Goal: Information Seeking & Learning: Check status

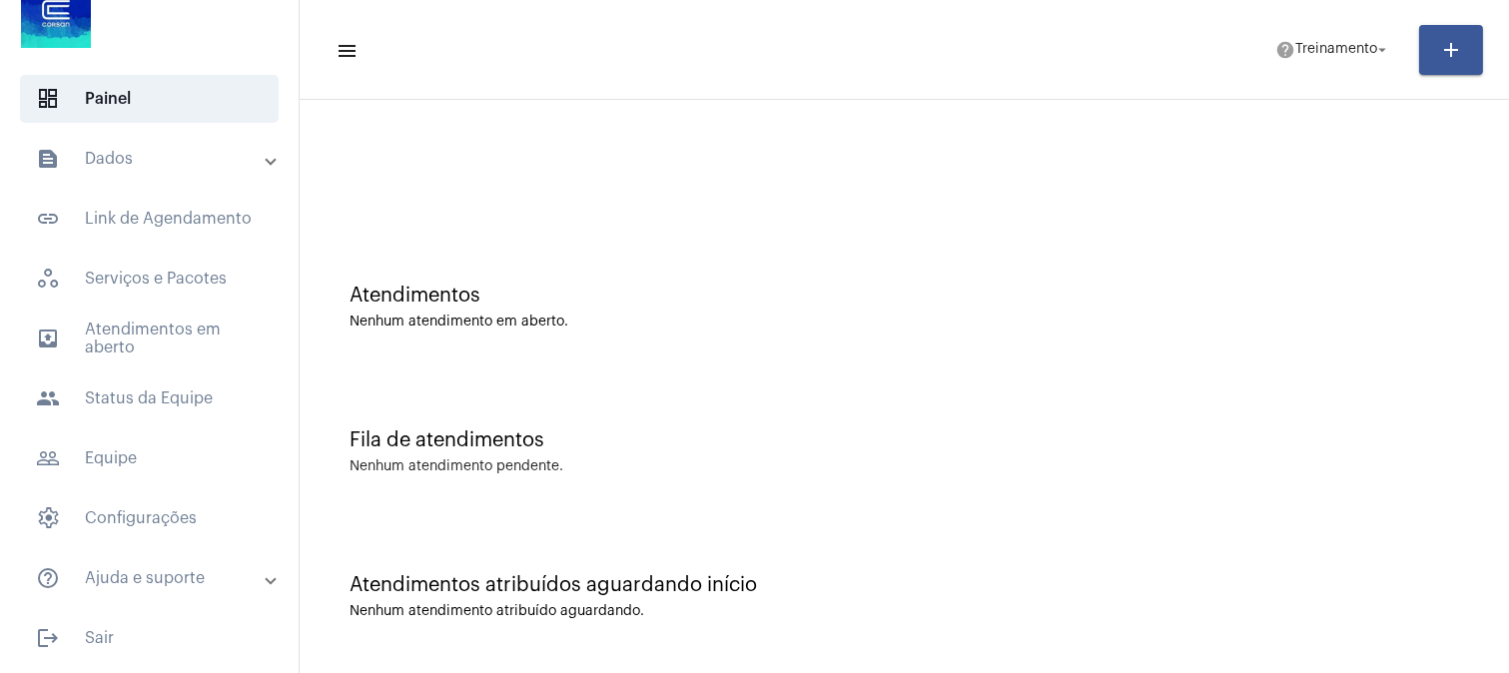
click at [1341, 567] on div "Atendimentos atribuídos aguardando início Nenhum atendimento atribuído aguardan…" at bounding box center [903, 586] width 1189 height 145
click at [864, 236] on div "Atendimentos Nenhum atendimento em aberto." at bounding box center [903, 297] width 1189 height 145
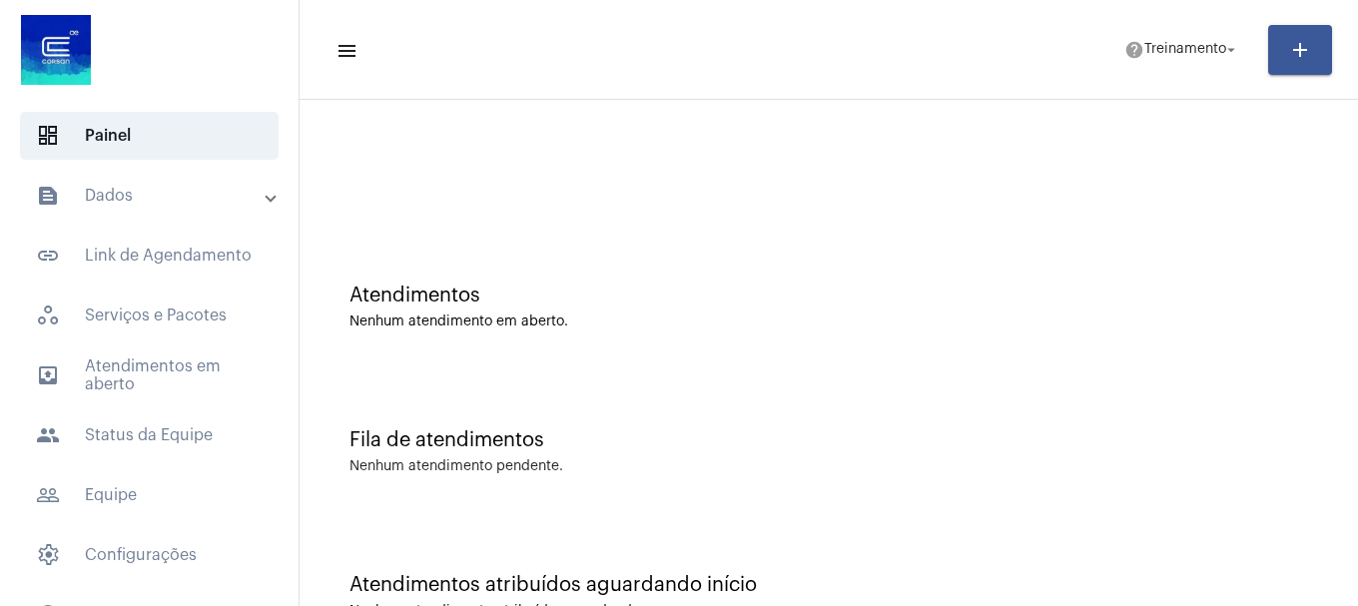
click at [151, 196] on mat-panel-title "text_snippet_outlined Dados" at bounding box center [151, 196] width 231 height 24
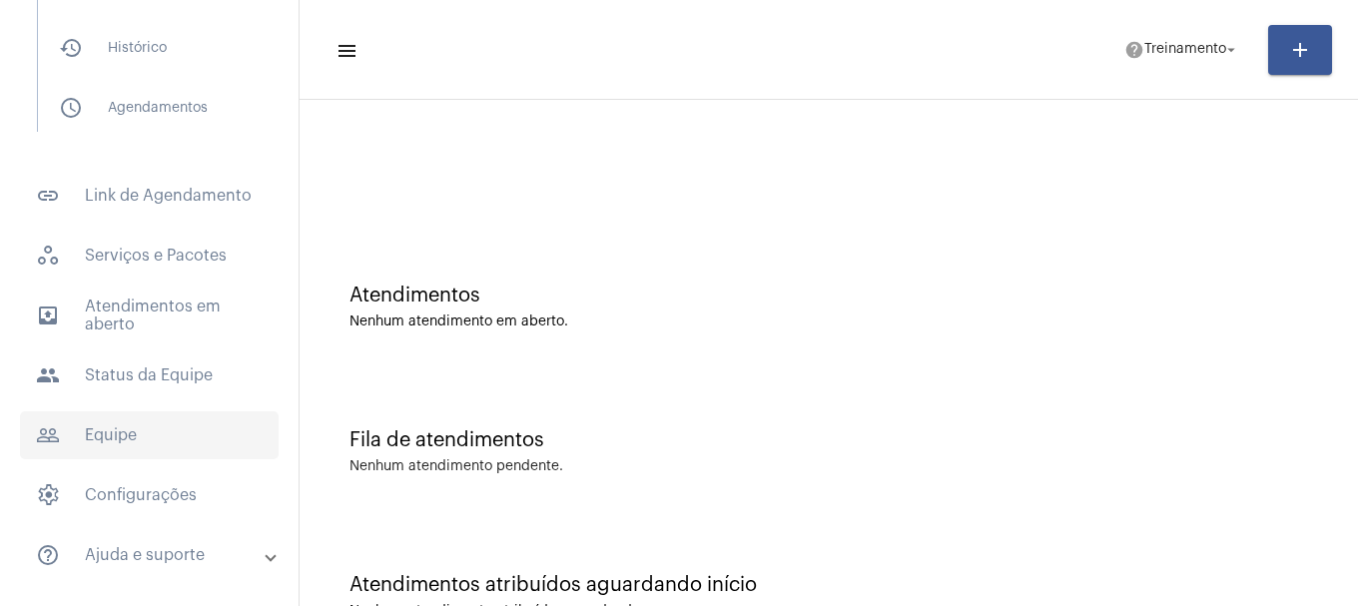
scroll to position [300, 0]
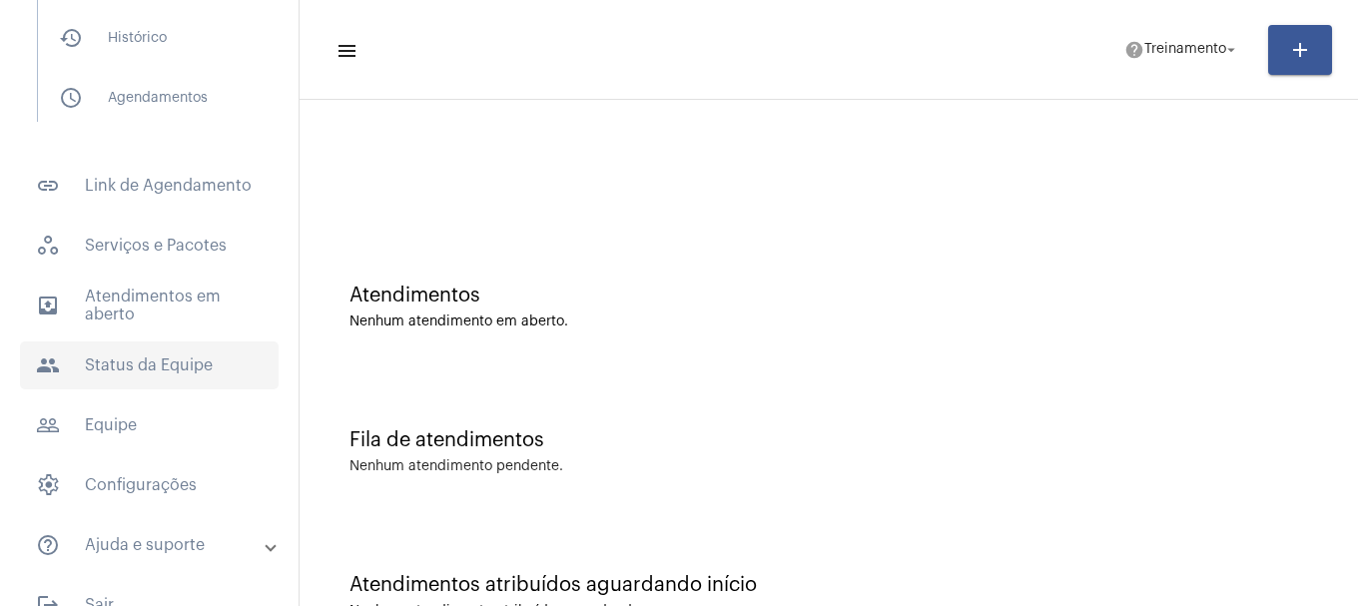
click at [126, 355] on span "people Status da Equipe" at bounding box center [149, 365] width 259 height 48
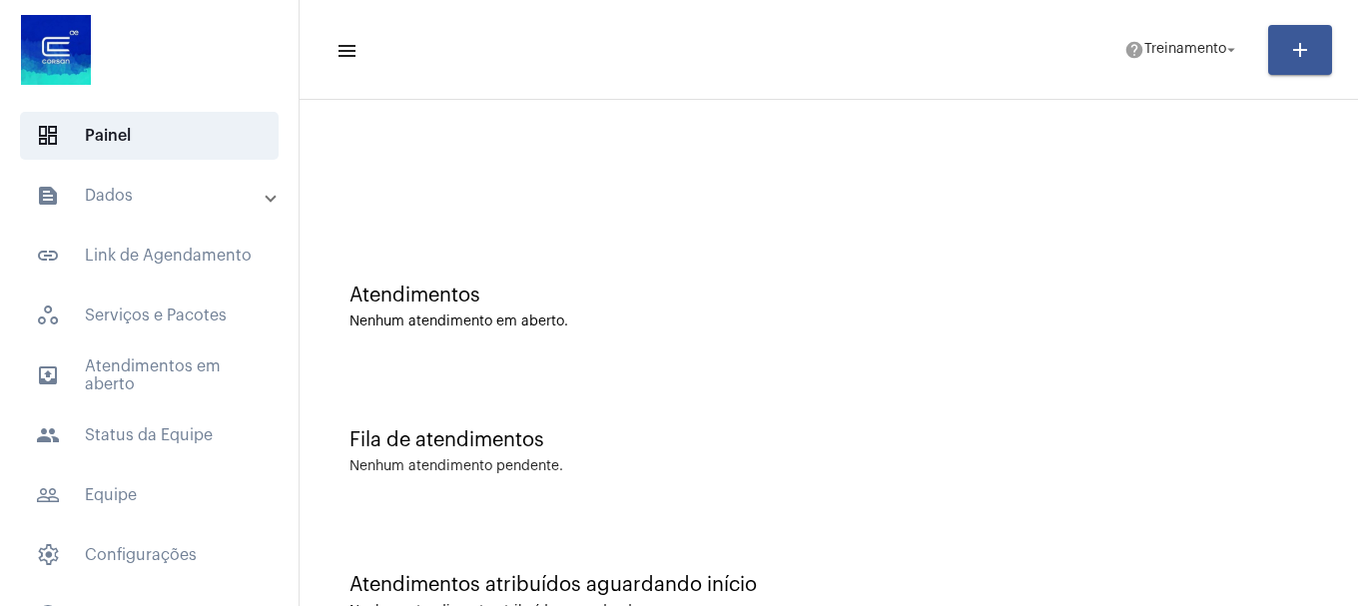
click at [141, 201] on mat-panel-title "text_snippet_outlined Dados" at bounding box center [151, 196] width 231 height 24
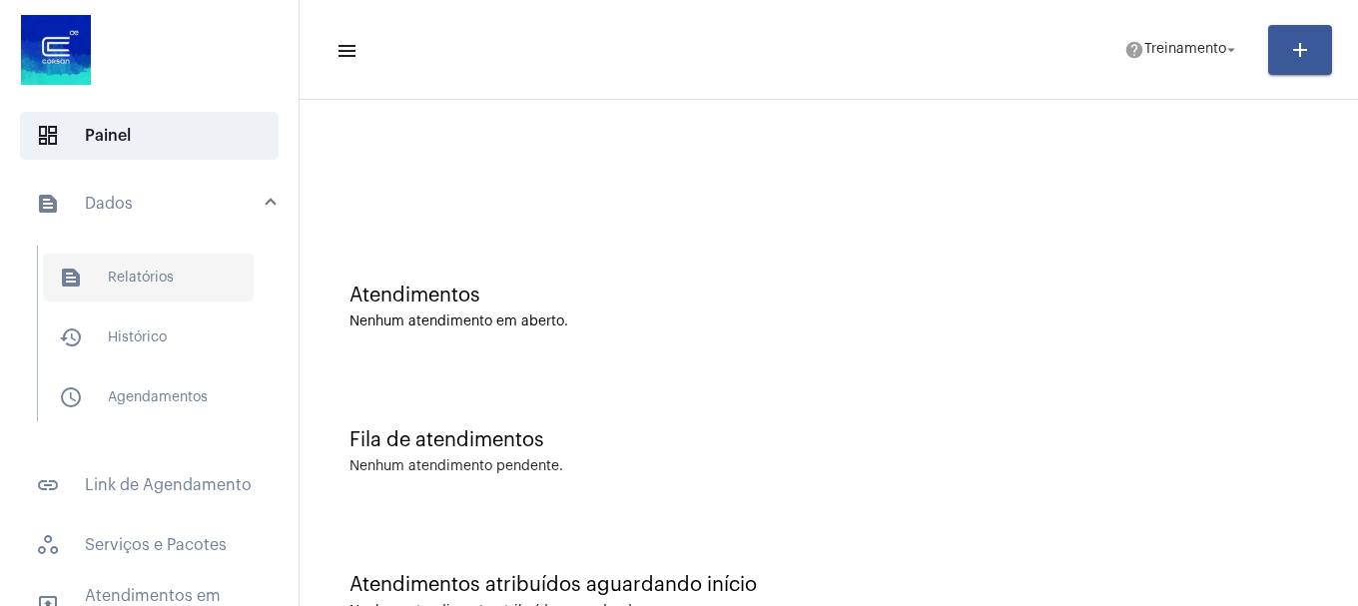
click at [154, 284] on span "text_snippet_outlined Relatórios" at bounding box center [148, 278] width 211 height 48
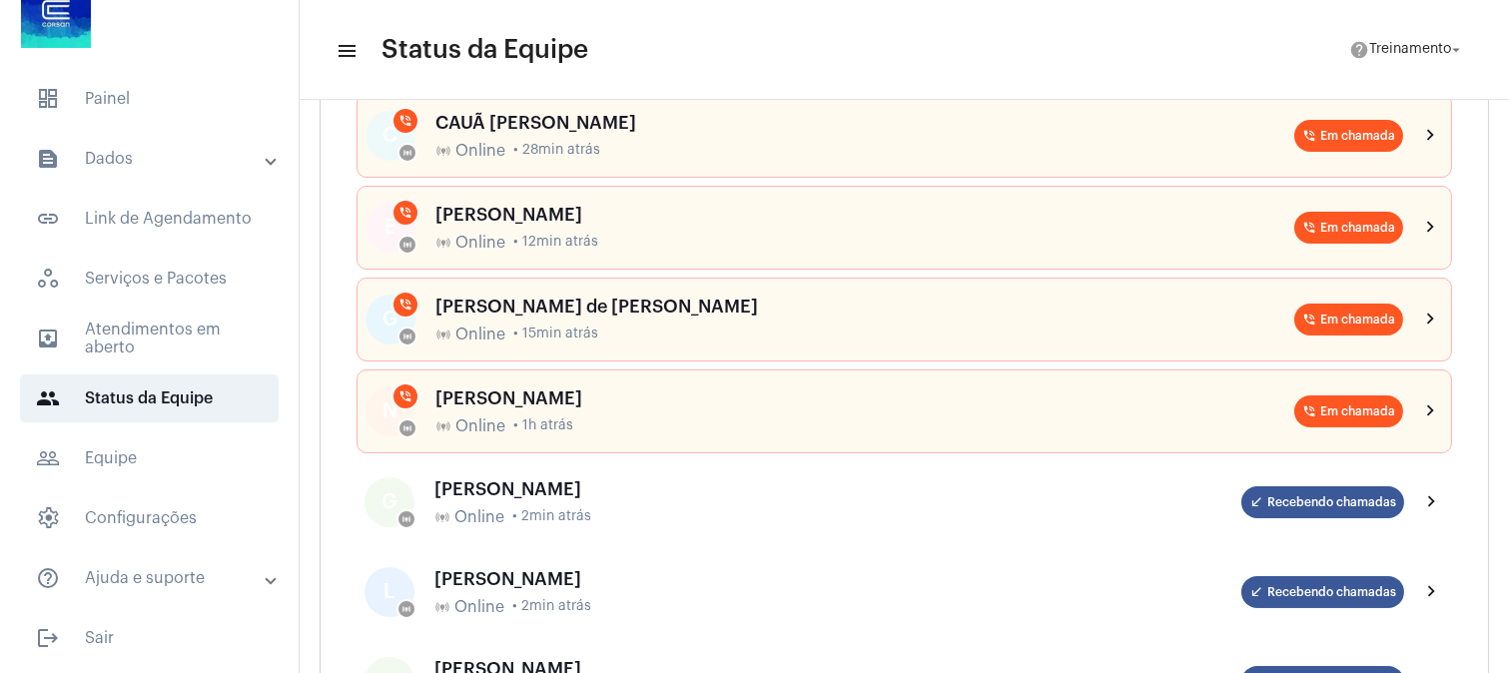
scroll to position [300, 0]
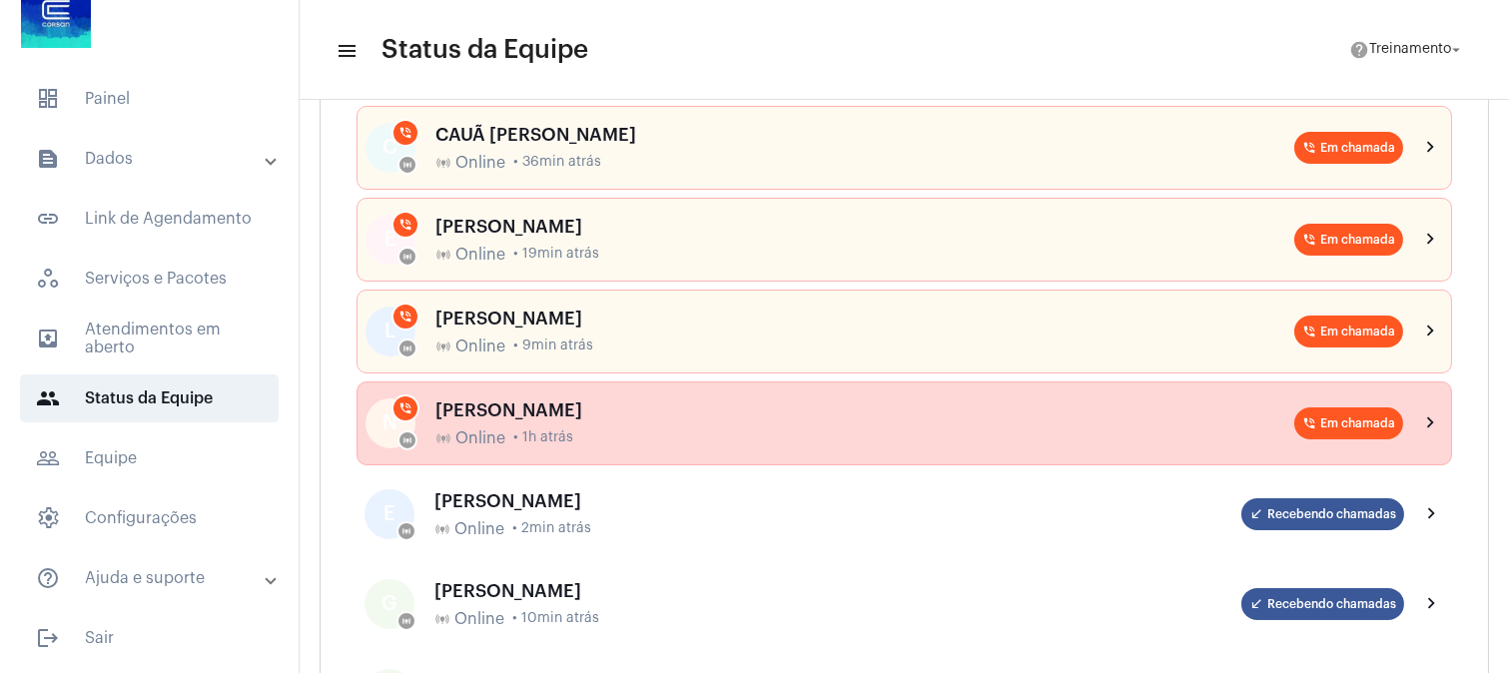
click at [719, 439] on div "online_prediction Online • 1h atrás" at bounding box center [864, 438] width 859 height 18
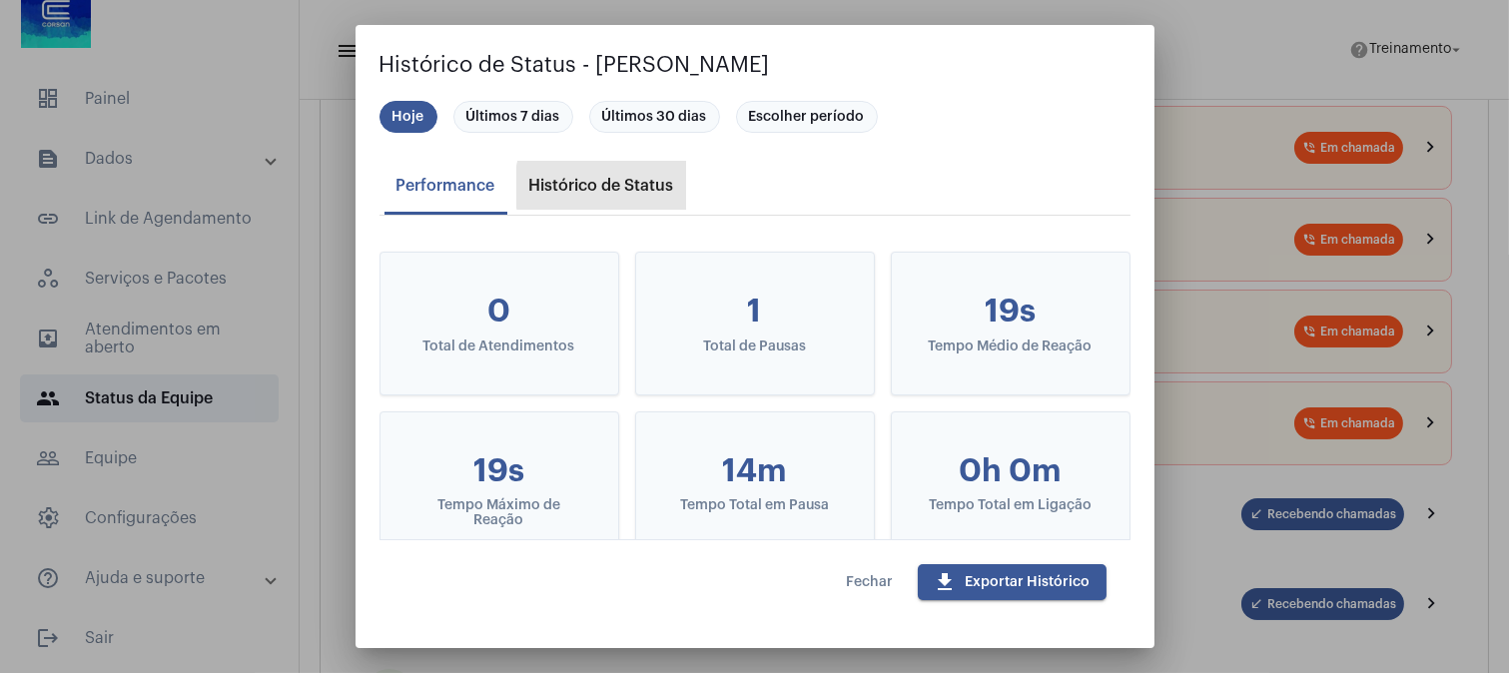
click at [624, 187] on div "Histórico de Status" at bounding box center [601, 186] width 145 height 18
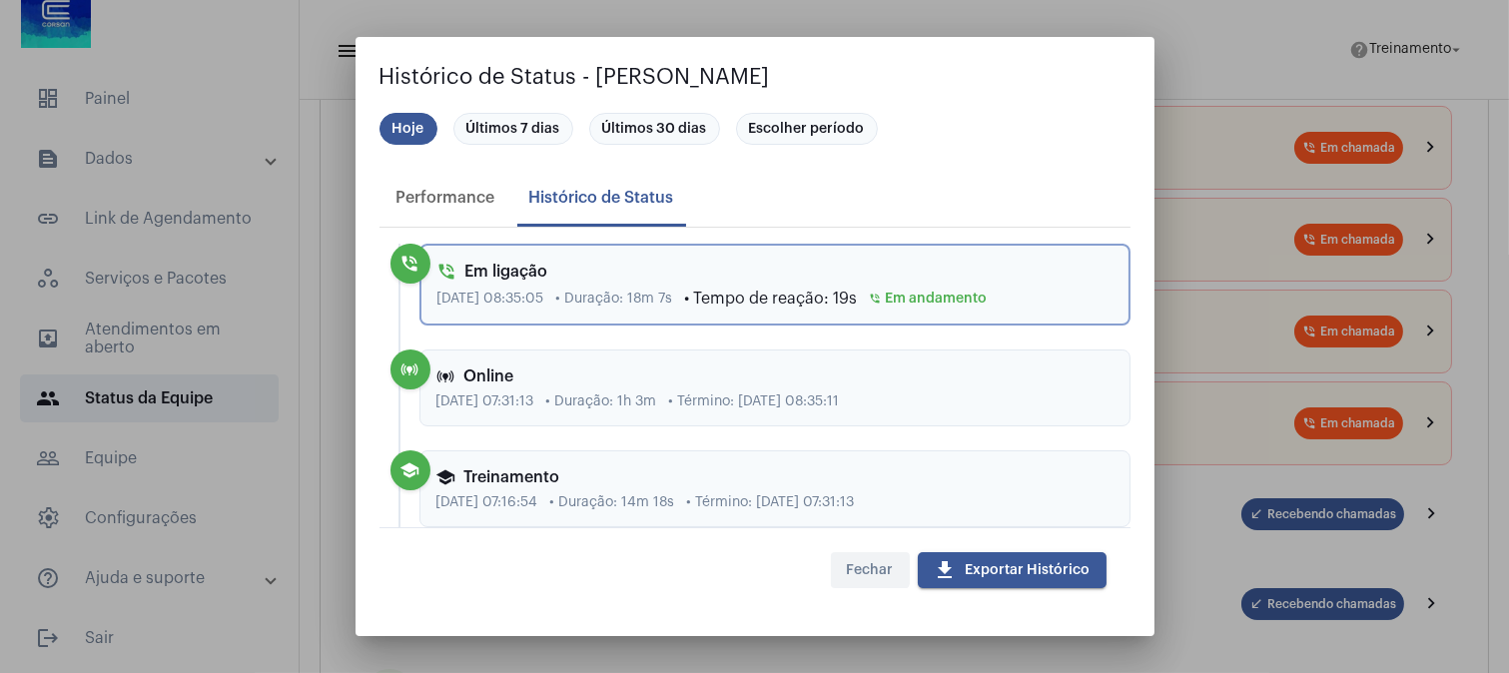
click at [857, 563] on span "Fechar" at bounding box center [870, 570] width 47 height 14
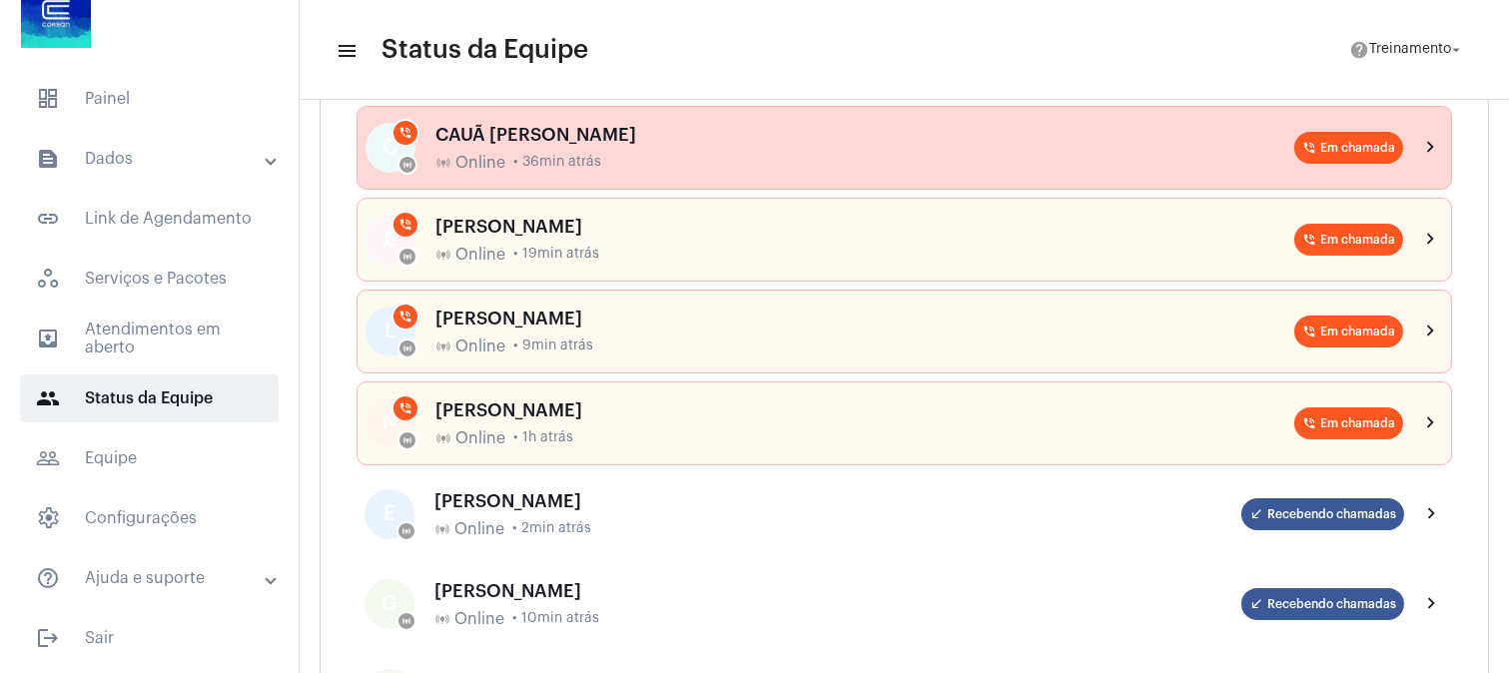
click at [712, 162] on div "online_prediction Online • 36min atrás" at bounding box center [864, 163] width 859 height 18
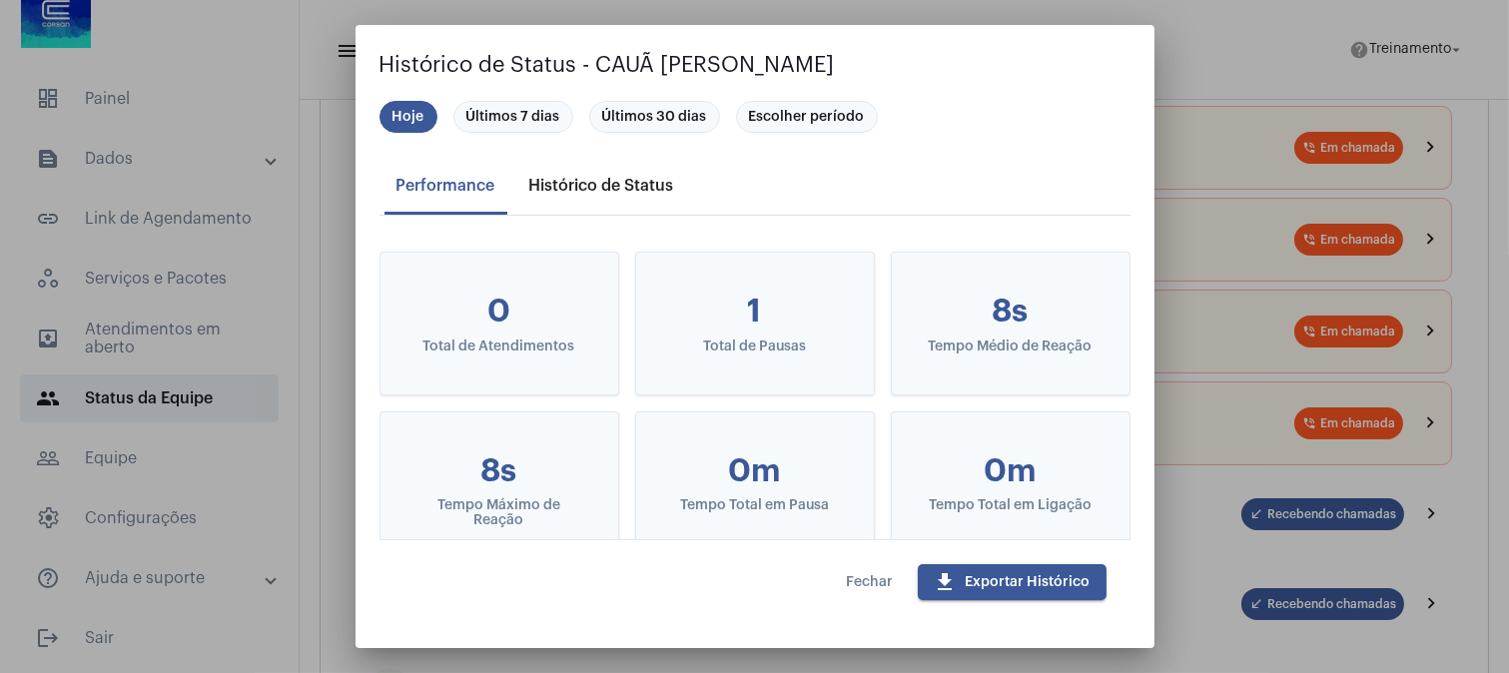
click at [612, 175] on div "Histórico de Status" at bounding box center [601, 186] width 169 height 48
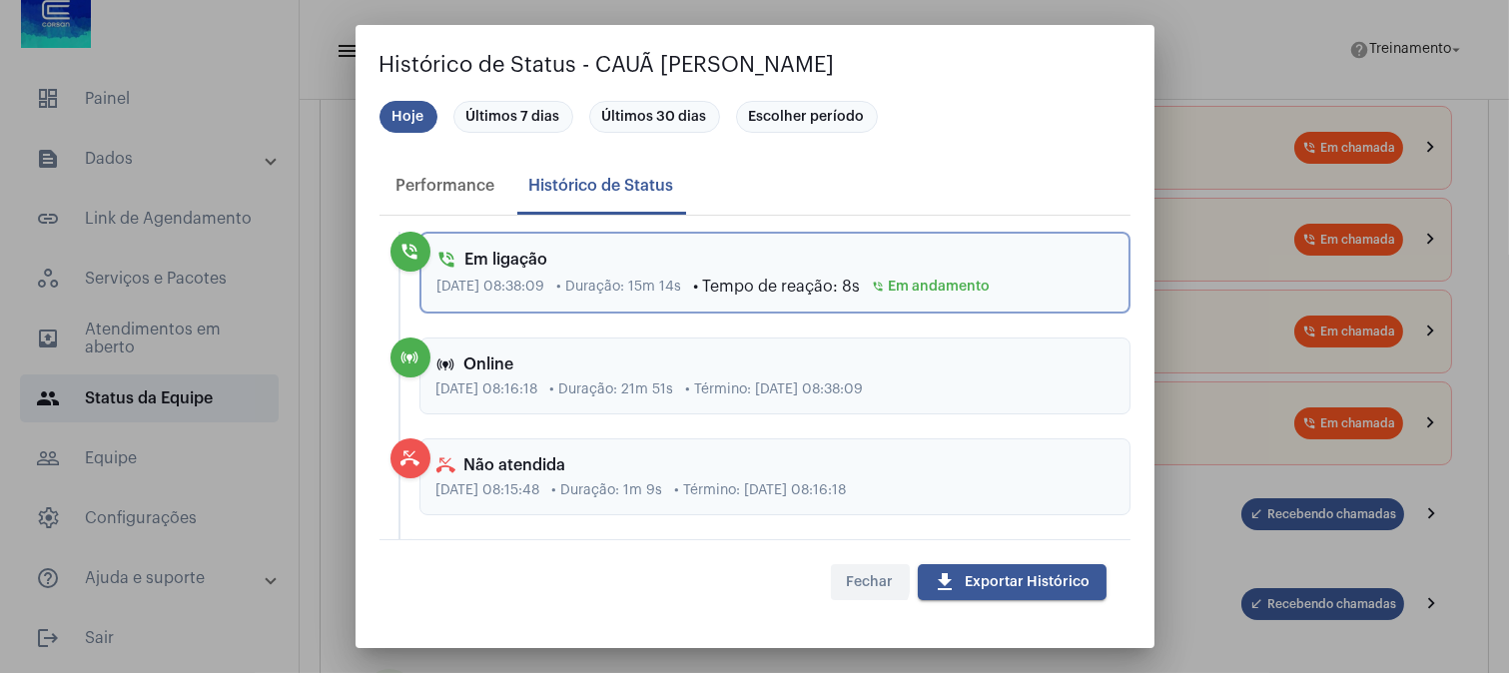
click at [837, 575] on button "Fechar" at bounding box center [870, 582] width 79 height 36
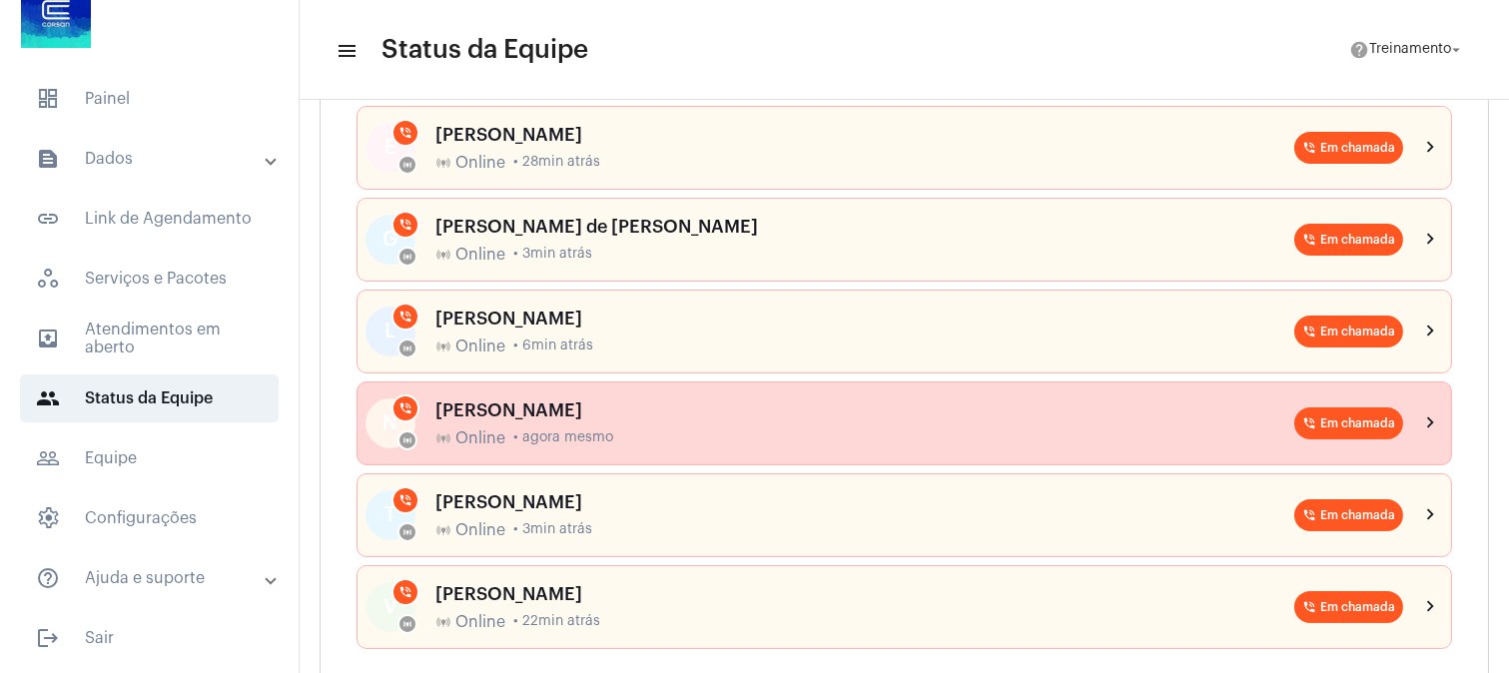
click at [812, 433] on div "online_prediction Online • agora mesmo" at bounding box center [864, 438] width 859 height 18
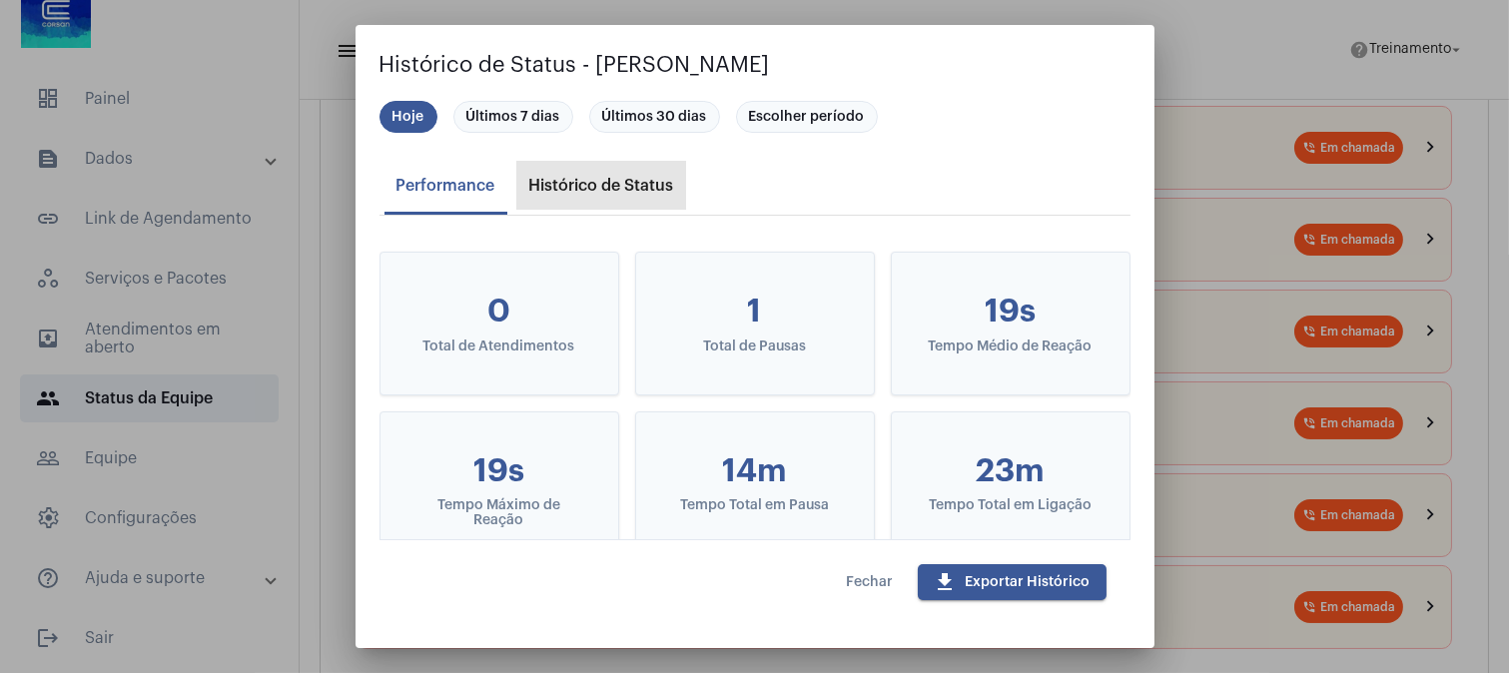
click at [590, 182] on div "Histórico de Status" at bounding box center [601, 186] width 145 height 18
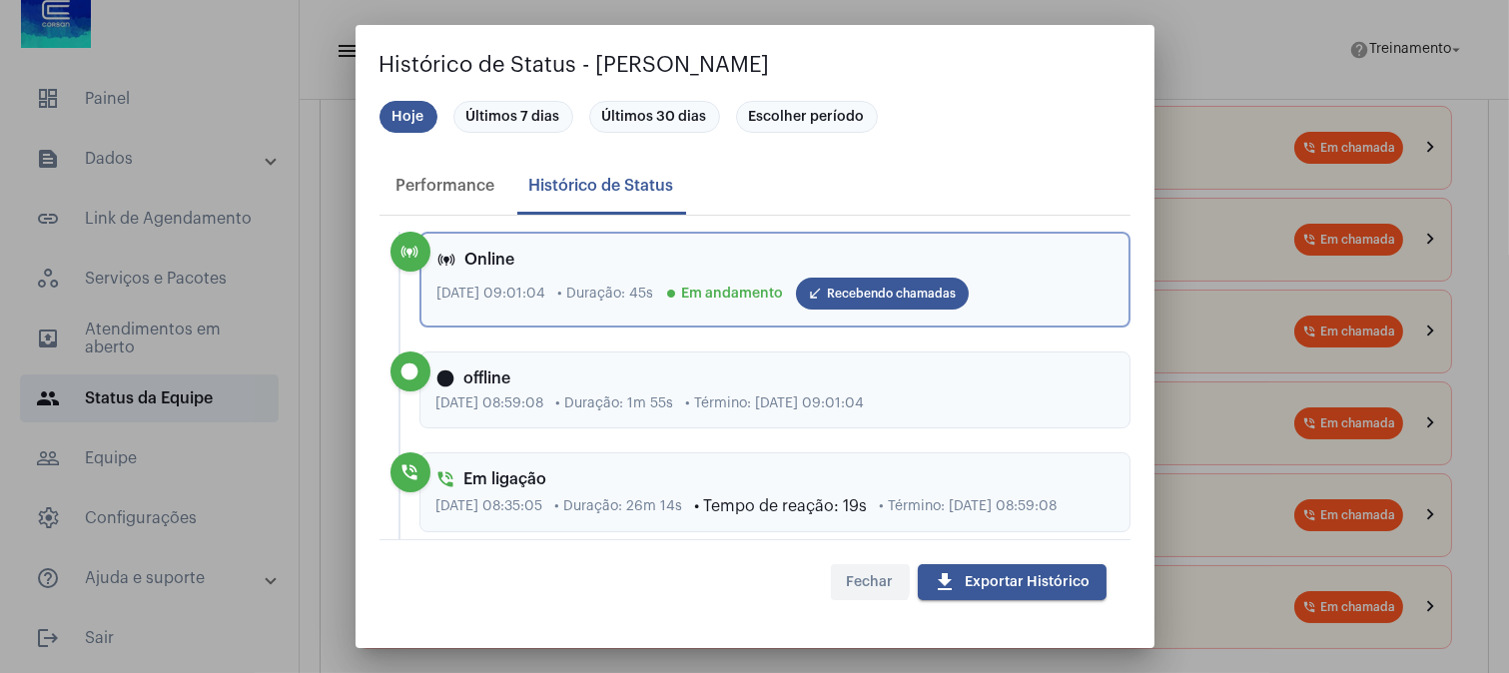
click at [867, 580] on span "Fechar" at bounding box center [870, 582] width 47 height 14
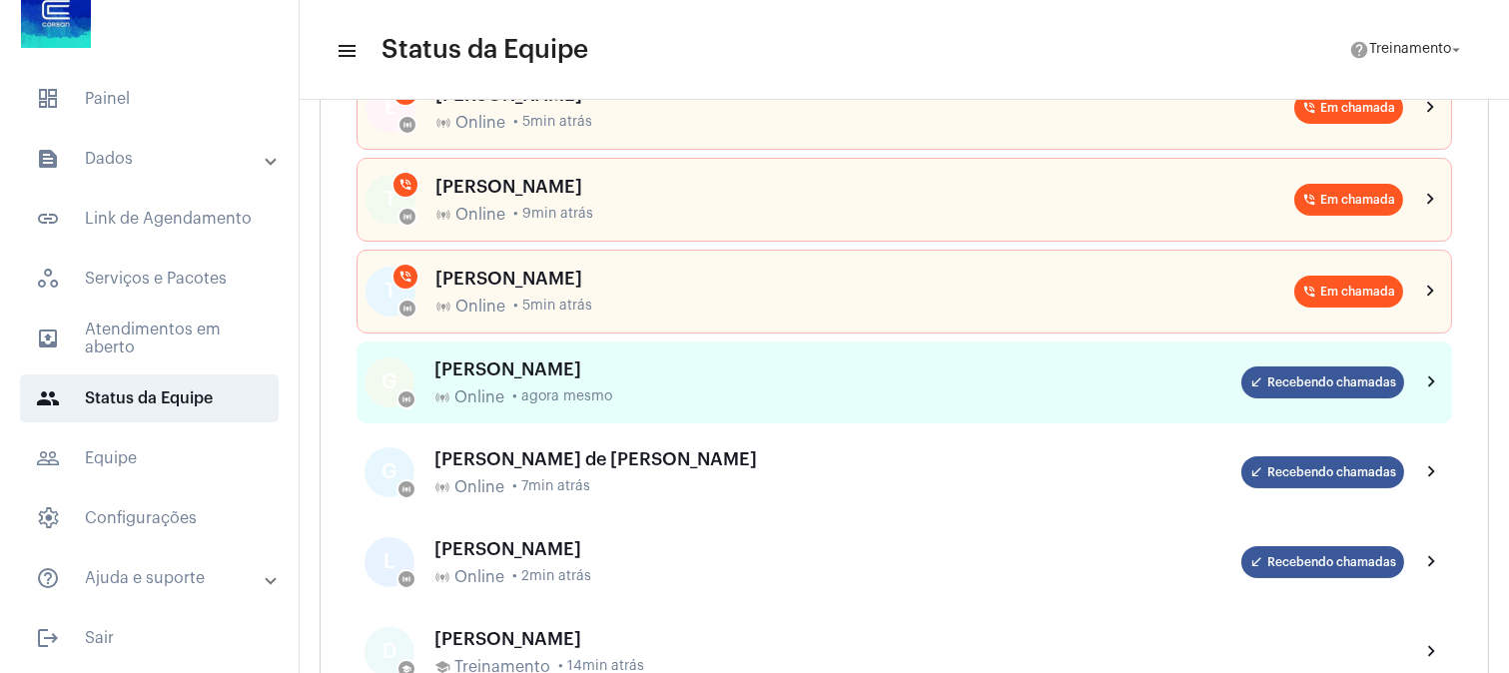
scroll to position [443, 0]
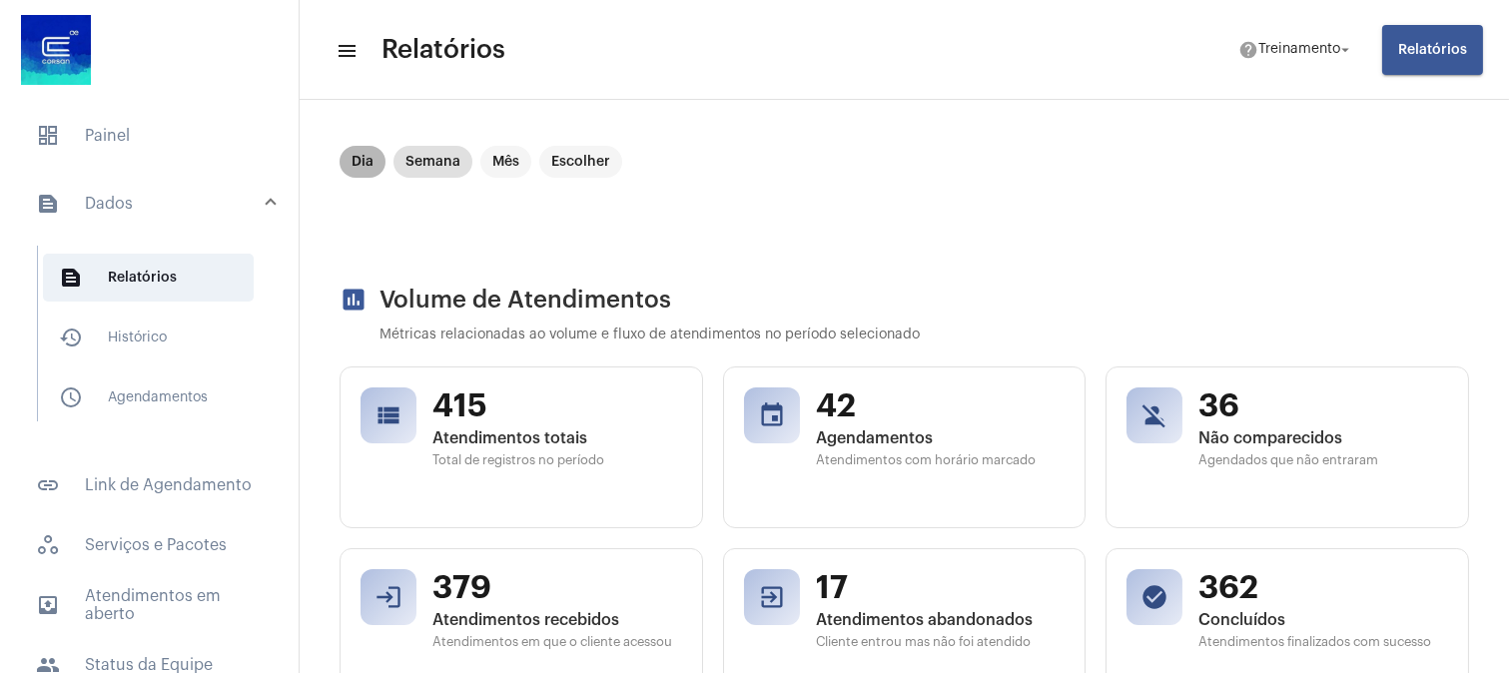
click at [364, 167] on mat-chip "Dia" at bounding box center [362, 162] width 46 height 32
click at [459, 156] on mat-chip "Semana" at bounding box center [432, 162] width 79 height 32
click at [360, 155] on mat-chip "Dia" at bounding box center [362, 162] width 46 height 32
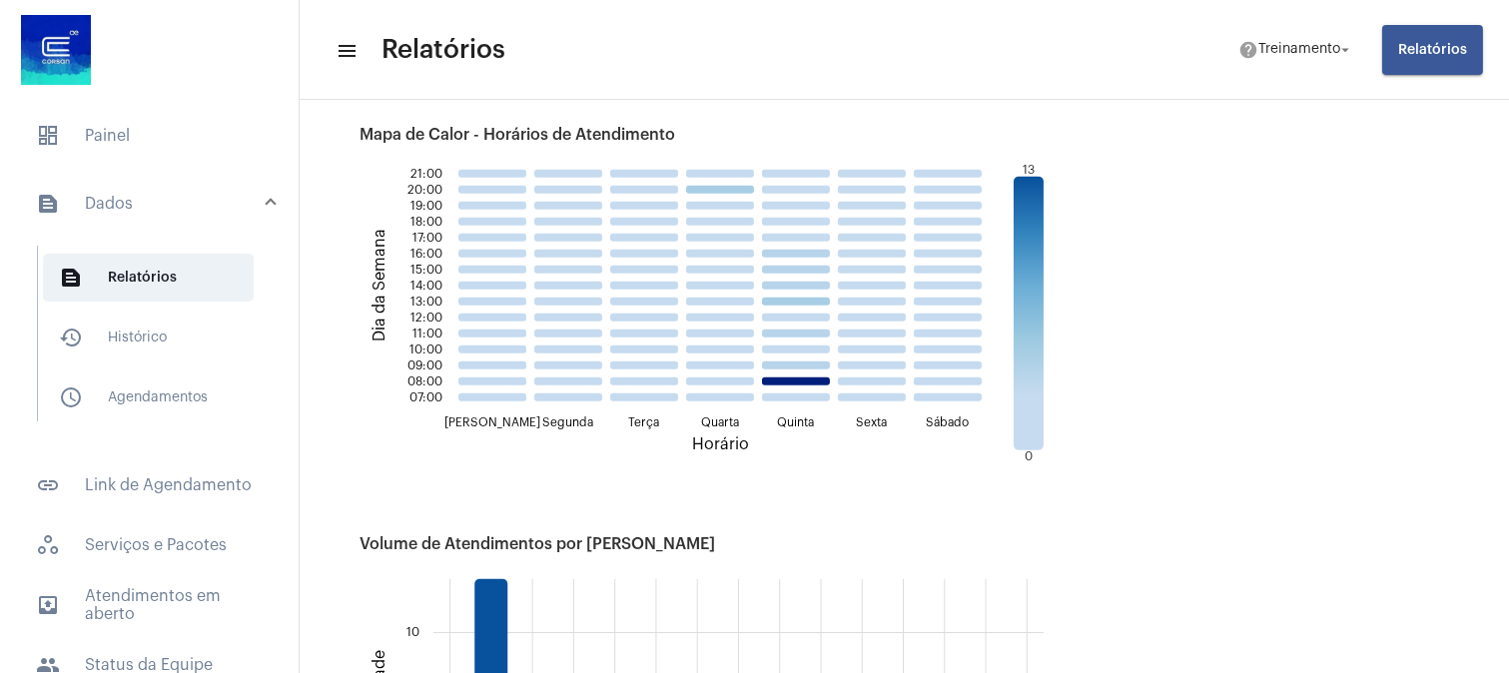
scroll to position [2108, 0]
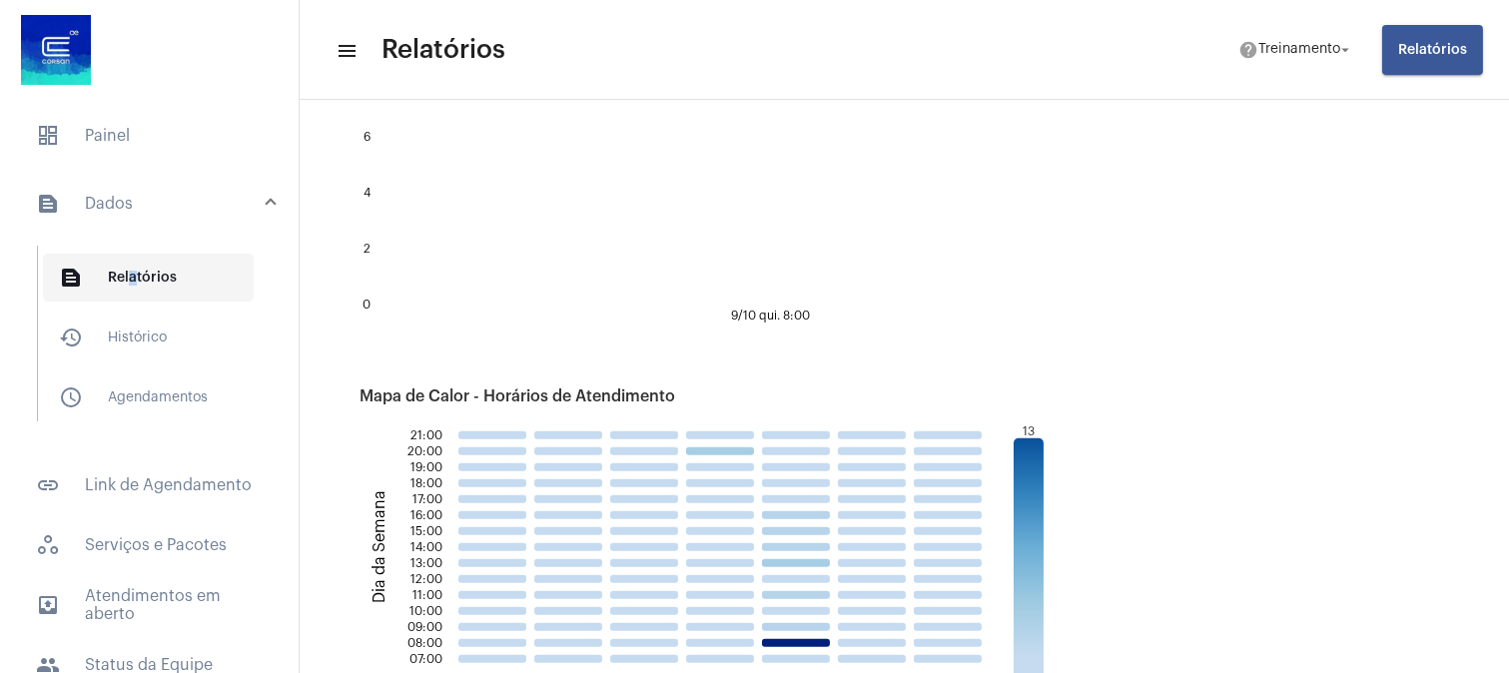
click at [125, 270] on span "text_snippet_outlined Relatórios" at bounding box center [148, 278] width 211 height 48
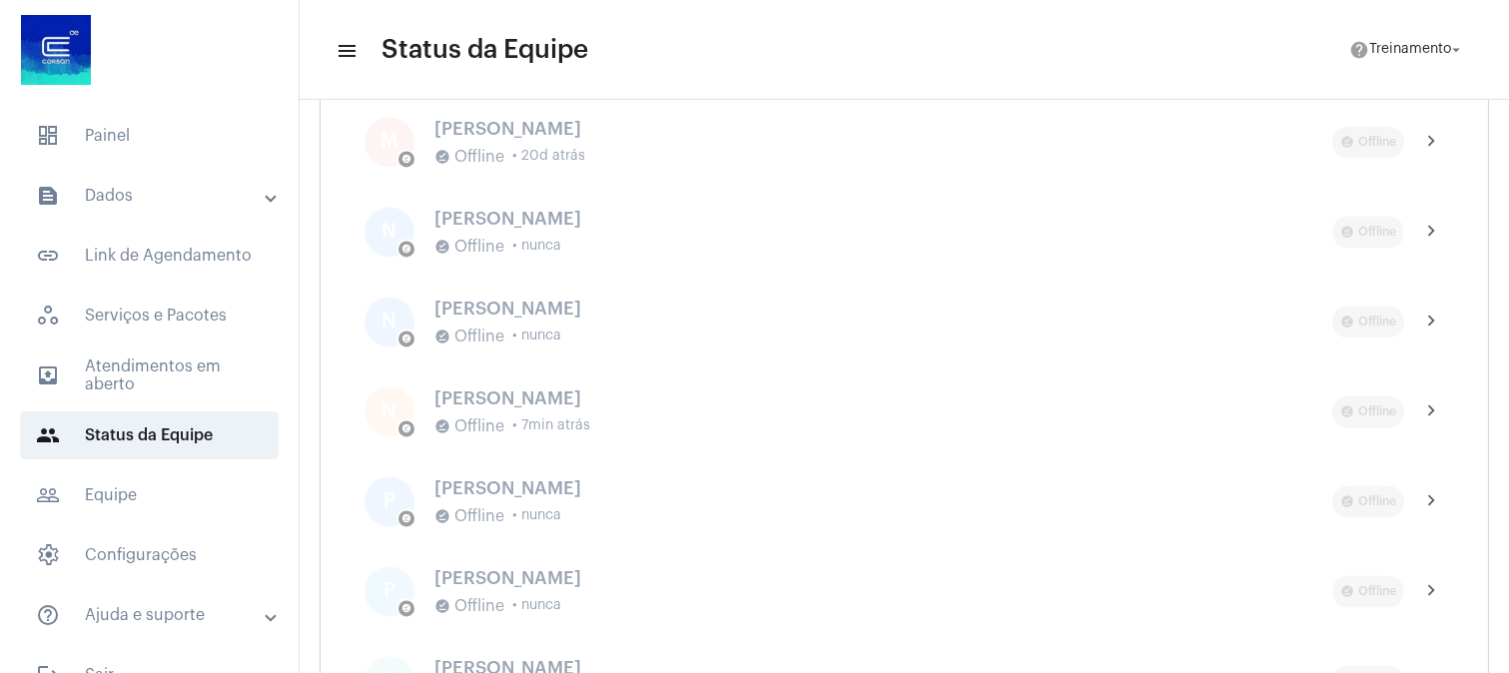
scroll to position [7654, 0]
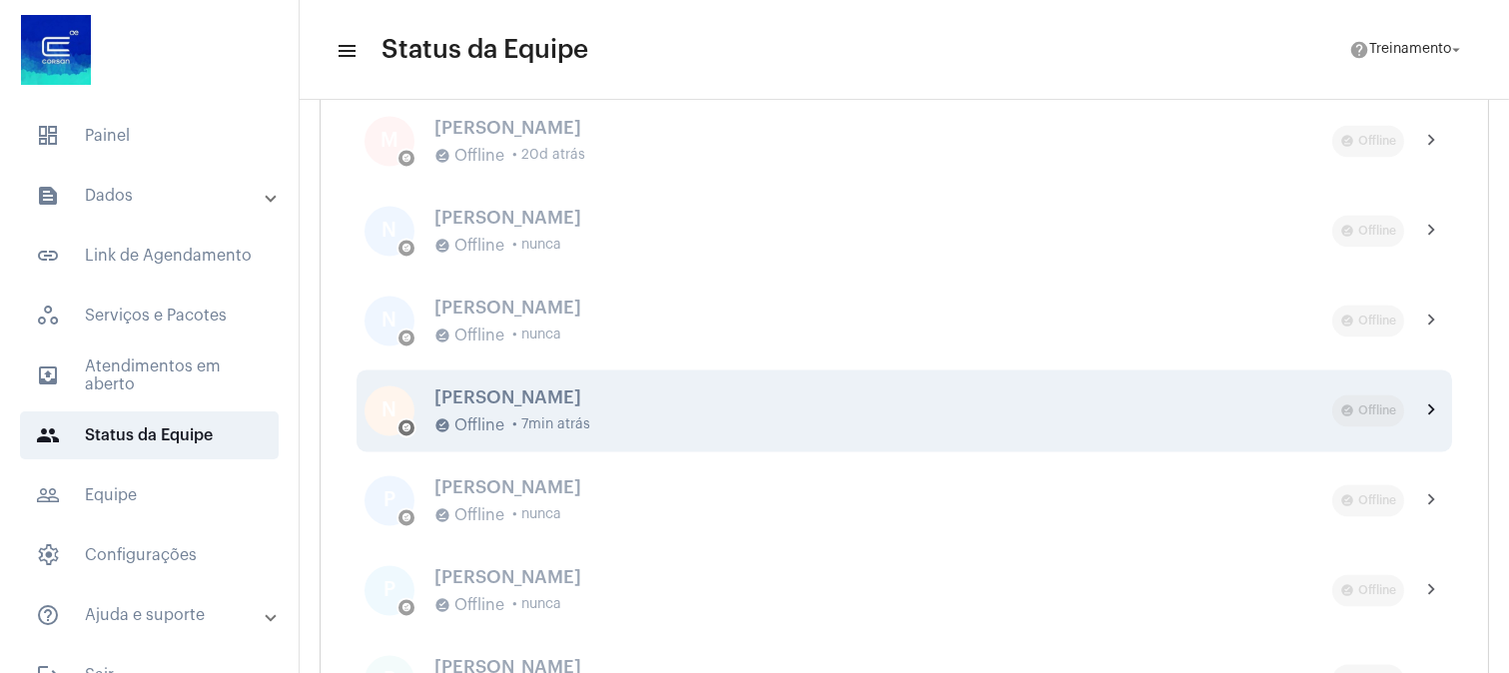
click at [696, 400] on div "[PERSON_NAME]" at bounding box center [883, 397] width 898 height 20
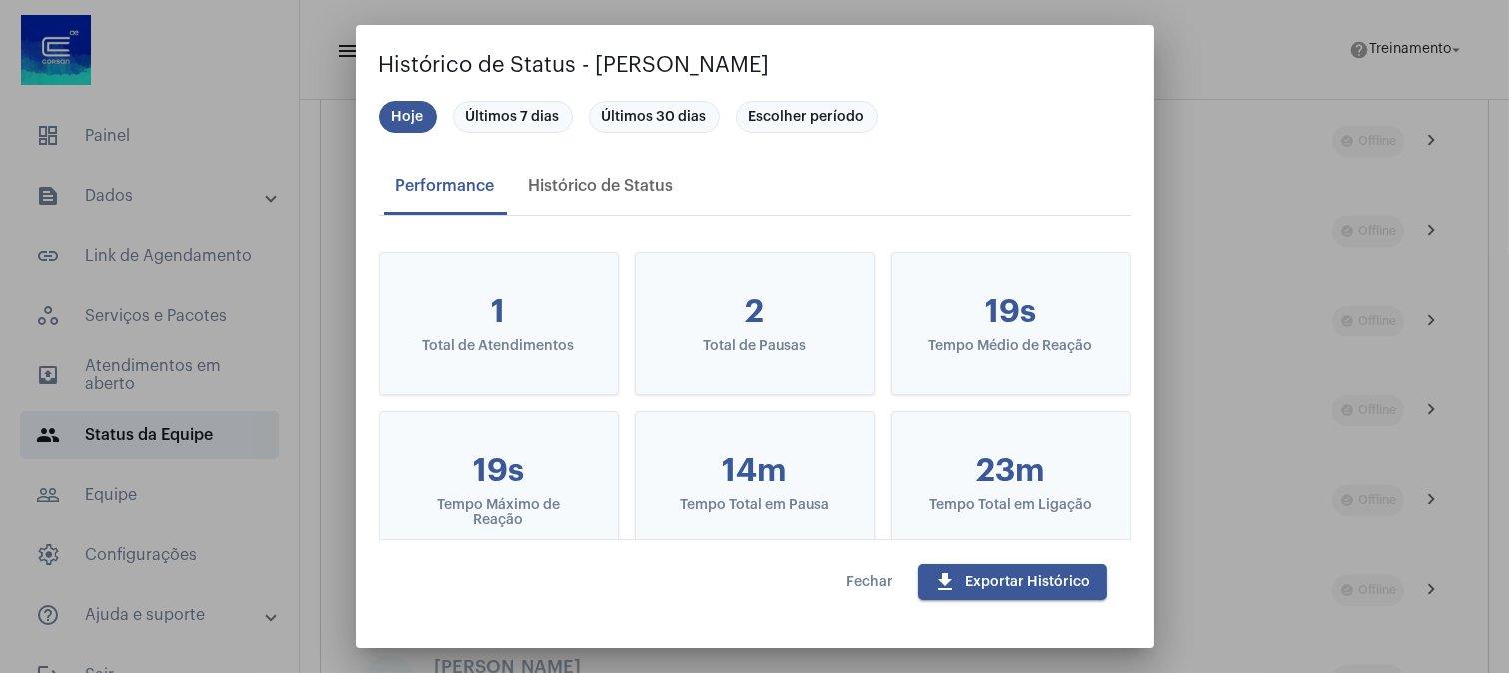
drag, startPoint x: 599, startPoint y: 158, endPoint x: 546, endPoint y: 172, distance: 54.7
click at [594, 161] on div "Performance Histórico de Status" at bounding box center [754, 186] width 751 height 58
click at [557, 180] on div "Histórico de Status" at bounding box center [601, 186] width 145 height 18
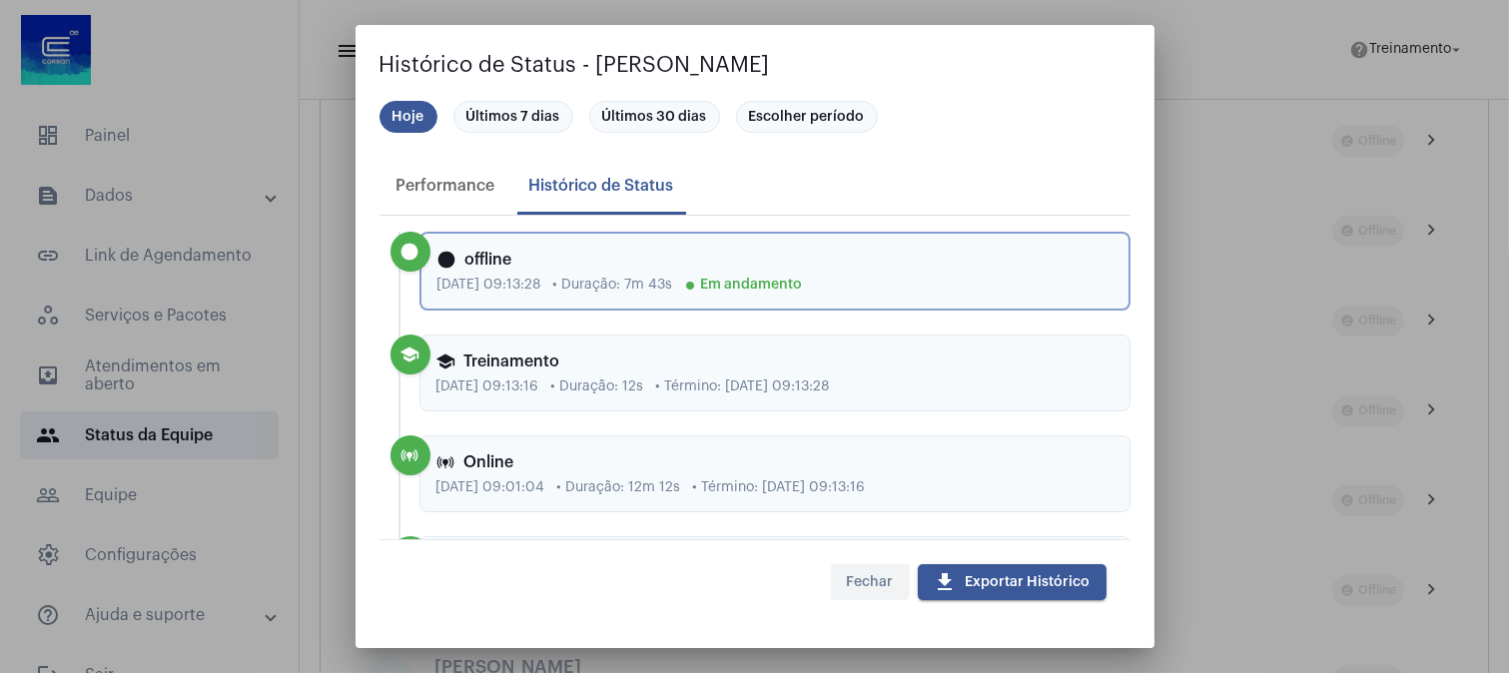
click at [862, 580] on span "Fechar" at bounding box center [870, 582] width 47 height 14
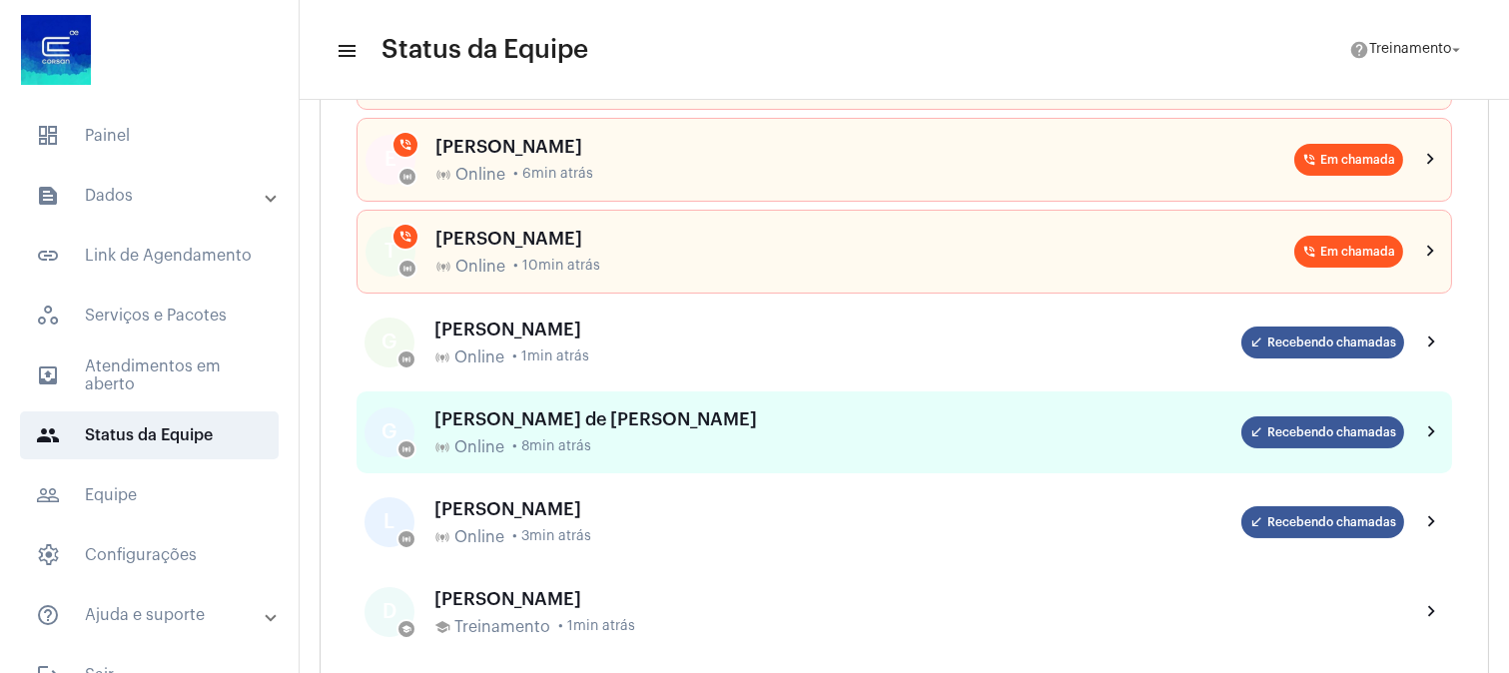
scroll to position [443, 0]
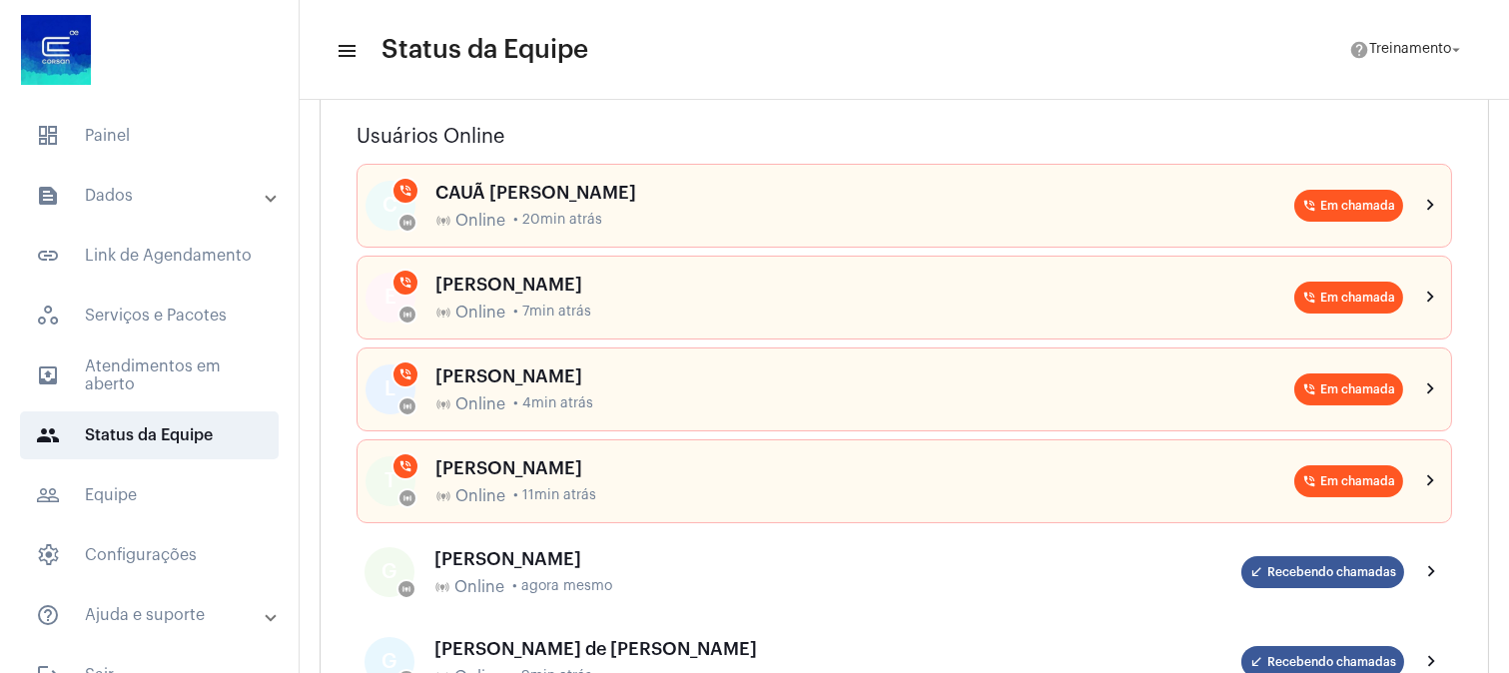
scroll to position [222, 0]
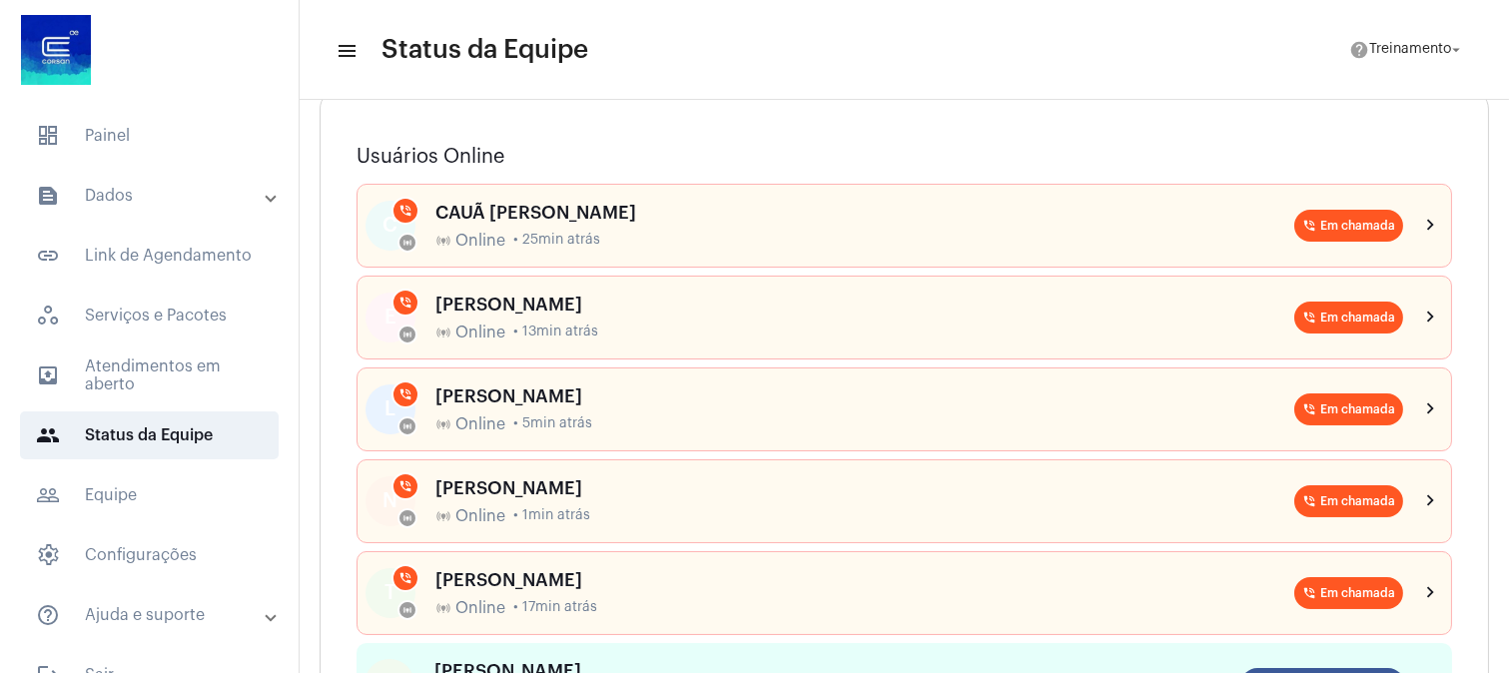
scroll to position [665, 0]
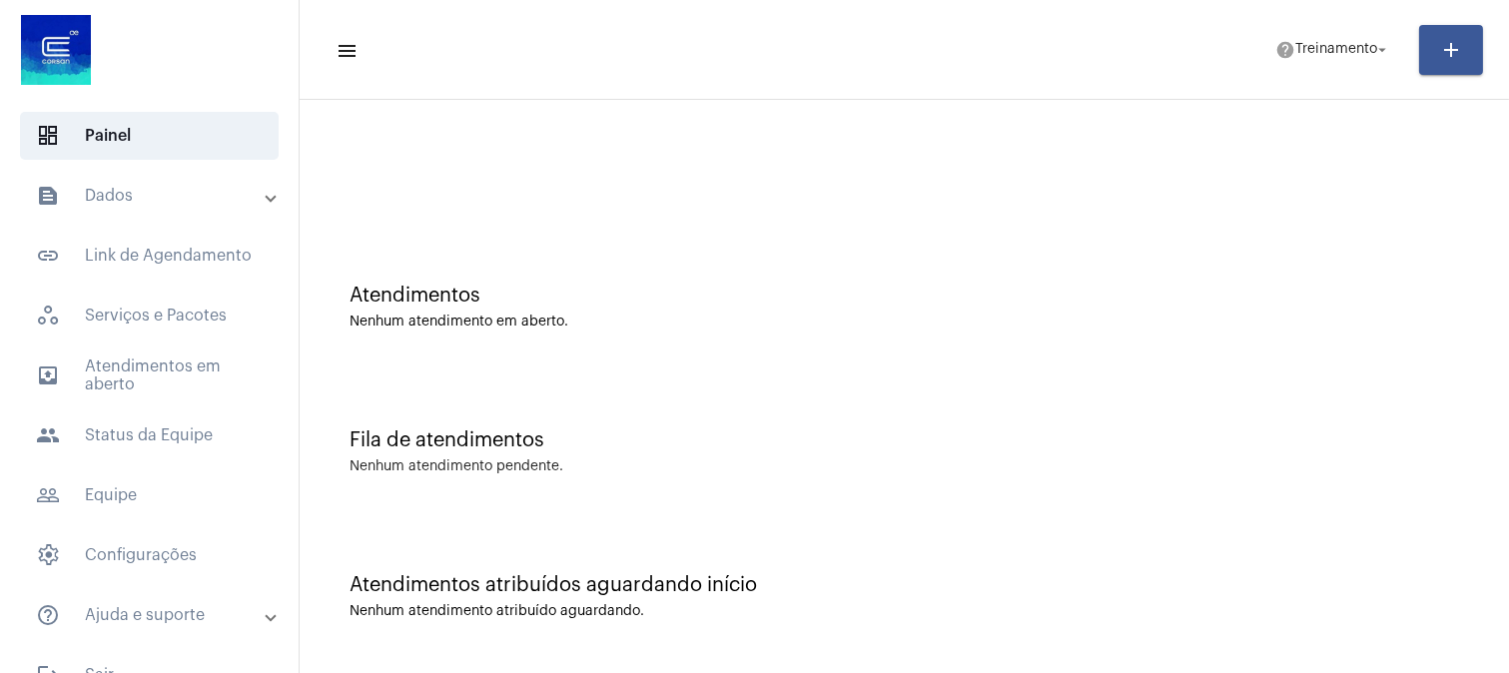
click at [890, 340] on div "Atendimentos Nenhum atendimento em aberto." at bounding box center [903, 297] width 1189 height 145
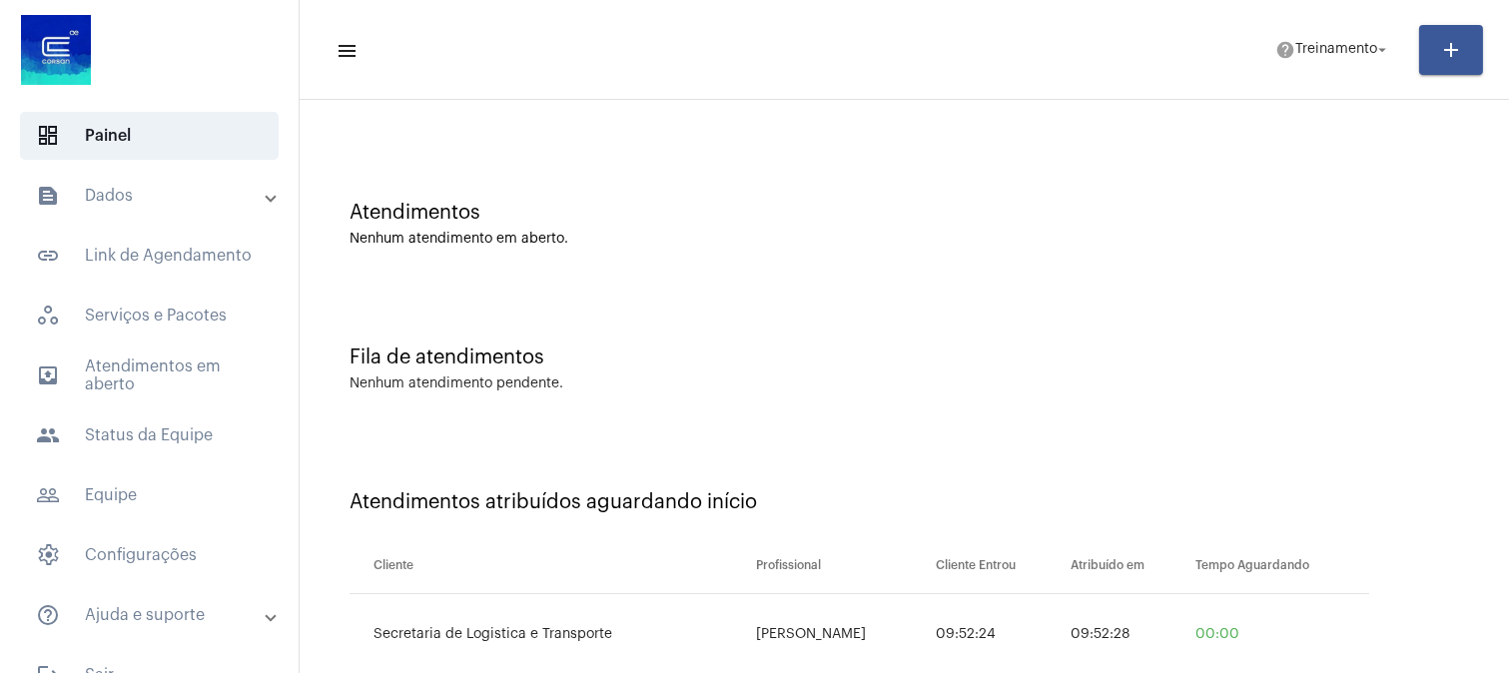
scroll to position [138, 0]
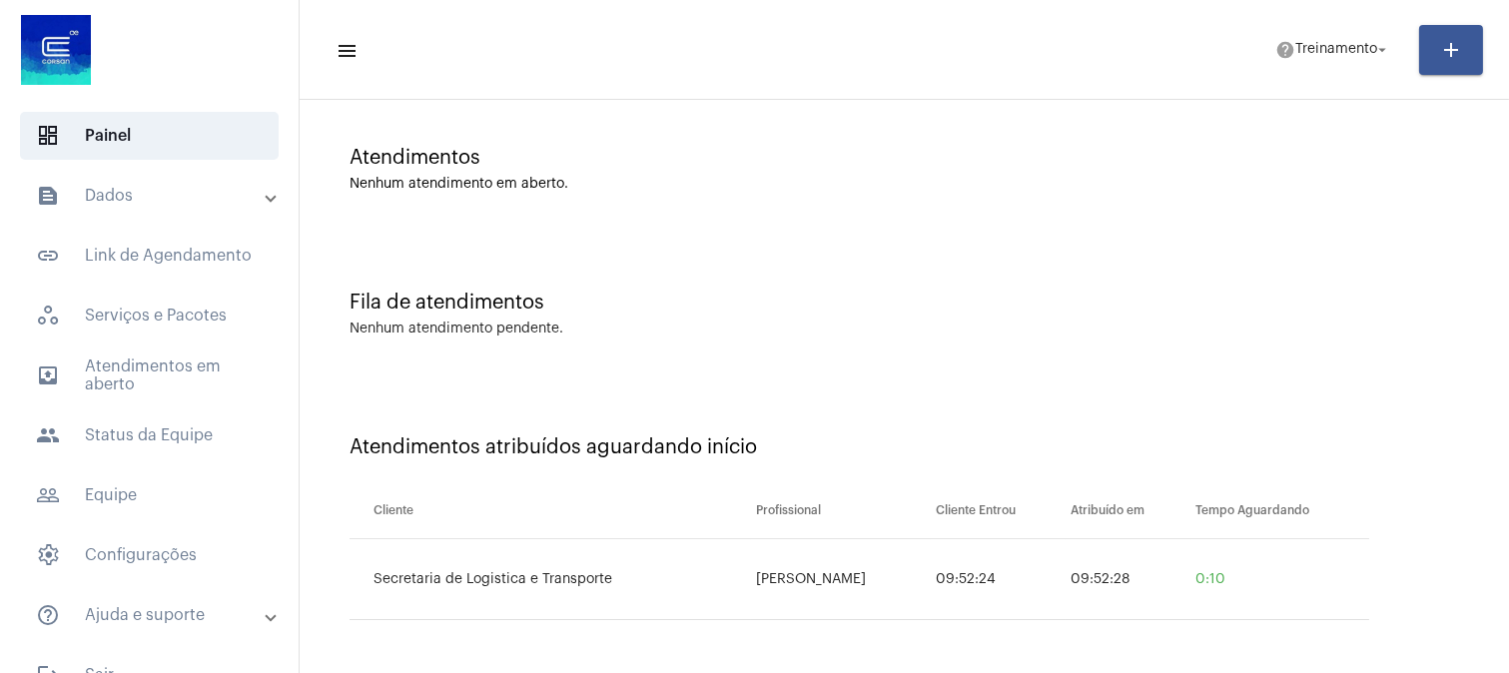
click at [1018, 350] on div "Fila de atendimentos Nenhum atendimento pendente." at bounding box center [903, 304] width 1189 height 145
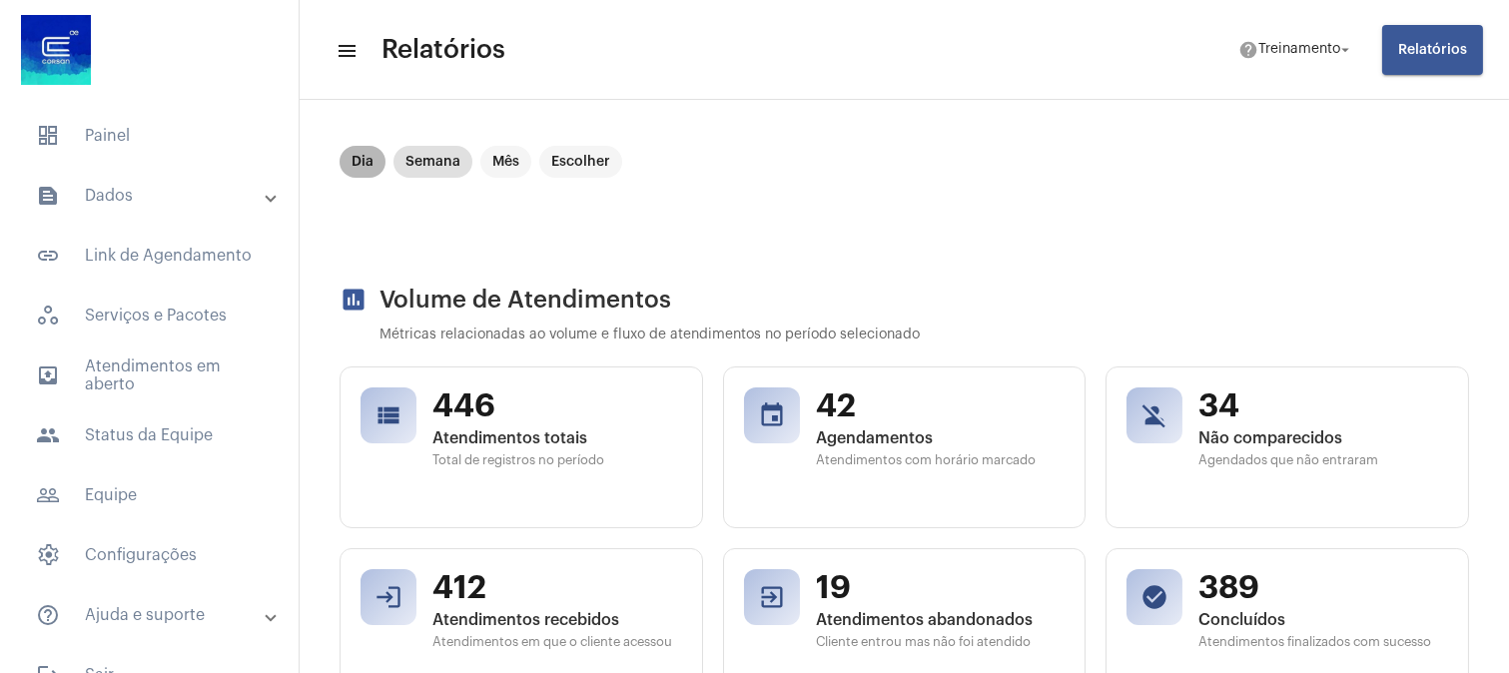
click at [370, 156] on mat-chip "Dia" at bounding box center [362, 162] width 46 height 32
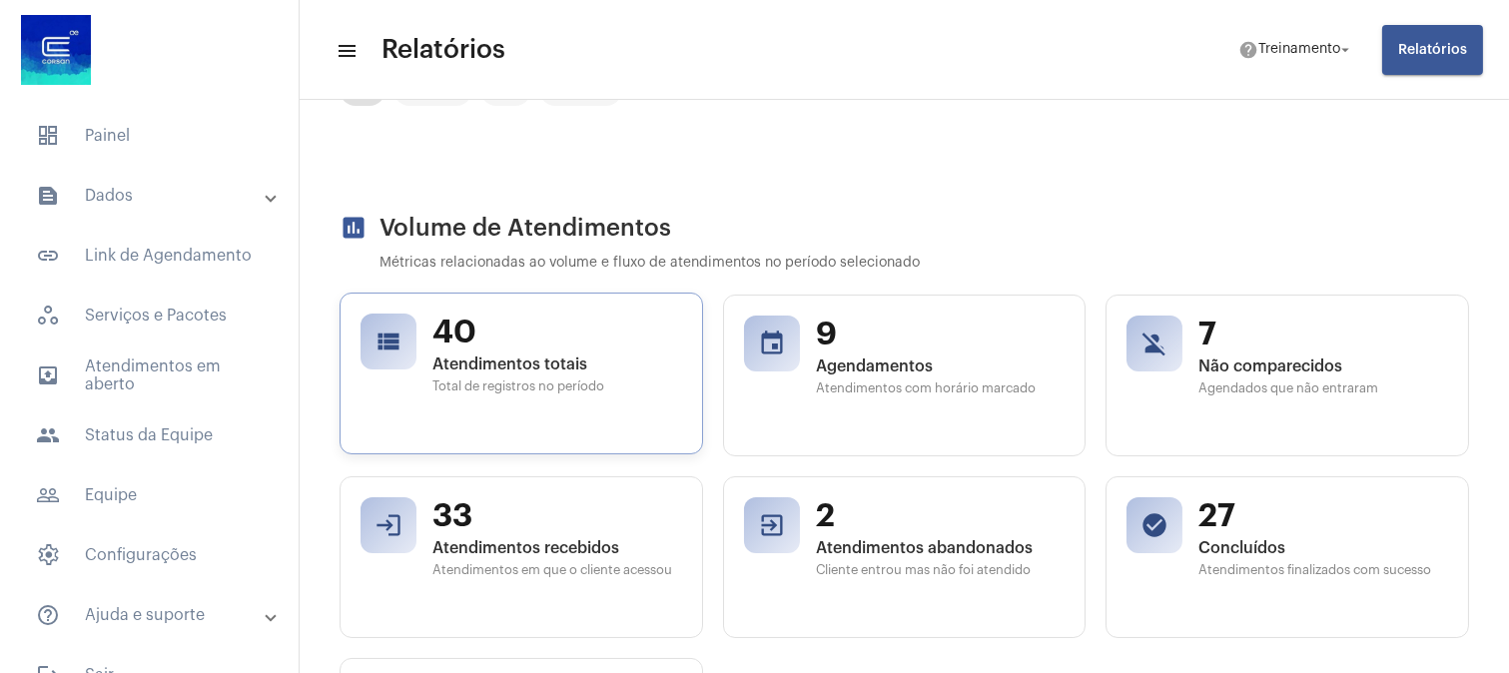
scroll to position [111, 0]
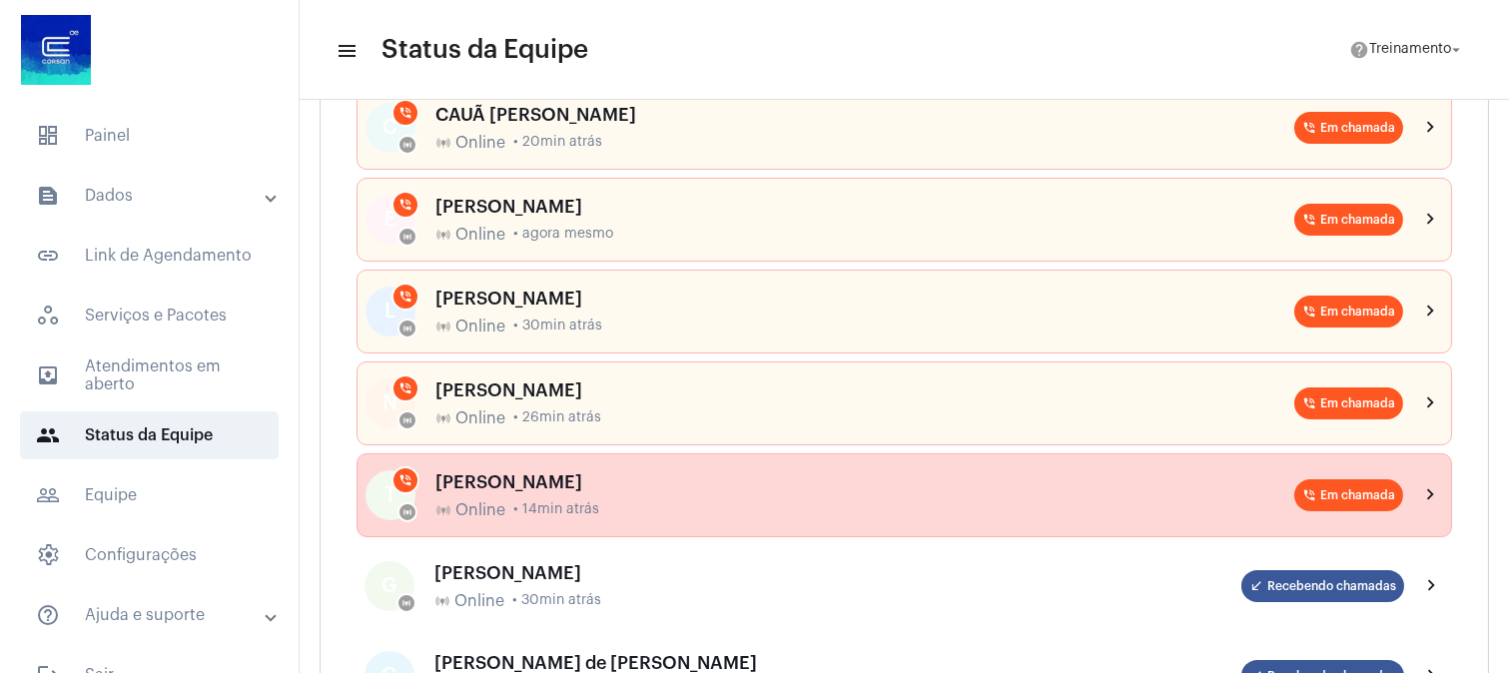
scroll to position [222, 0]
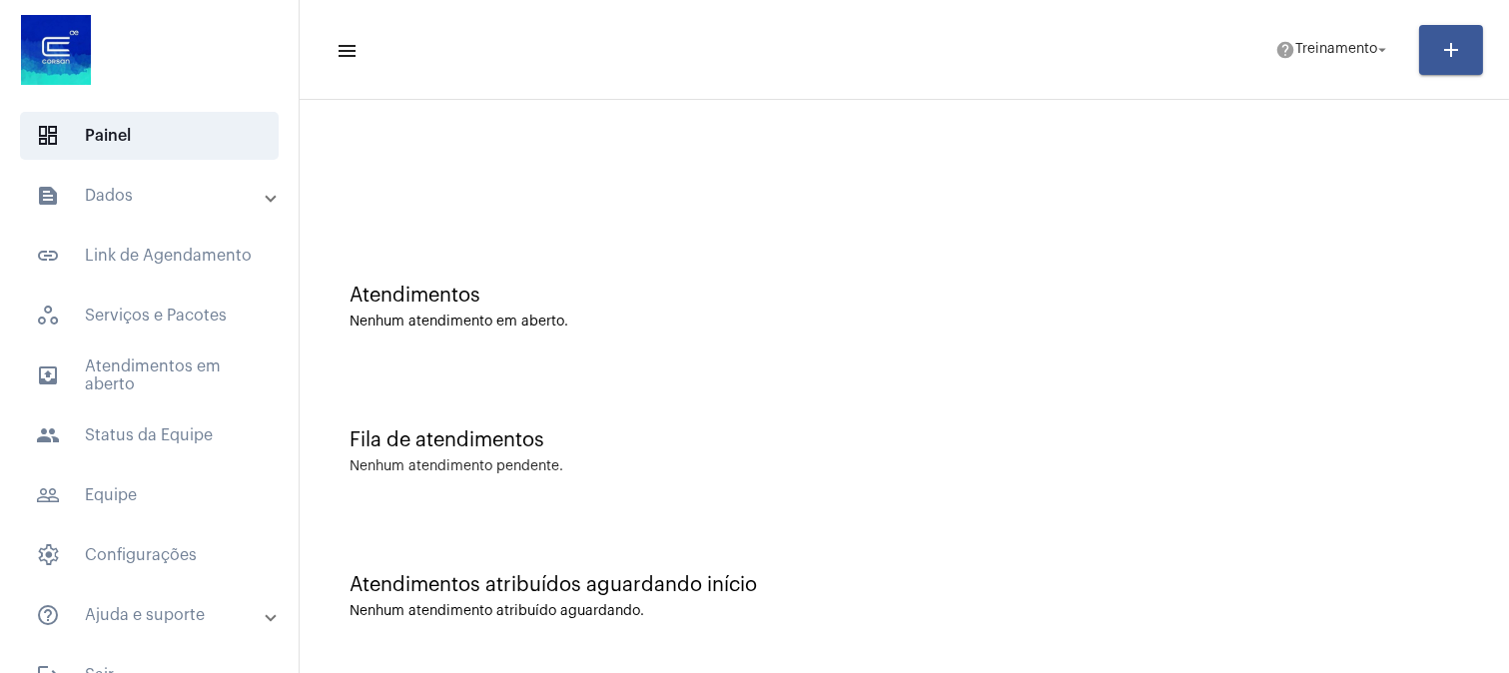
click at [1235, 307] on div "Atendimentos Nenhum atendimento em aberto." at bounding box center [903, 307] width 1109 height 45
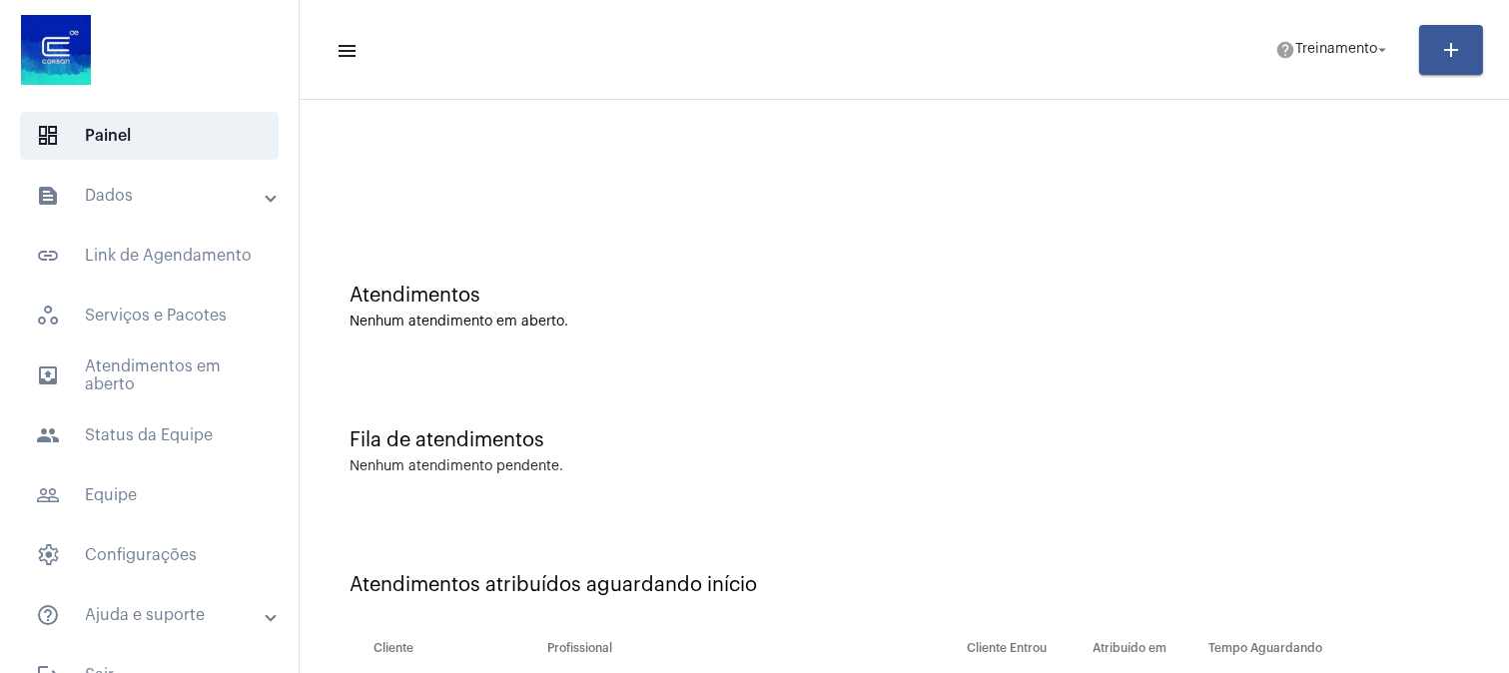
click at [916, 297] on div "Atendimentos" at bounding box center [903, 296] width 1109 height 22
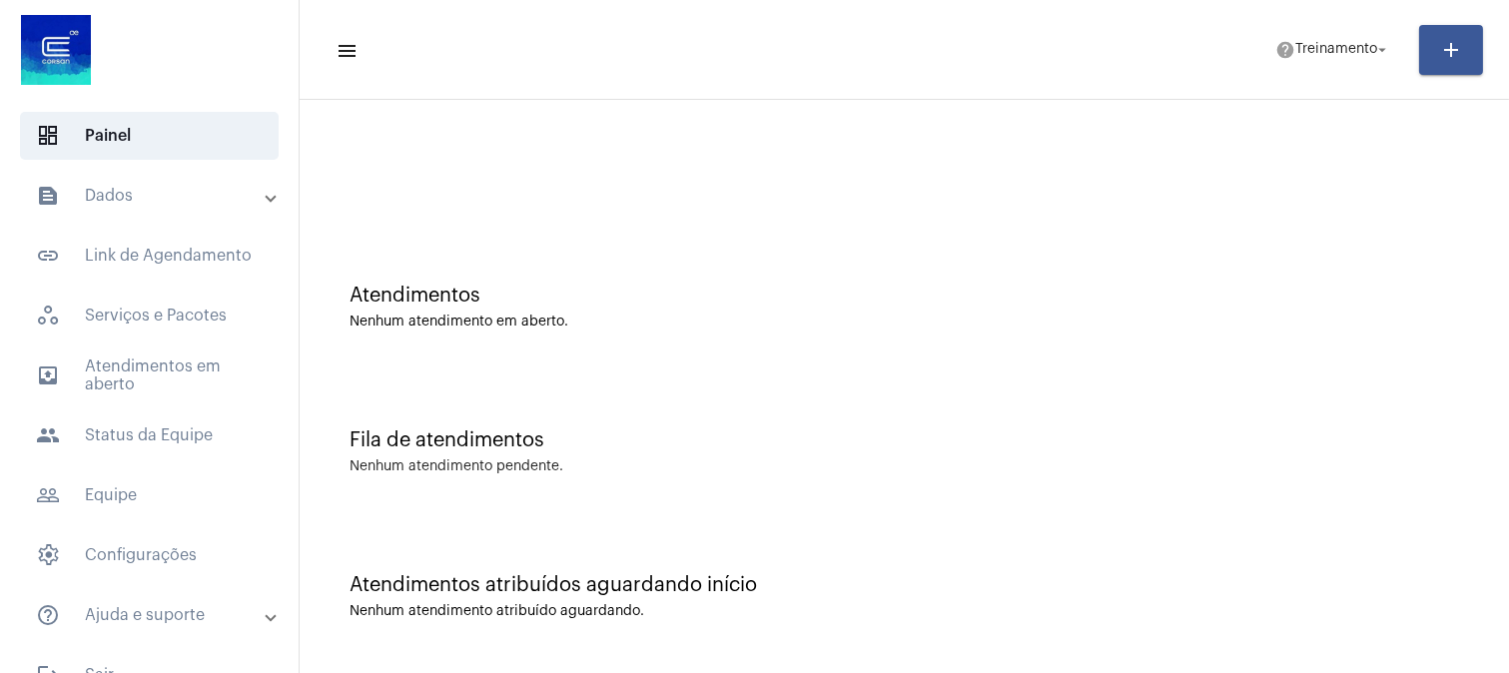
click at [1088, 327] on div "Nenhum atendimento em aberto." at bounding box center [903, 321] width 1109 height 15
click at [1254, 374] on div "Fila de atendimentos Nenhum atendimento pendente." at bounding box center [903, 441] width 1189 height 145
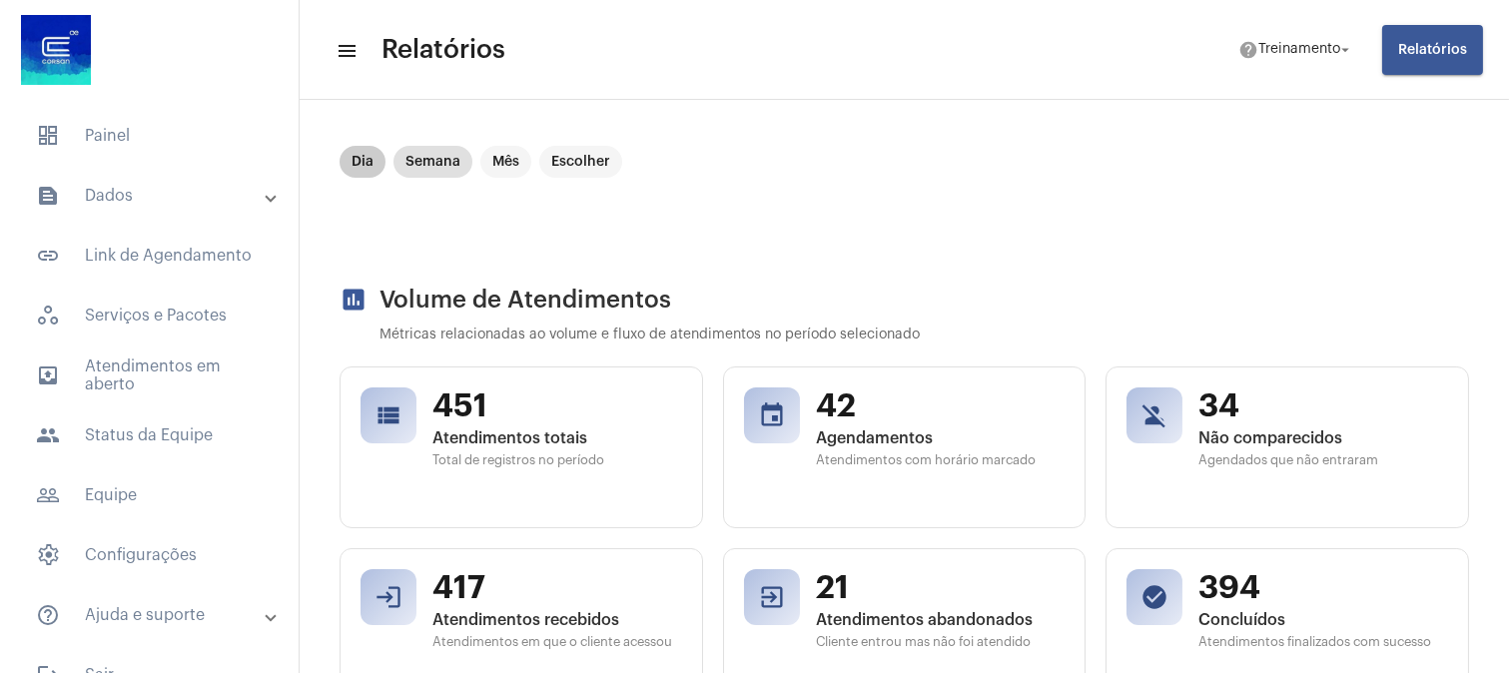
click at [361, 161] on mat-chip "Dia" at bounding box center [362, 162] width 46 height 32
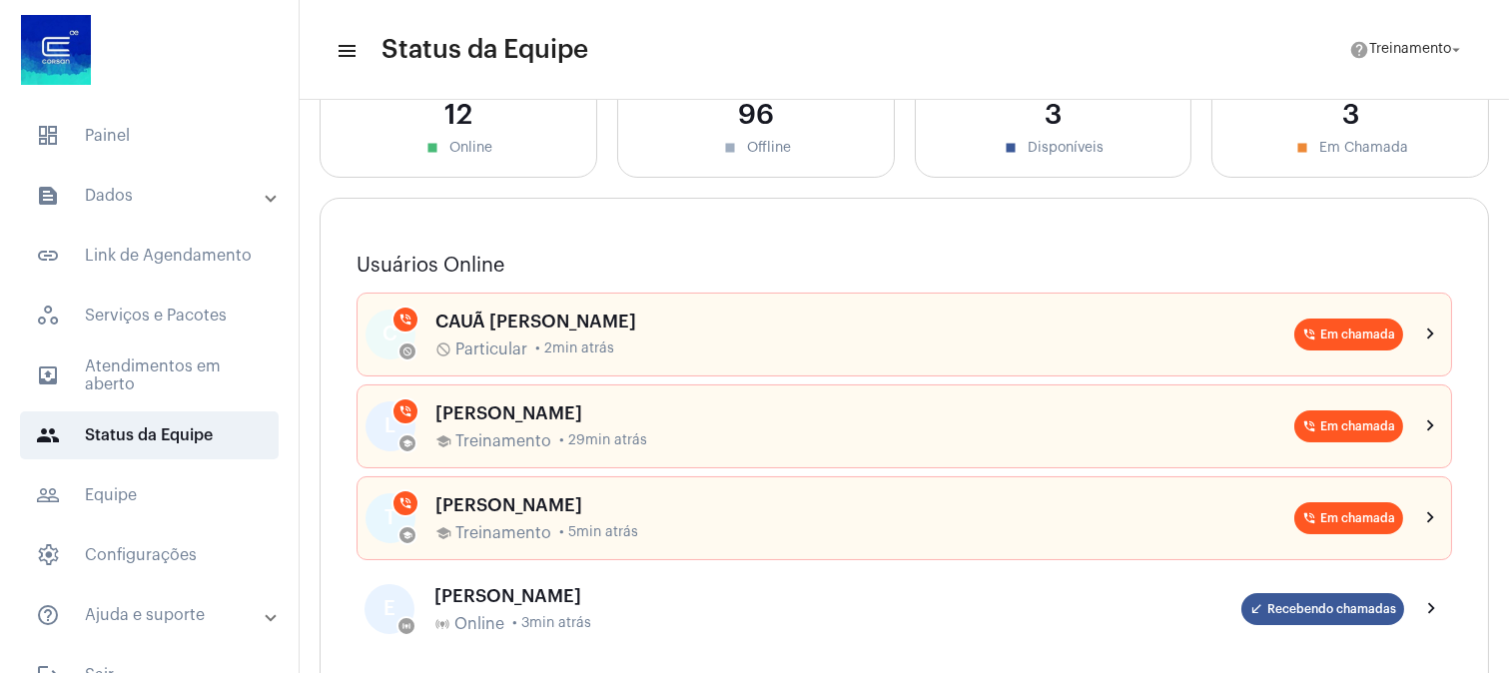
scroll to position [111, 0]
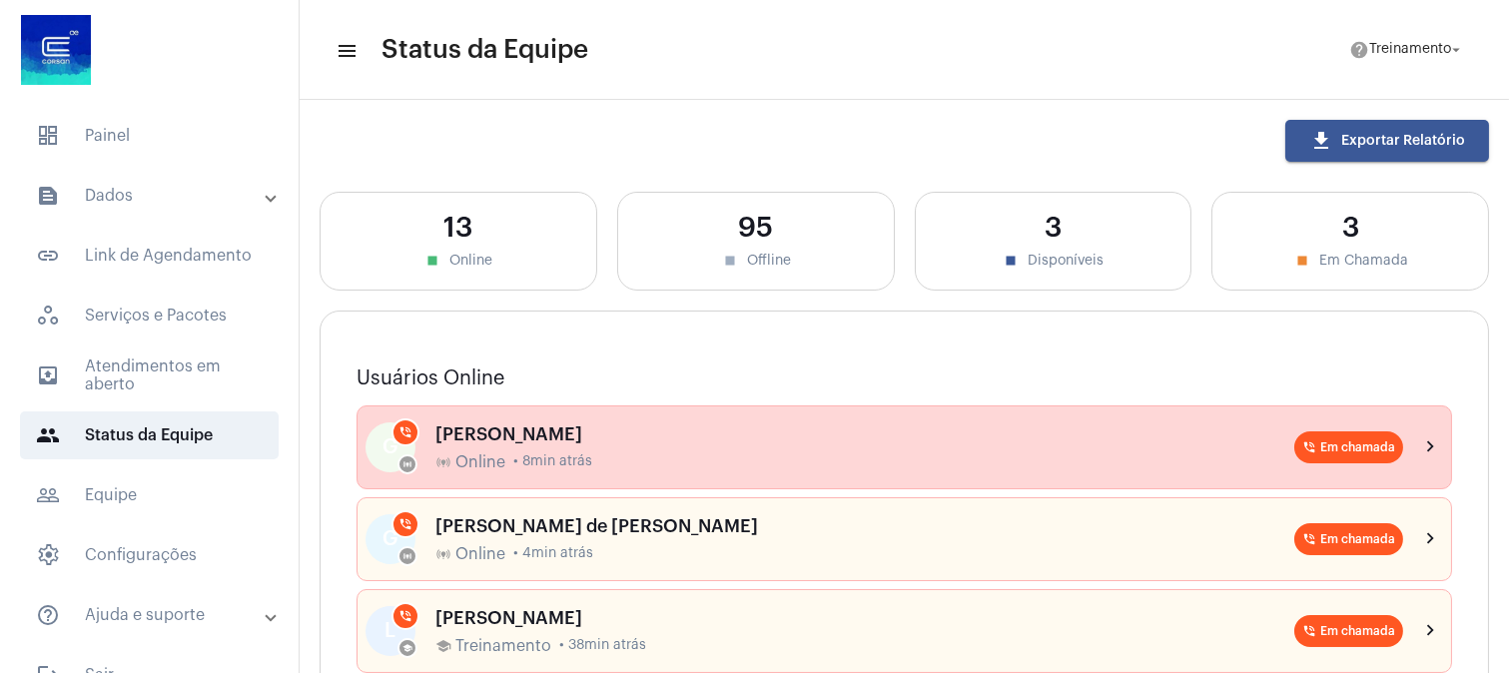
click at [574, 455] on span "• 8min atrás" at bounding box center [552, 461] width 79 height 15
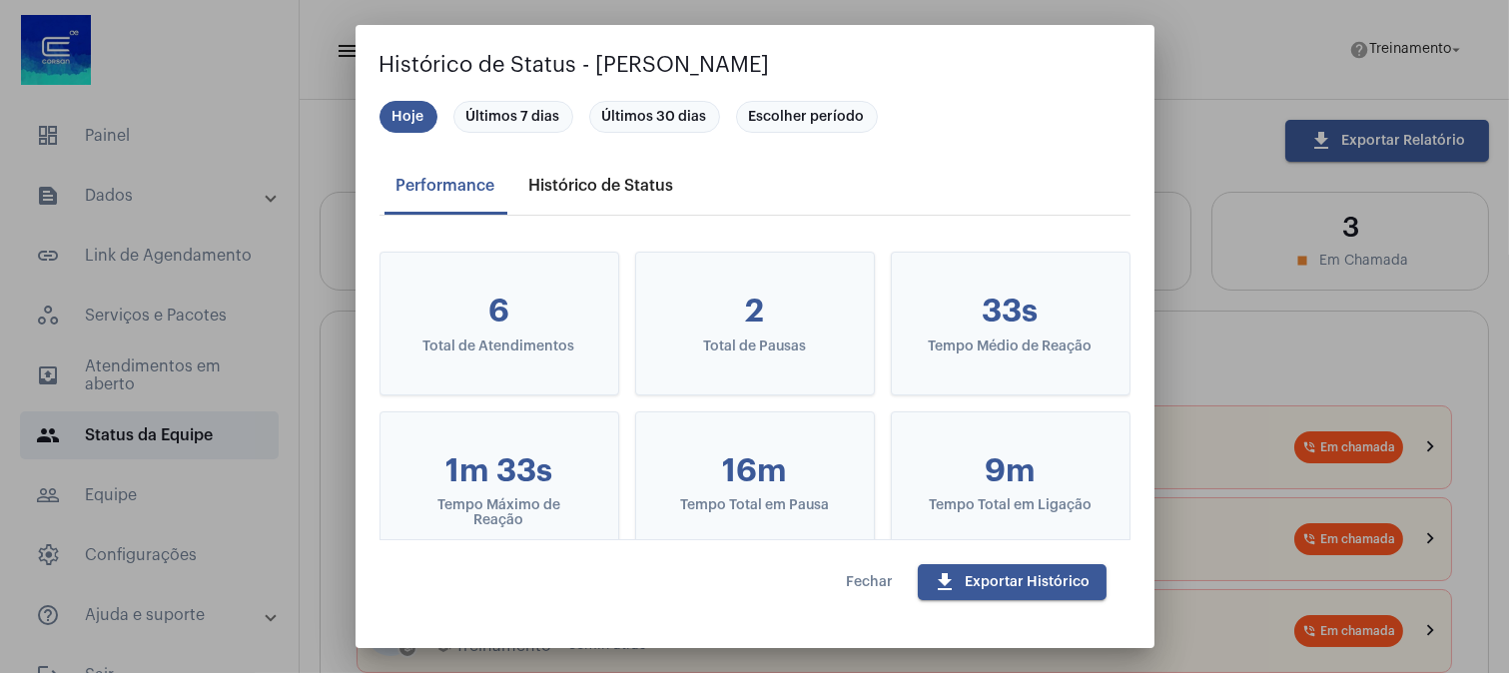
click at [606, 173] on div "Histórico de Status" at bounding box center [601, 186] width 169 height 48
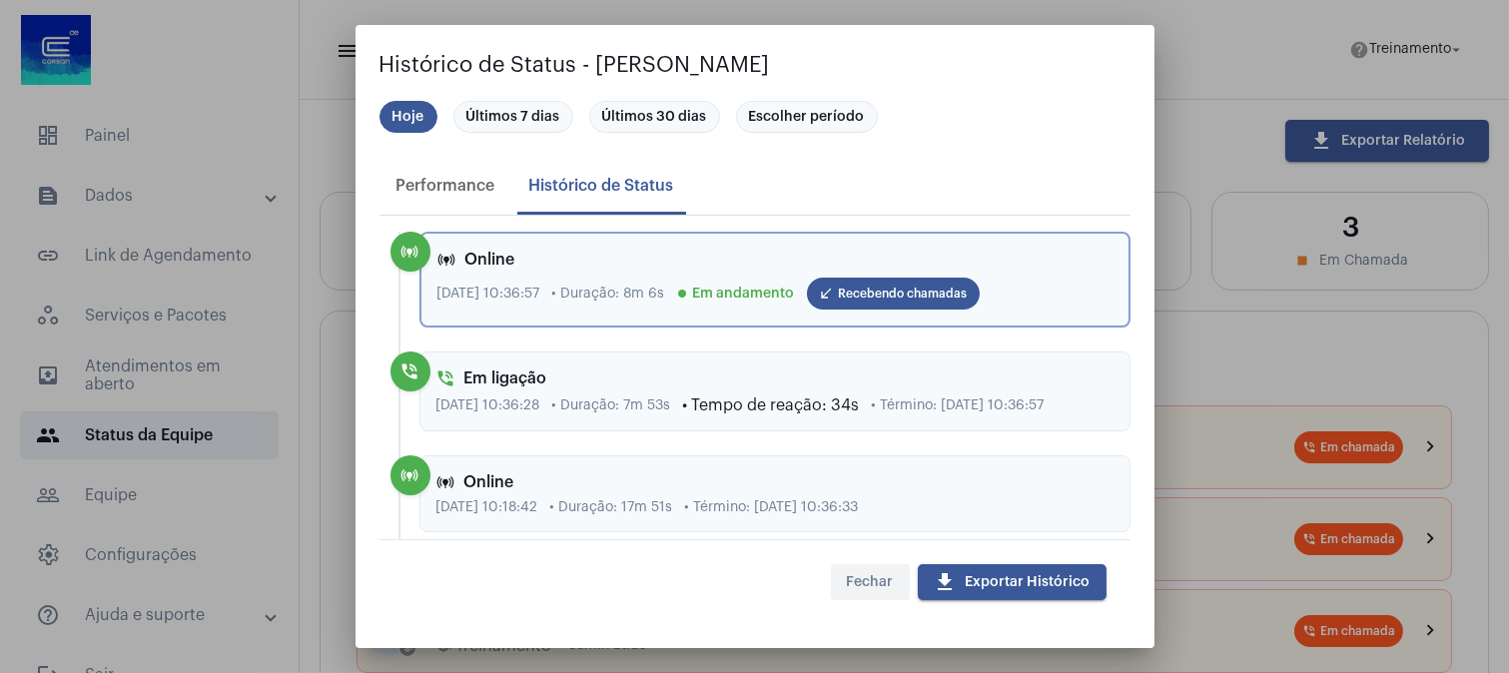
click at [881, 581] on span "Fechar" at bounding box center [870, 582] width 47 height 14
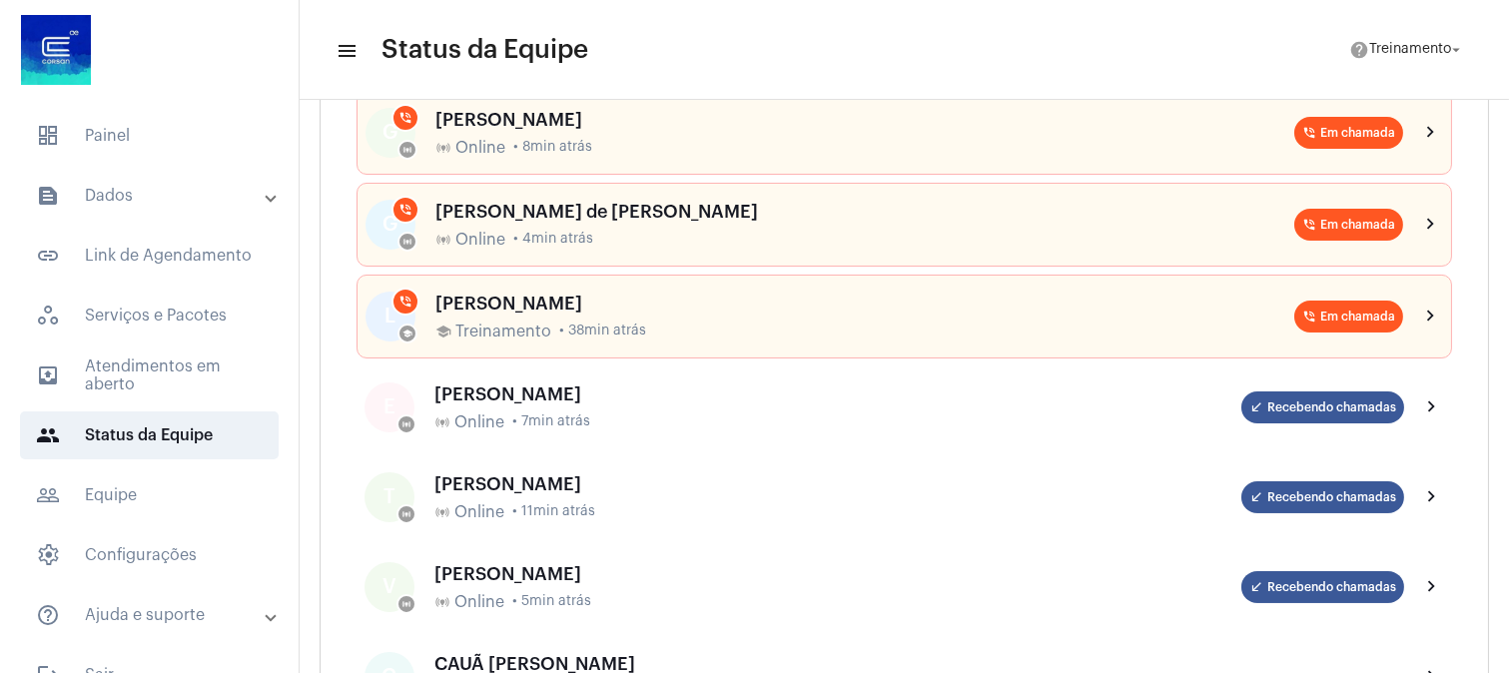
scroll to position [332, 0]
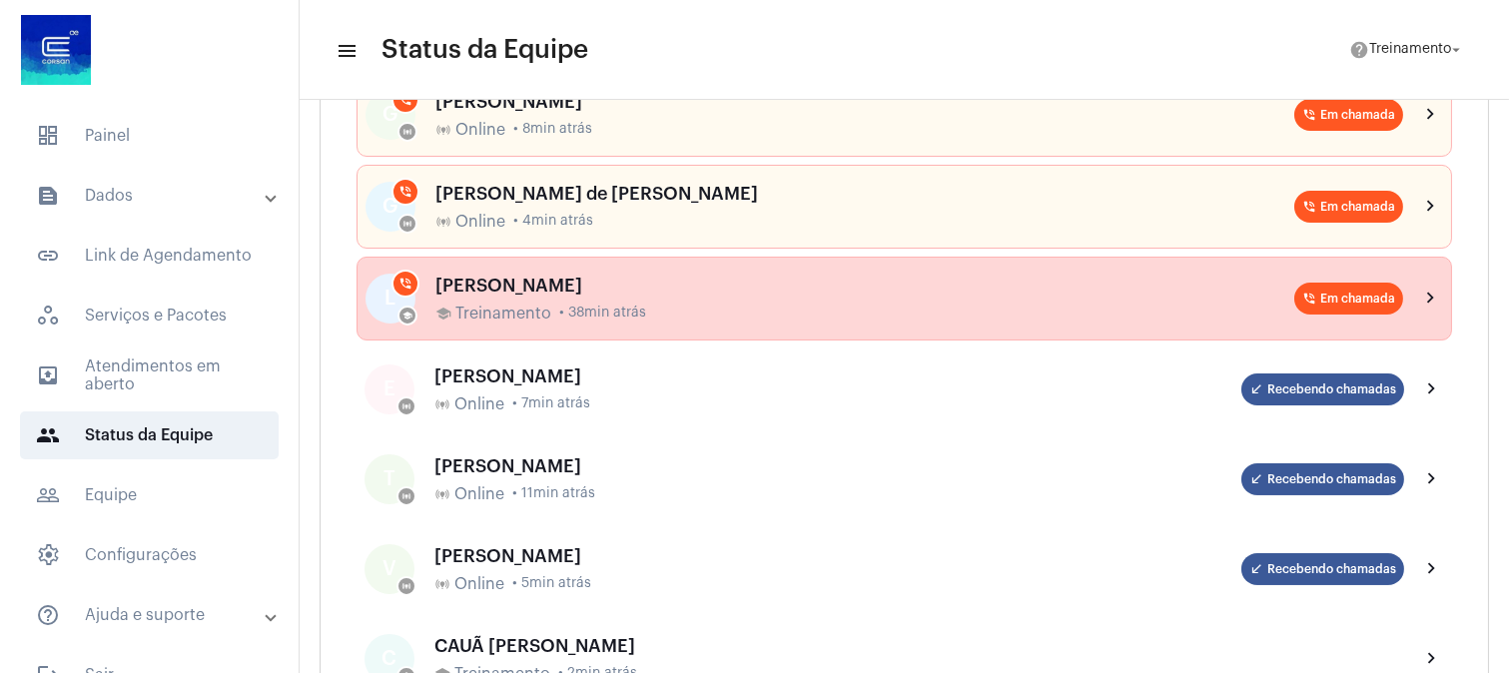
click at [651, 304] on div "LAISA MARQUES school Treinamento • 38min atrás" at bounding box center [864, 299] width 859 height 47
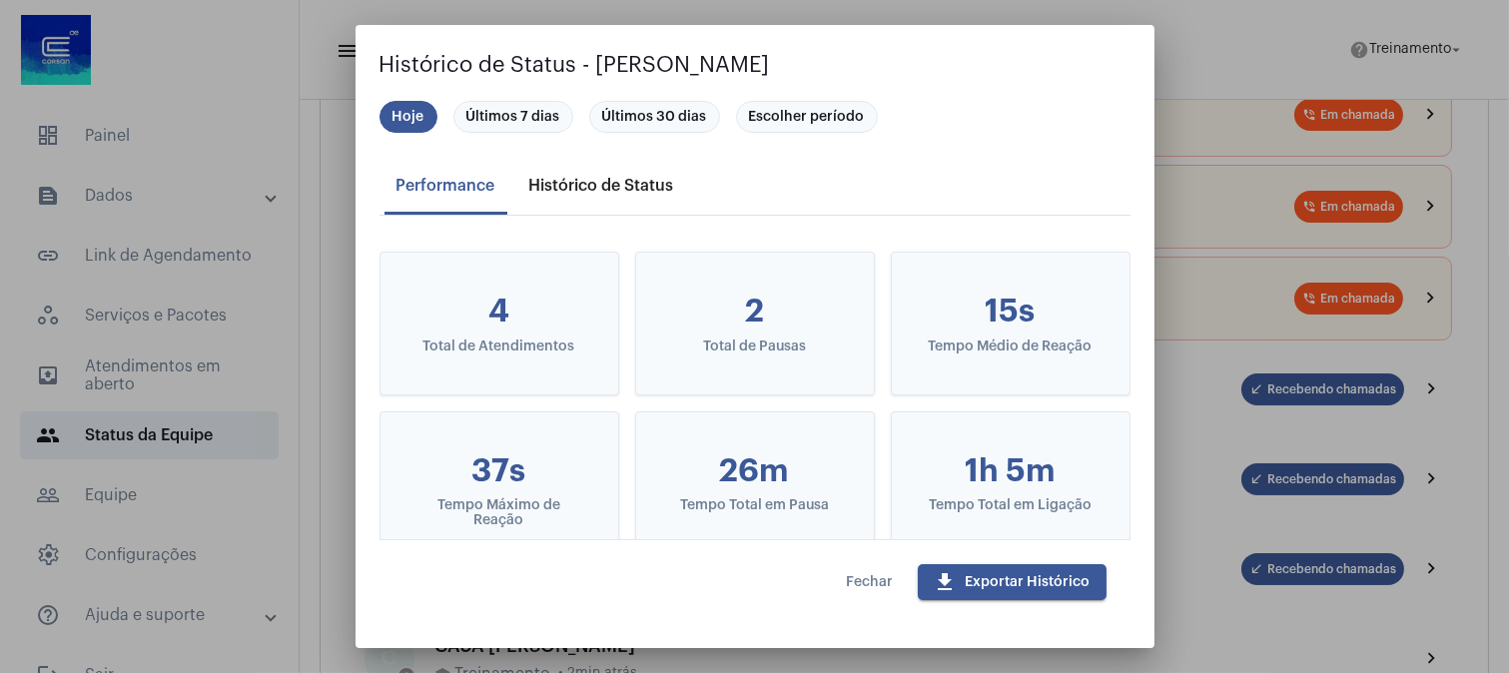
click at [607, 183] on div "Histórico de Status" at bounding box center [601, 186] width 145 height 18
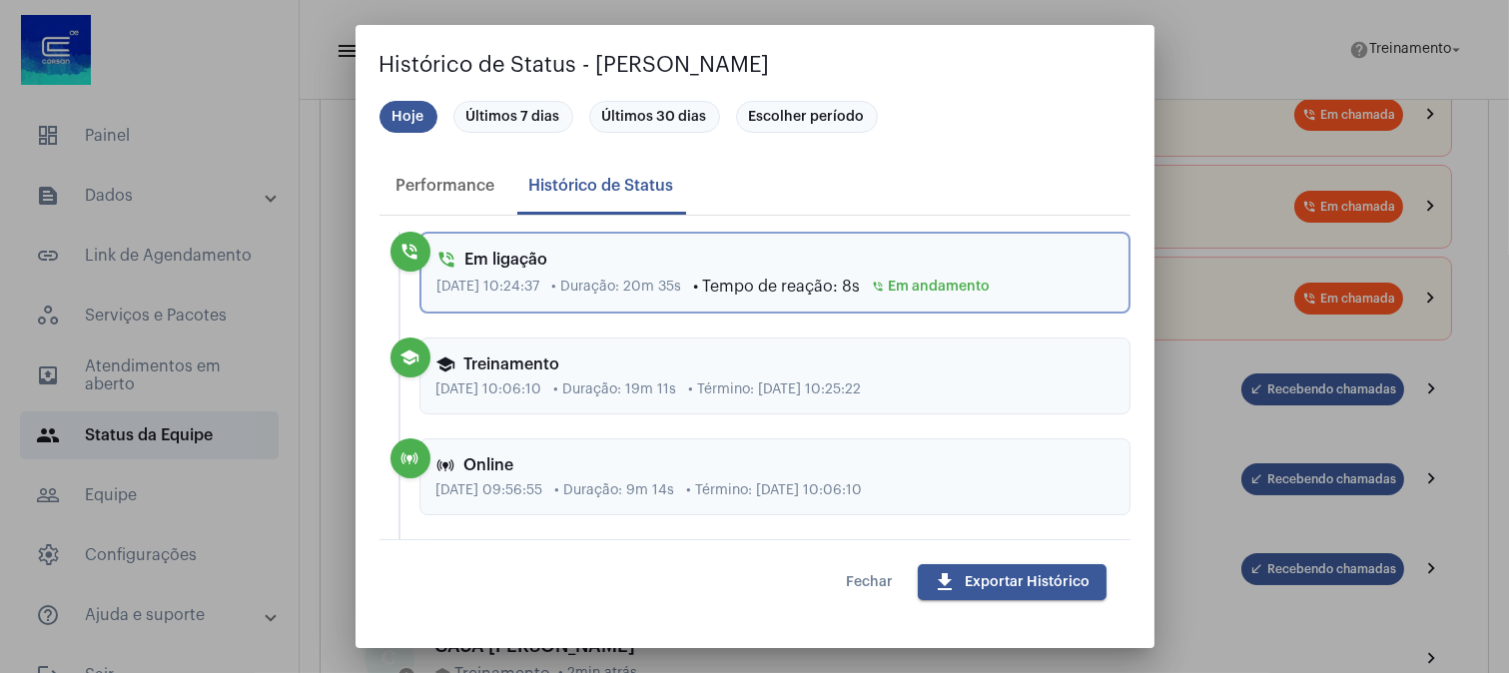
click at [860, 576] on span "Fechar" at bounding box center [870, 582] width 47 height 14
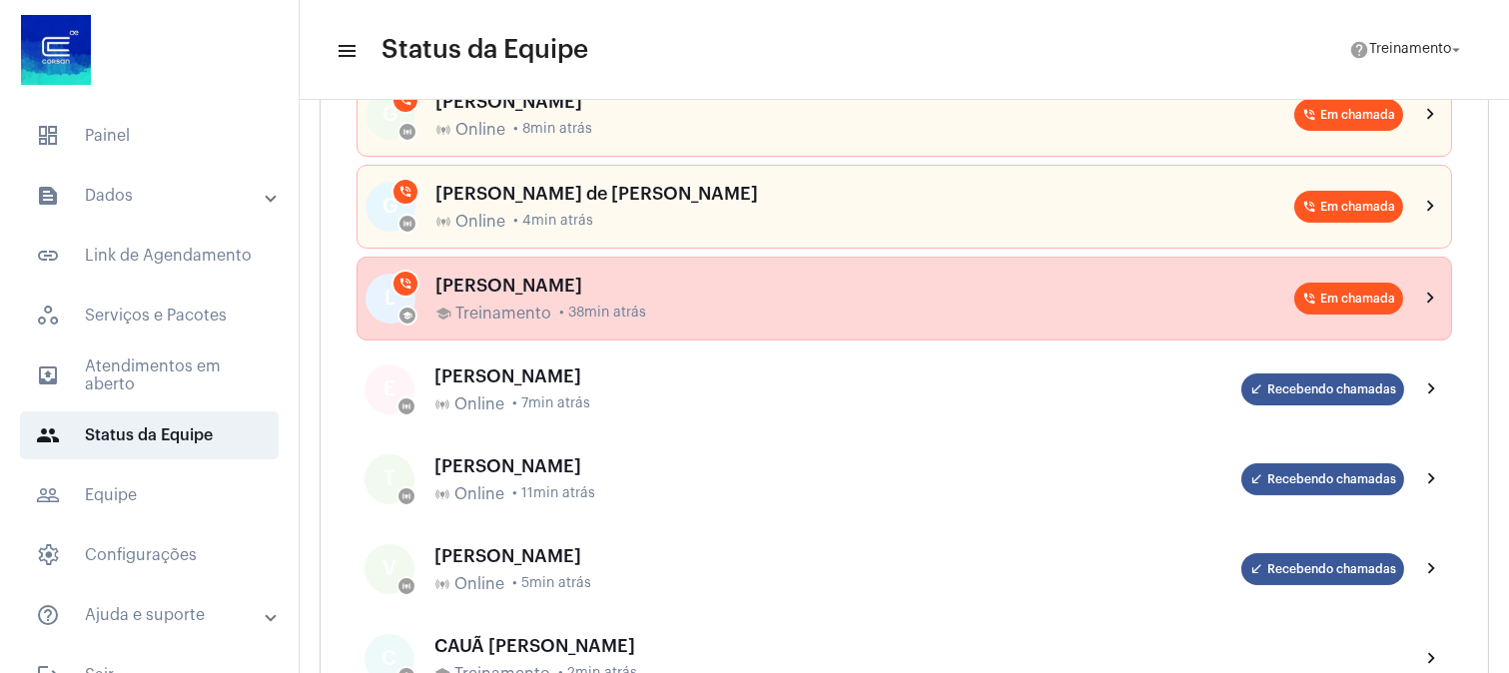
scroll to position [0, 0]
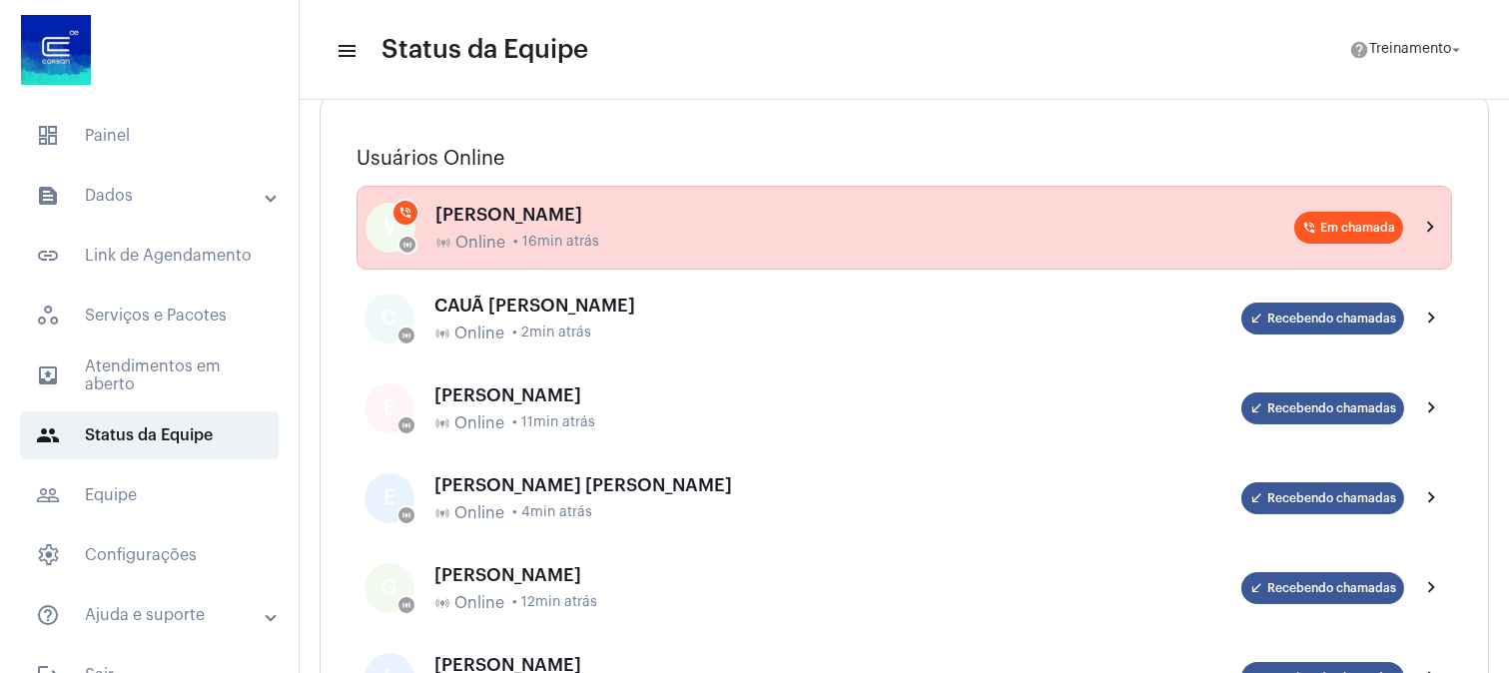
scroll to position [222, 0]
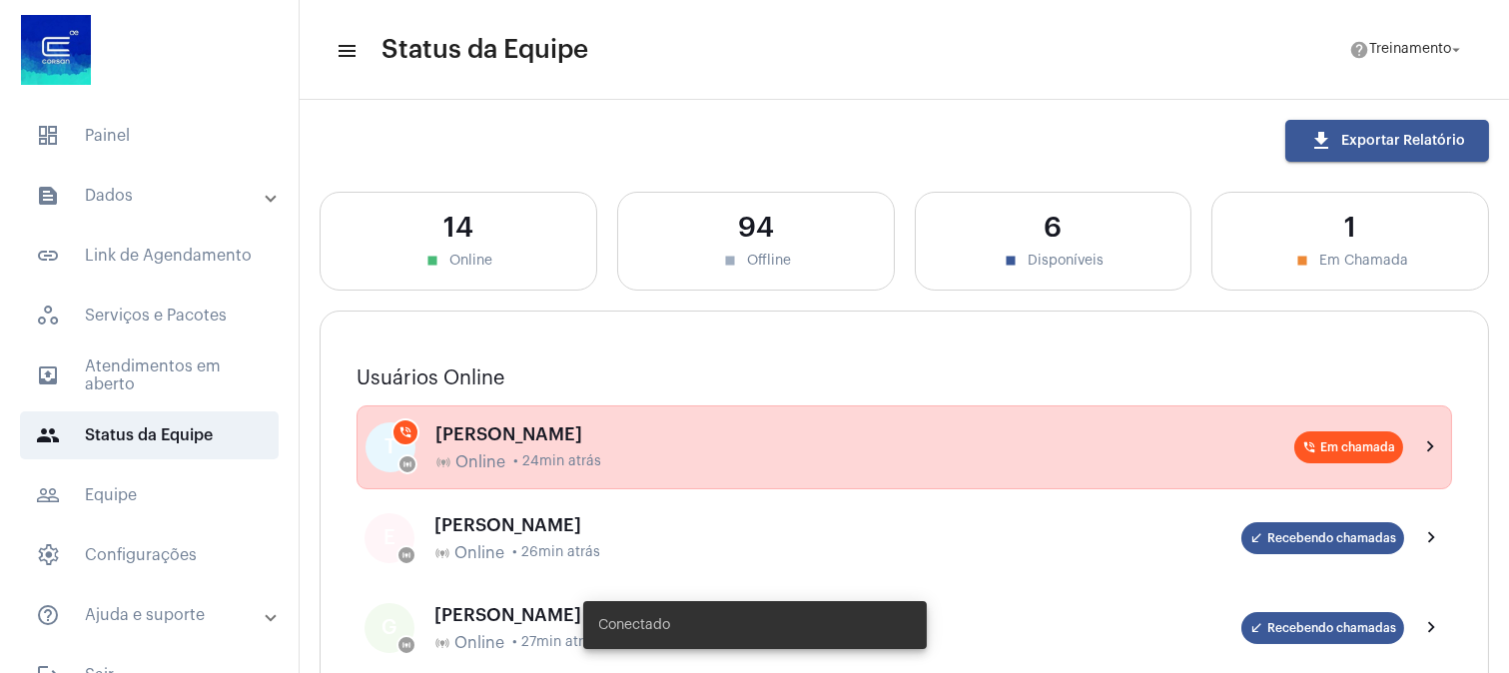
click at [660, 454] on div "online_prediction Online • 24min atrás" at bounding box center [864, 462] width 859 height 18
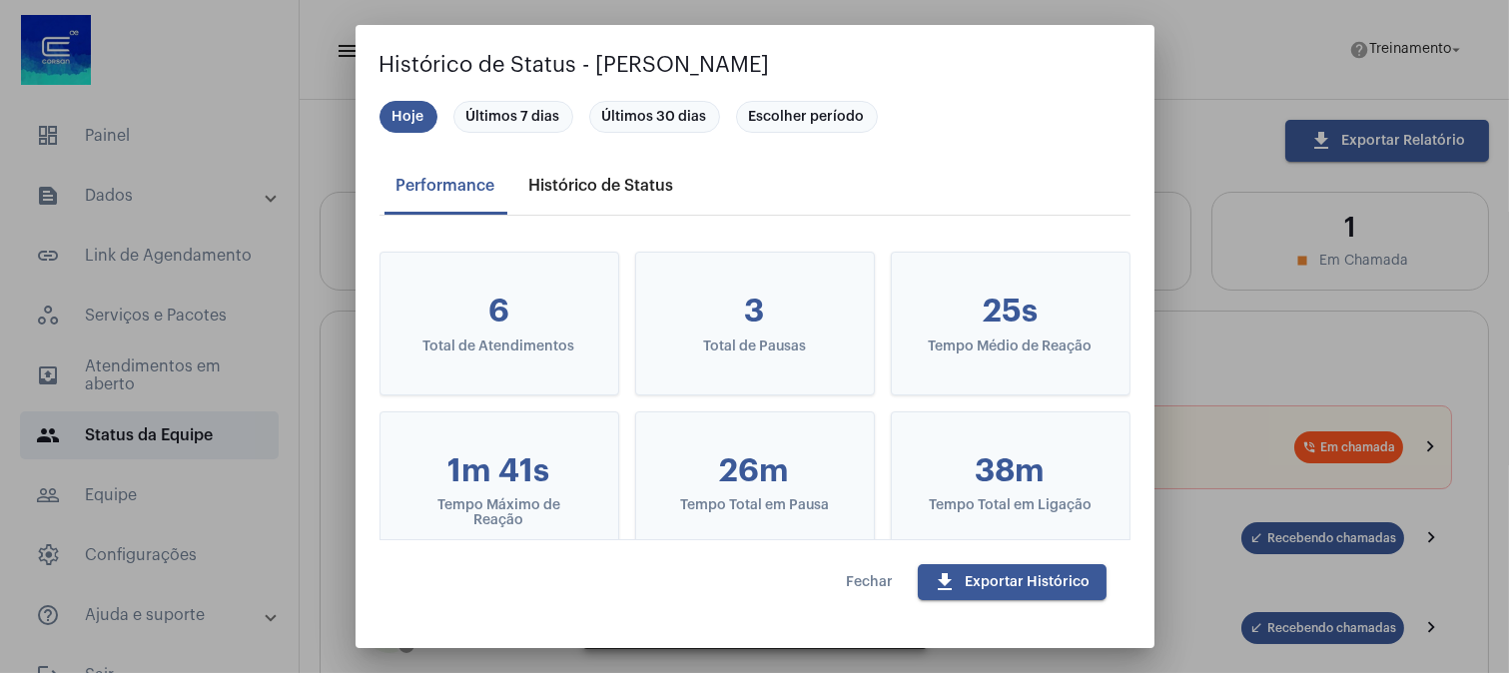
click at [593, 184] on div "Histórico de Status" at bounding box center [601, 186] width 145 height 18
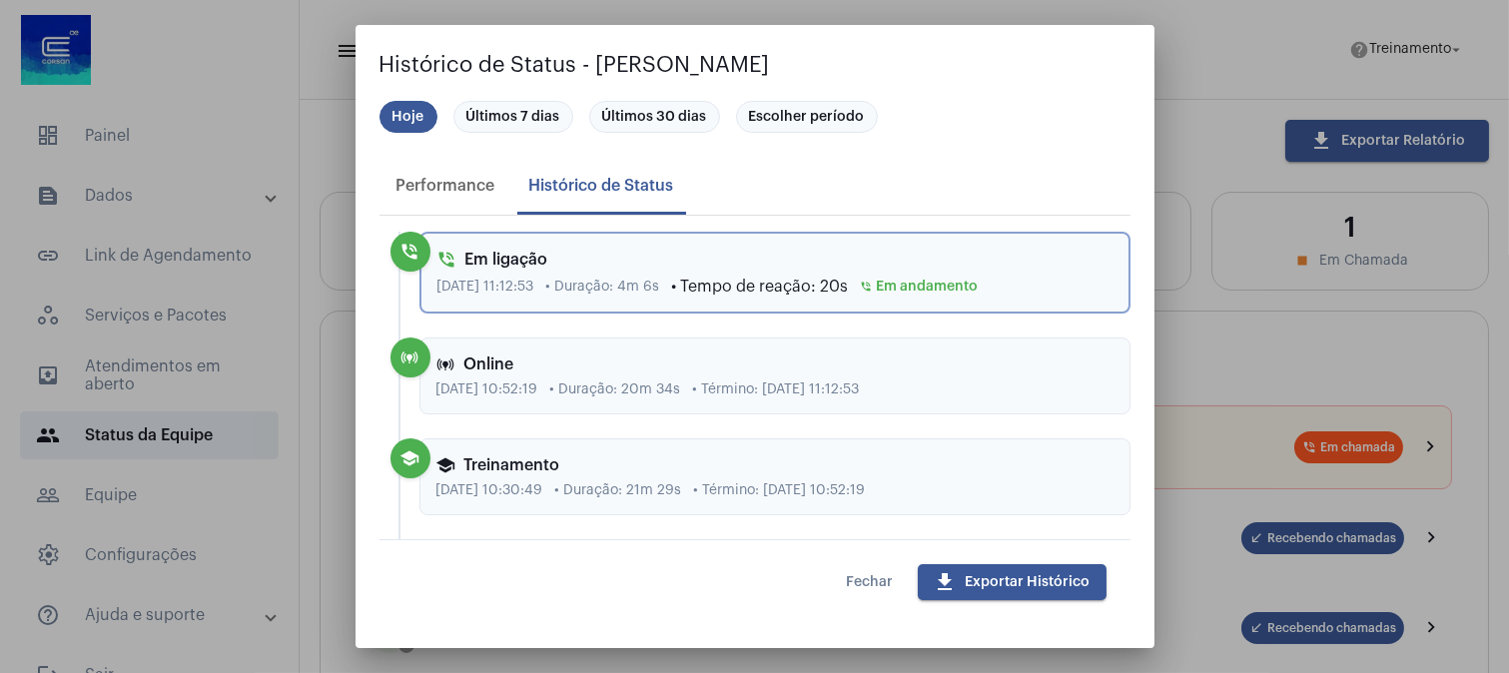
click at [866, 586] on span "Fechar" at bounding box center [870, 582] width 47 height 14
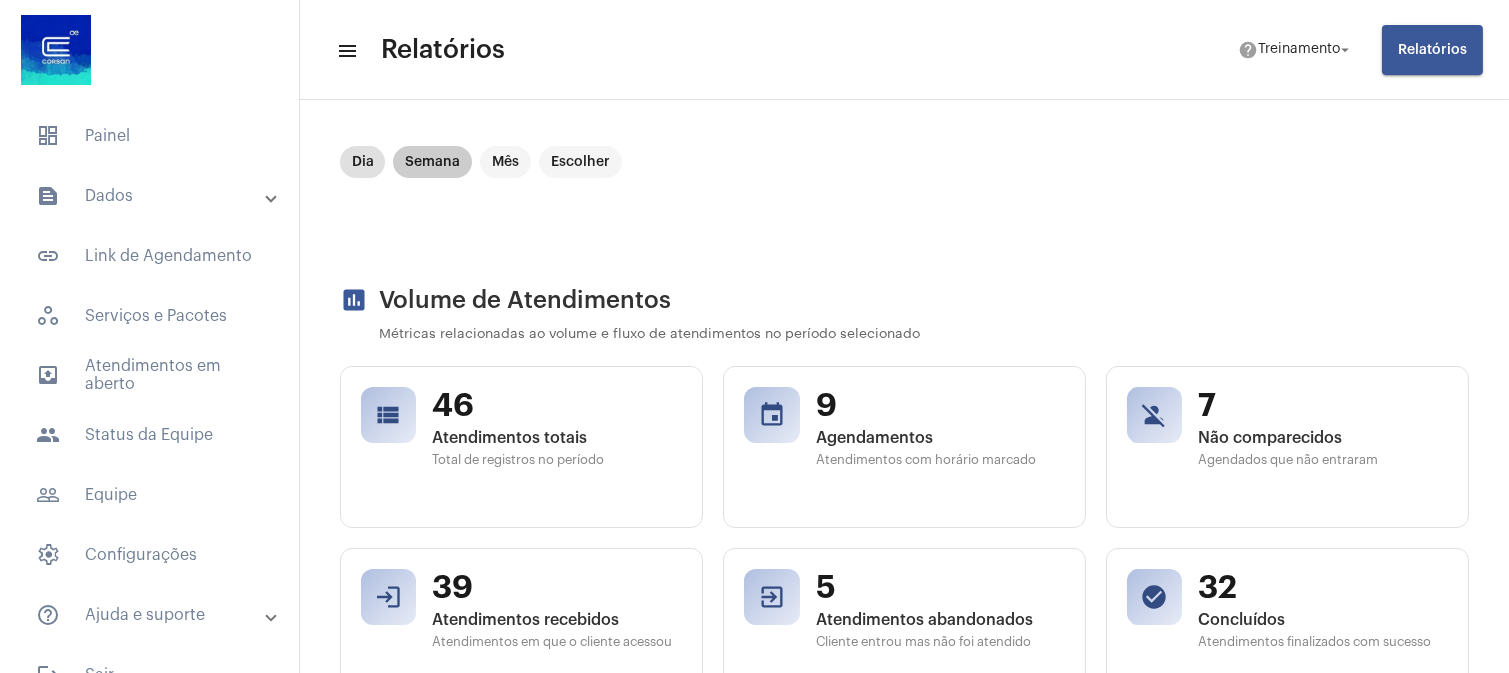
click at [421, 158] on mat-chip "Semana" at bounding box center [432, 162] width 79 height 32
click at [371, 160] on mat-chip "Dia" at bounding box center [362, 162] width 46 height 32
click at [354, 161] on mat-chip "Dia" at bounding box center [362, 162] width 46 height 32
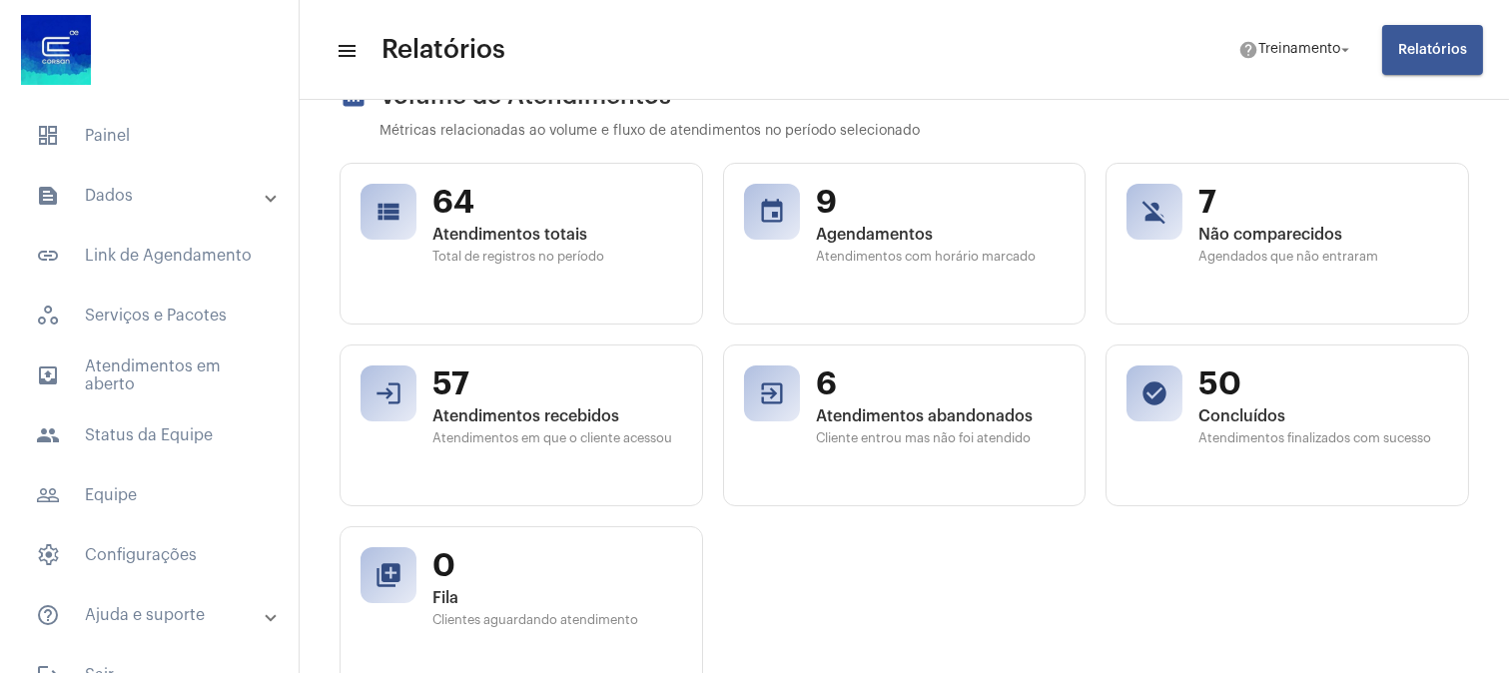
scroll to position [222, 0]
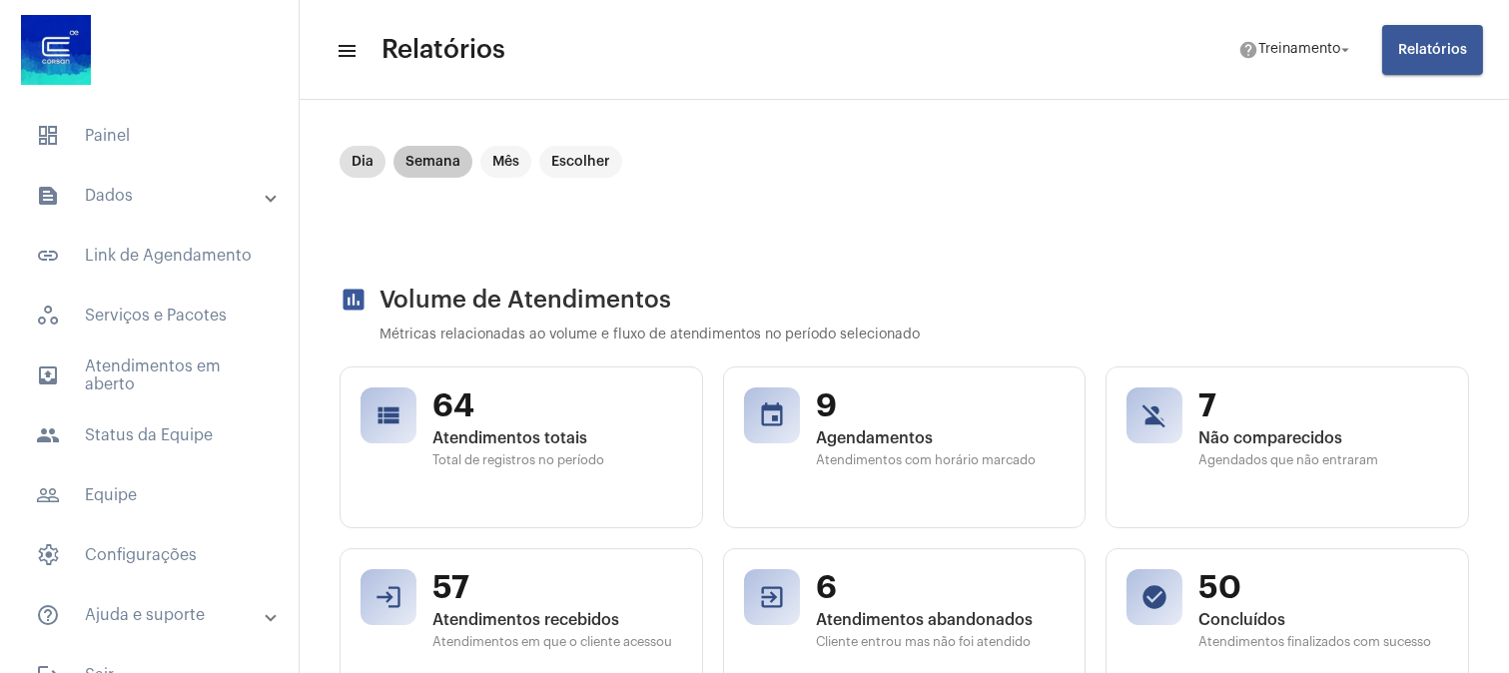
click at [441, 164] on mat-chip "Semana" at bounding box center [432, 162] width 79 height 32
click at [356, 161] on mat-chip "Dia" at bounding box center [362, 162] width 46 height 32
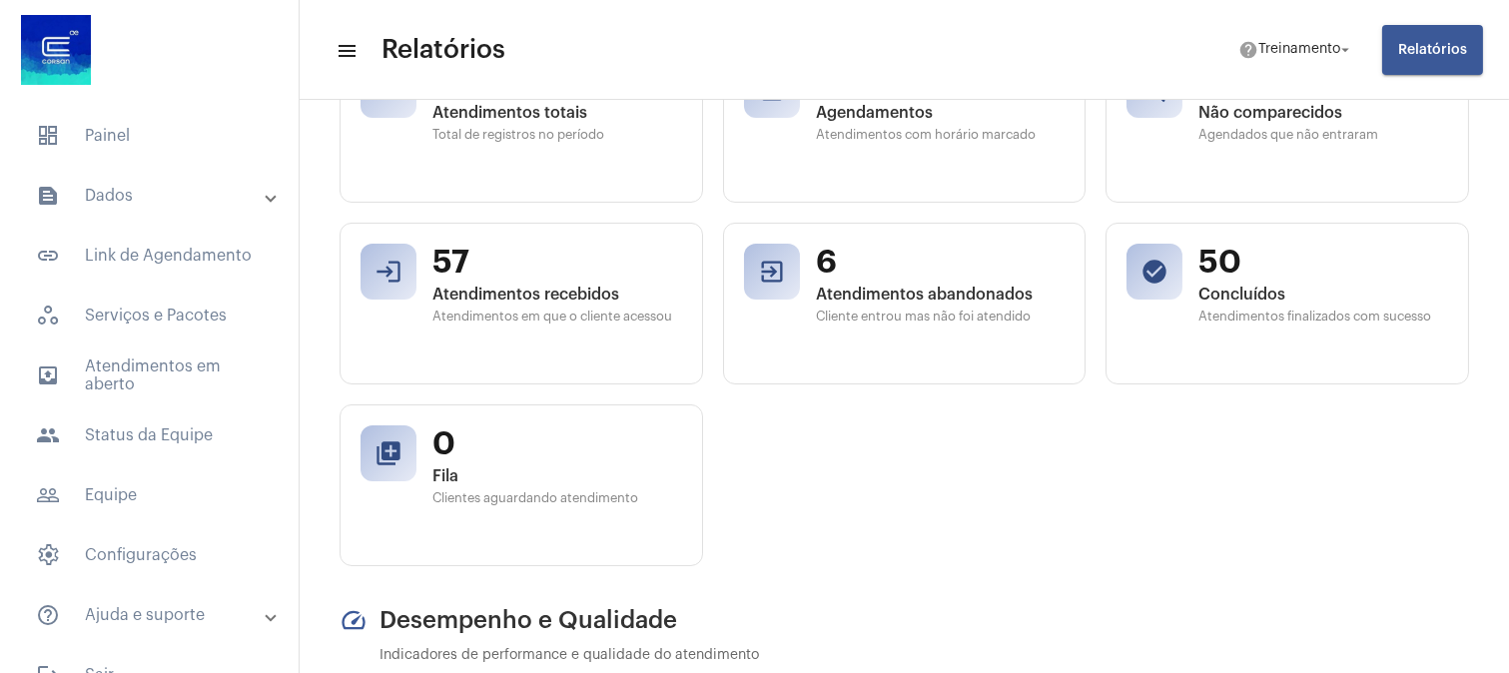
scroll to position [332, 0]
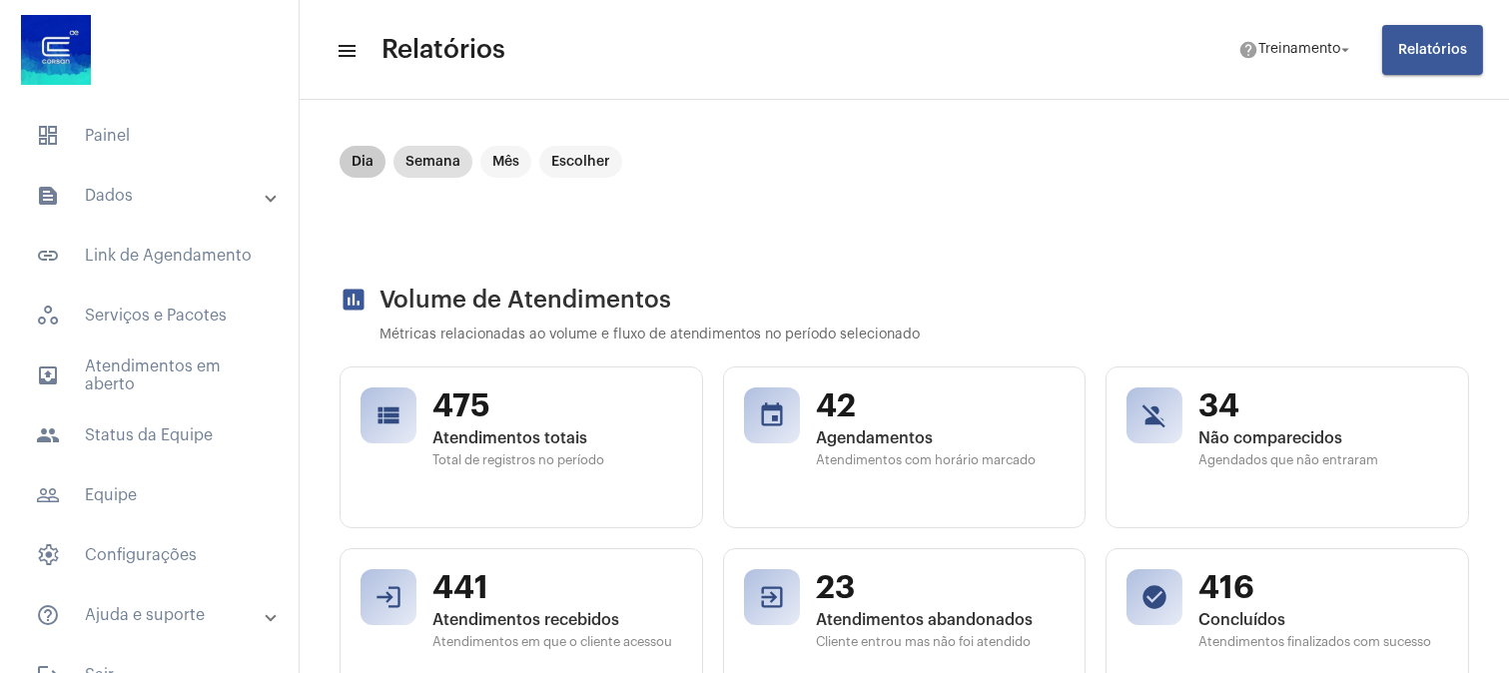
click at [365, 164] on mat-chip "Dia" at bounding box center [362, 162] width 46 height 32
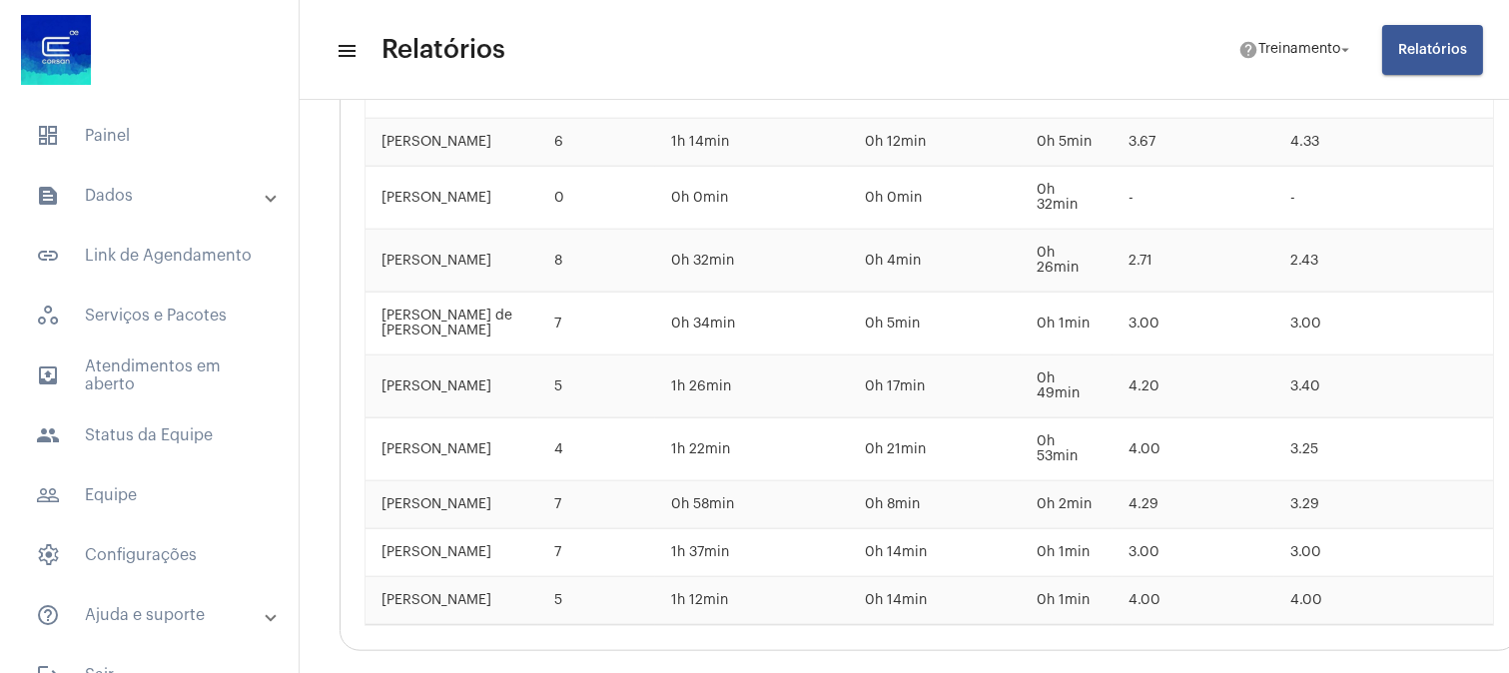
scroll to position [3994, 0]
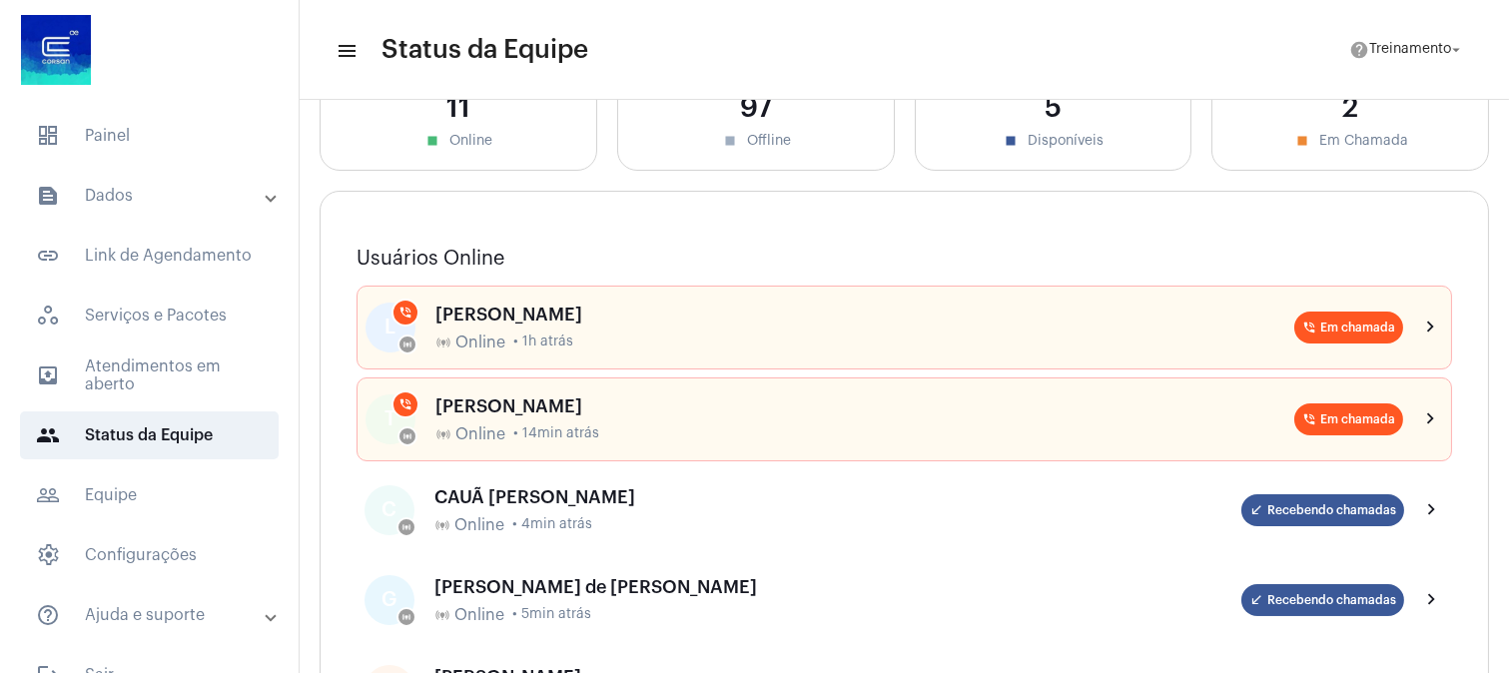
scroll to position [111, 0]
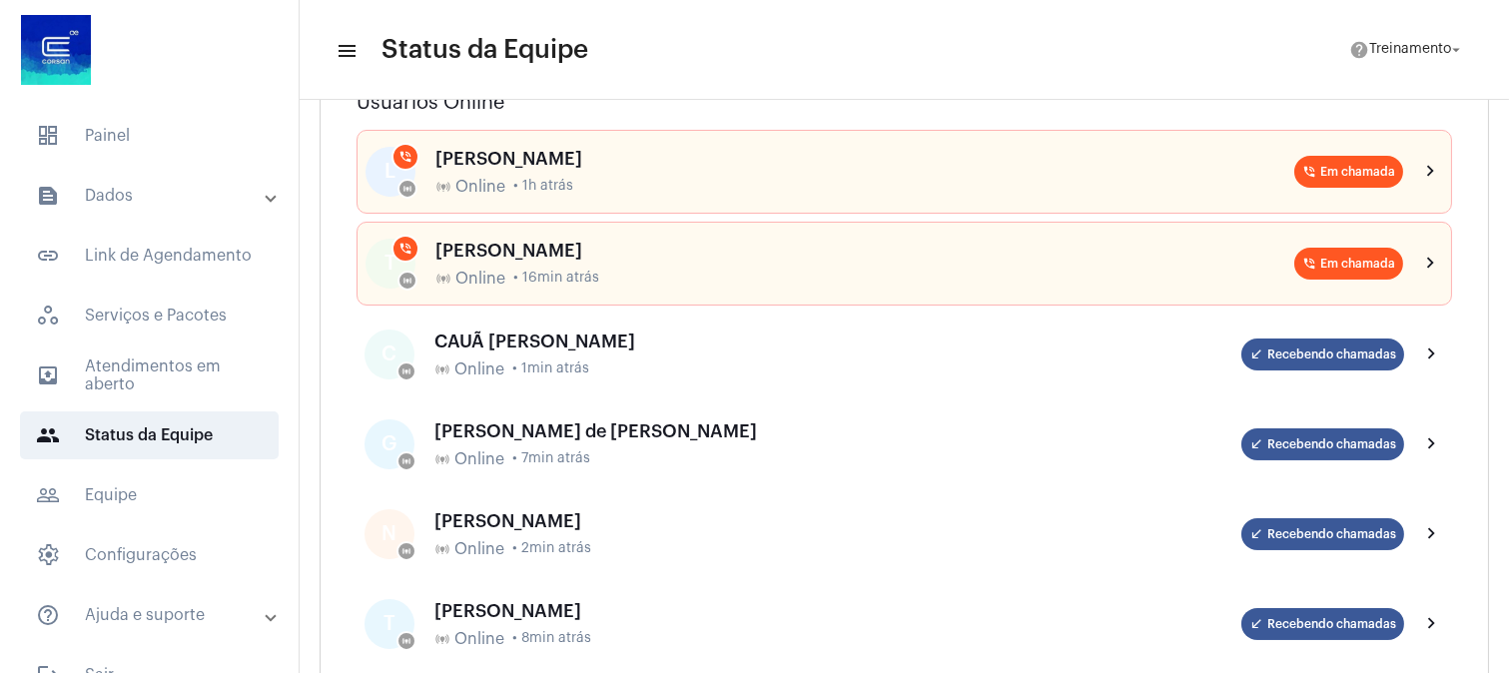
scroll to position [111, 0]
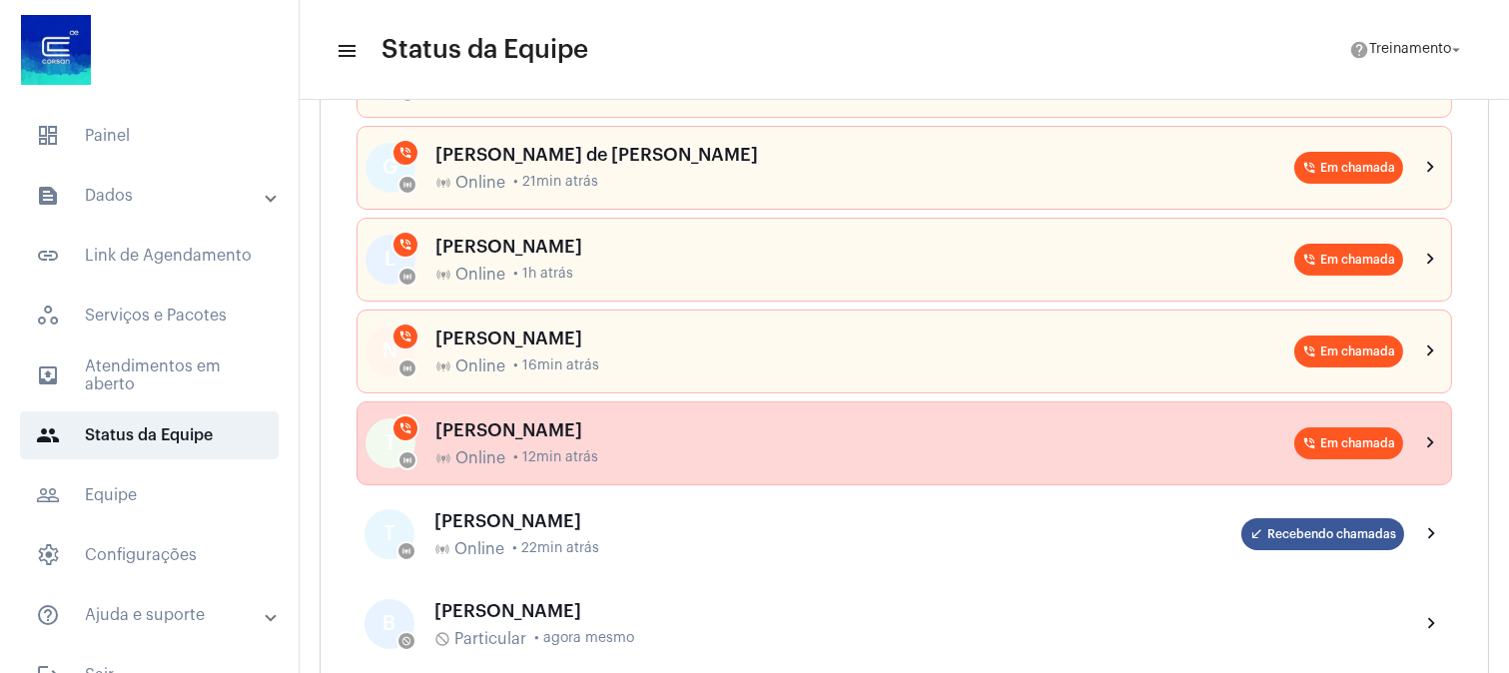
scroll to position [332, 0]
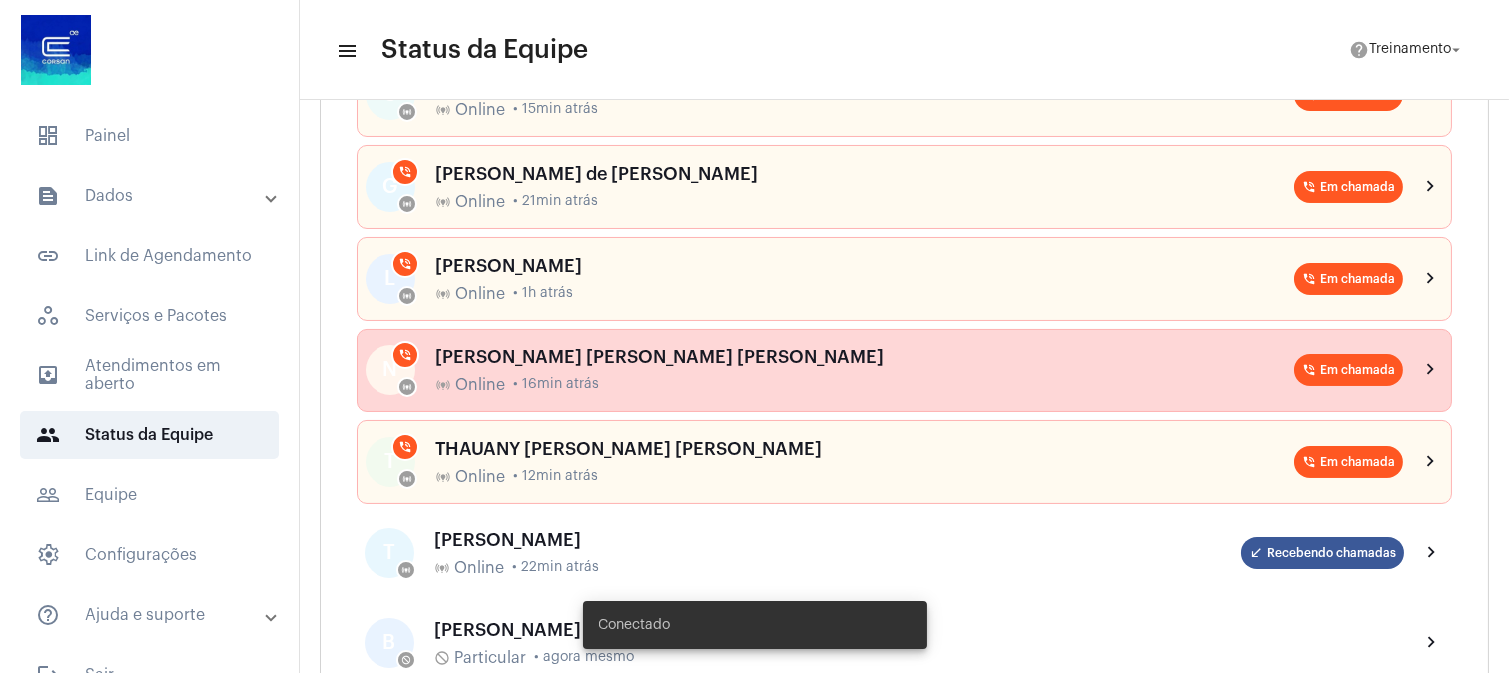
scroll to position [443, 0]
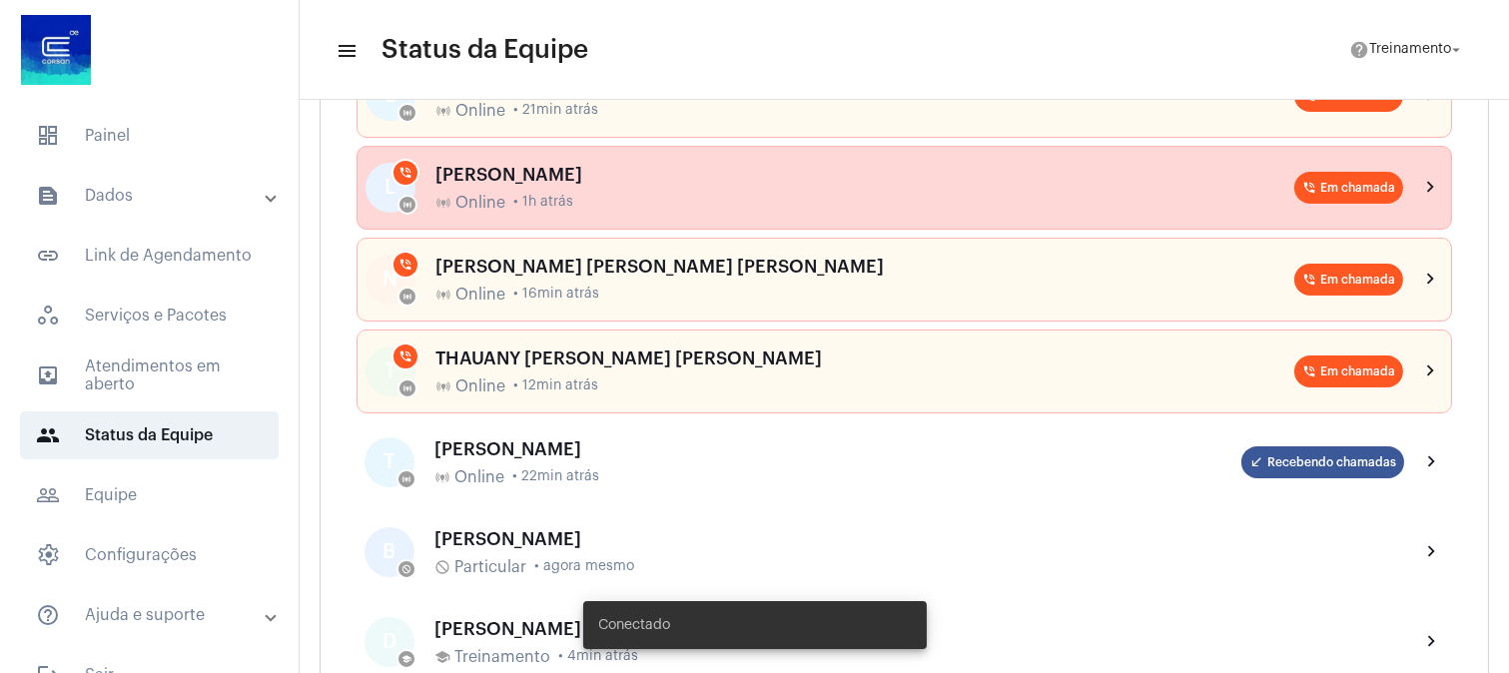
click at [580, 184] on div "[PERSON_NAME]" at bounding box center [864, 175] width 859 height 20
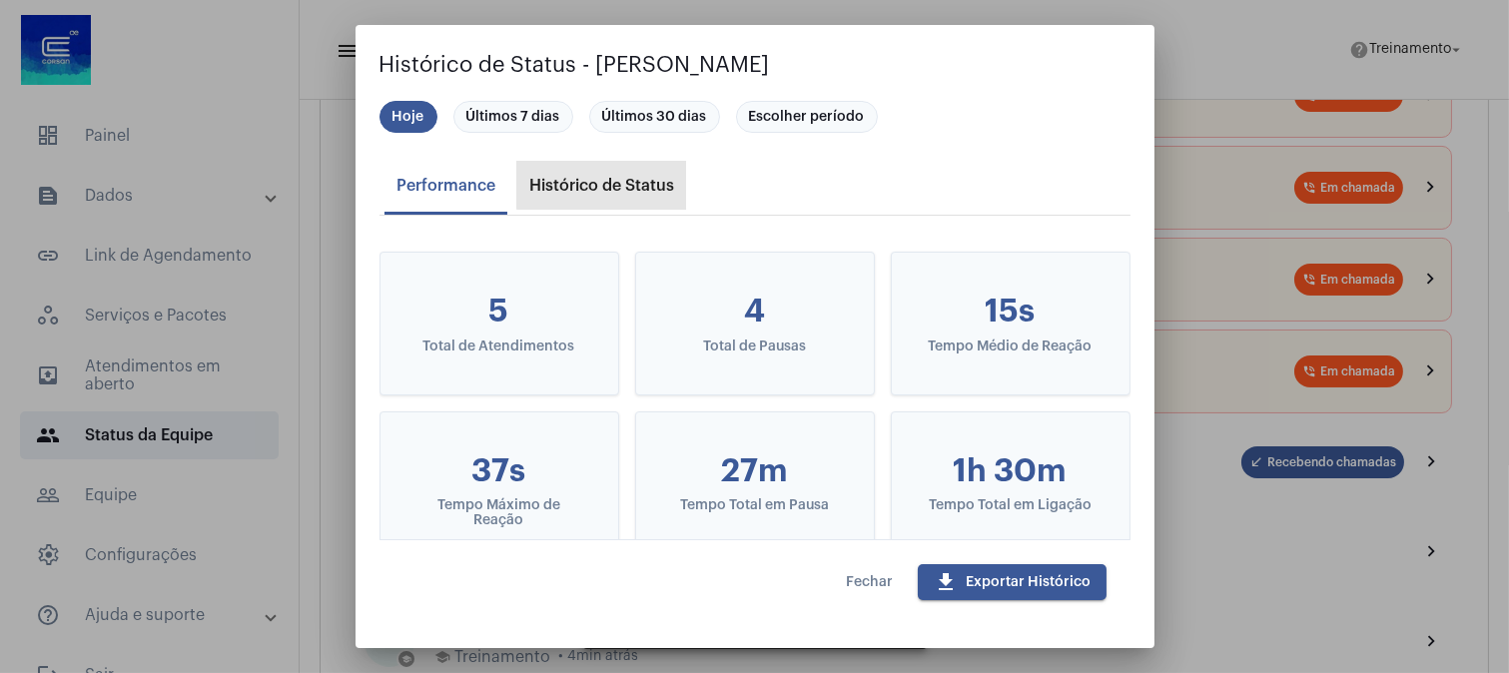
click at [605, 177] on div "Histórico de Status" at bounding box center [601, 186] width 145 height 18
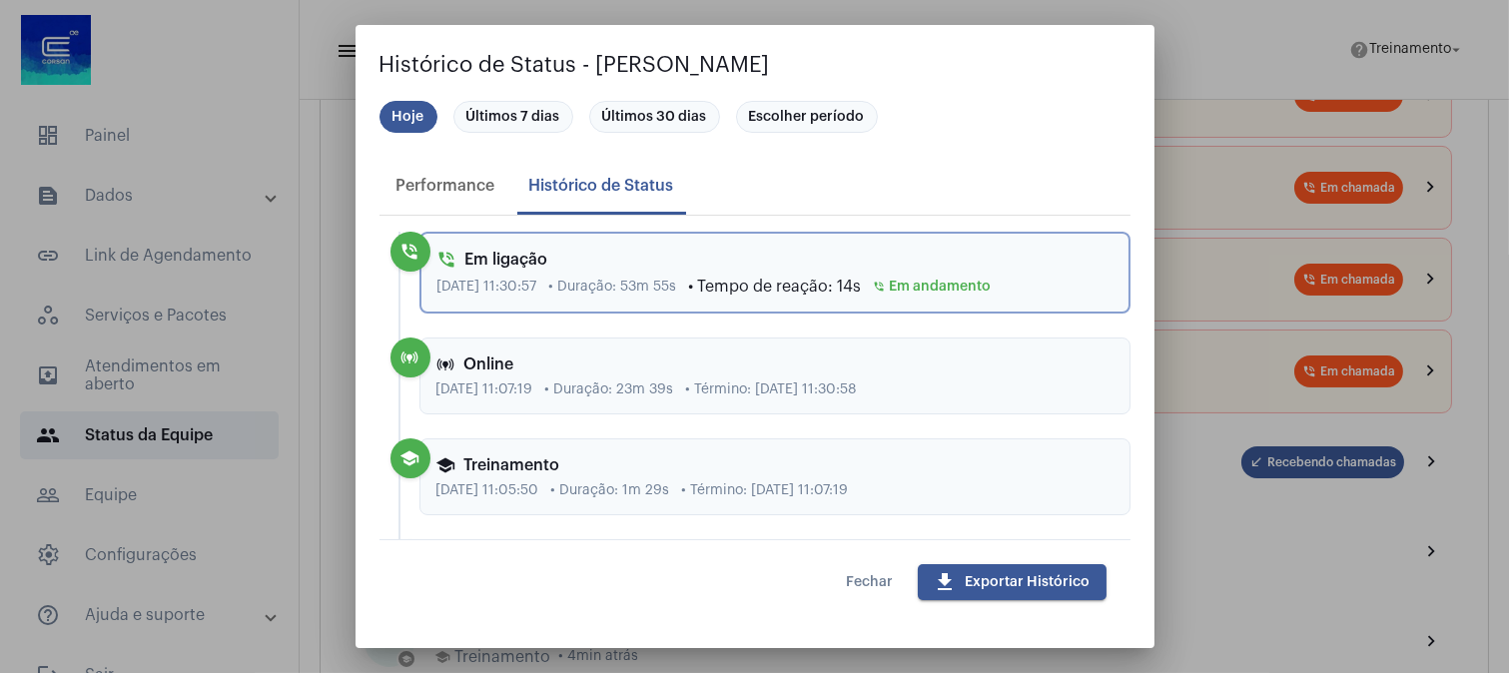
click at [877, 579] on span "Fechar" at bounding box center [870, 582] width 47 height 14
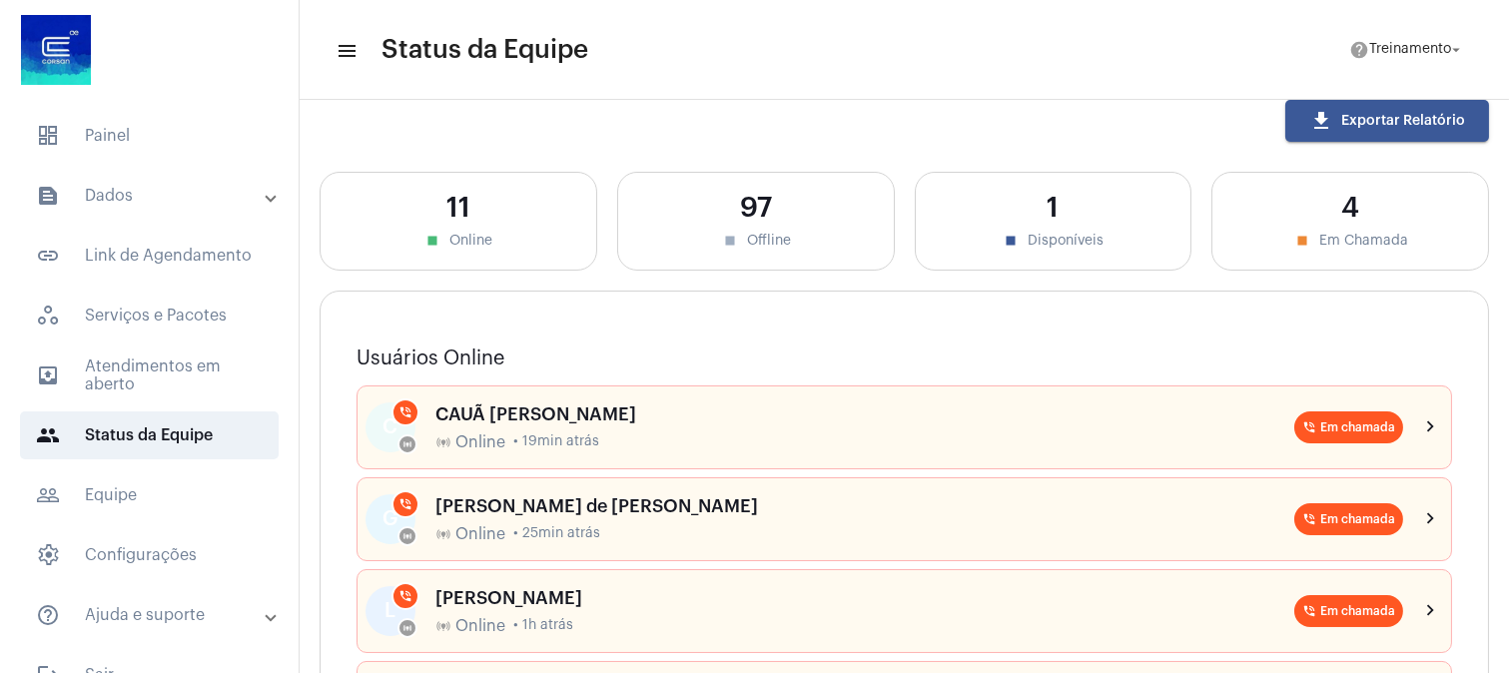
scroll to position [0, 0]
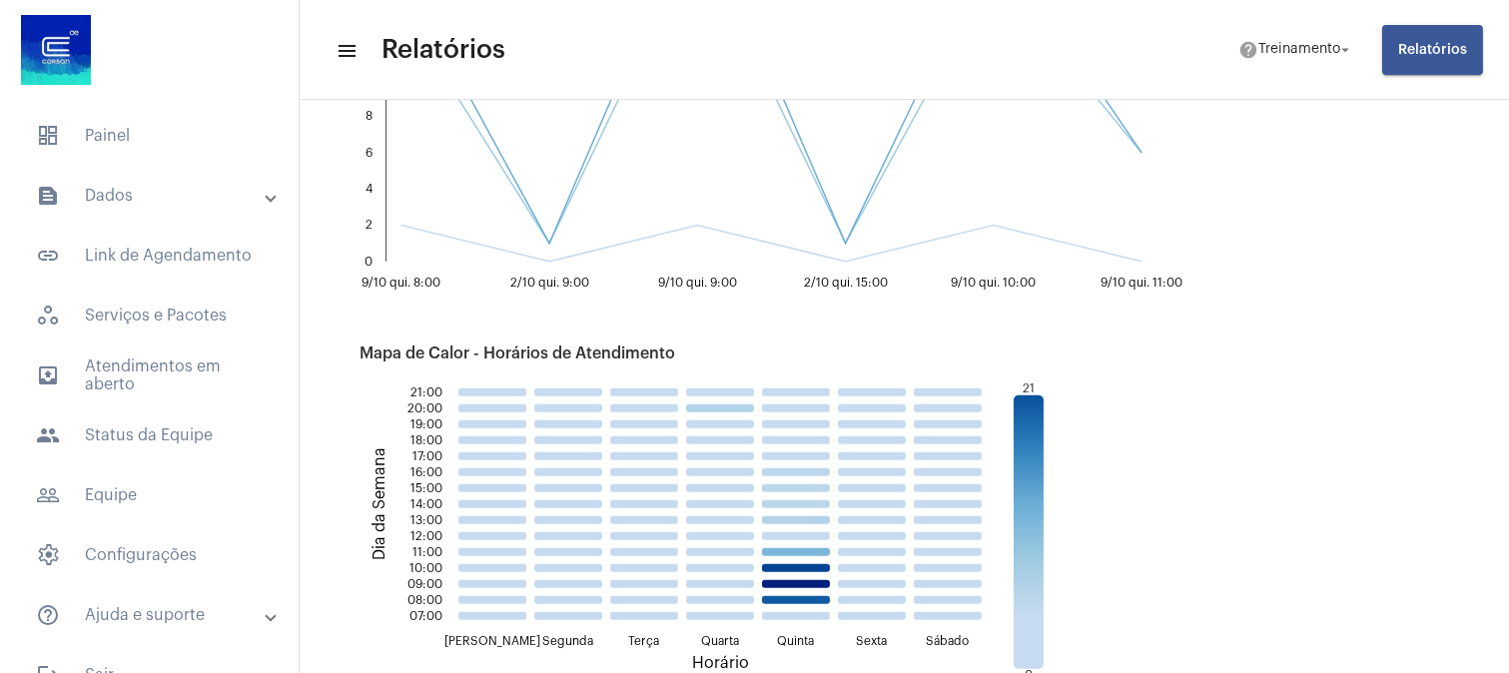
scroll to position [1885, 0]
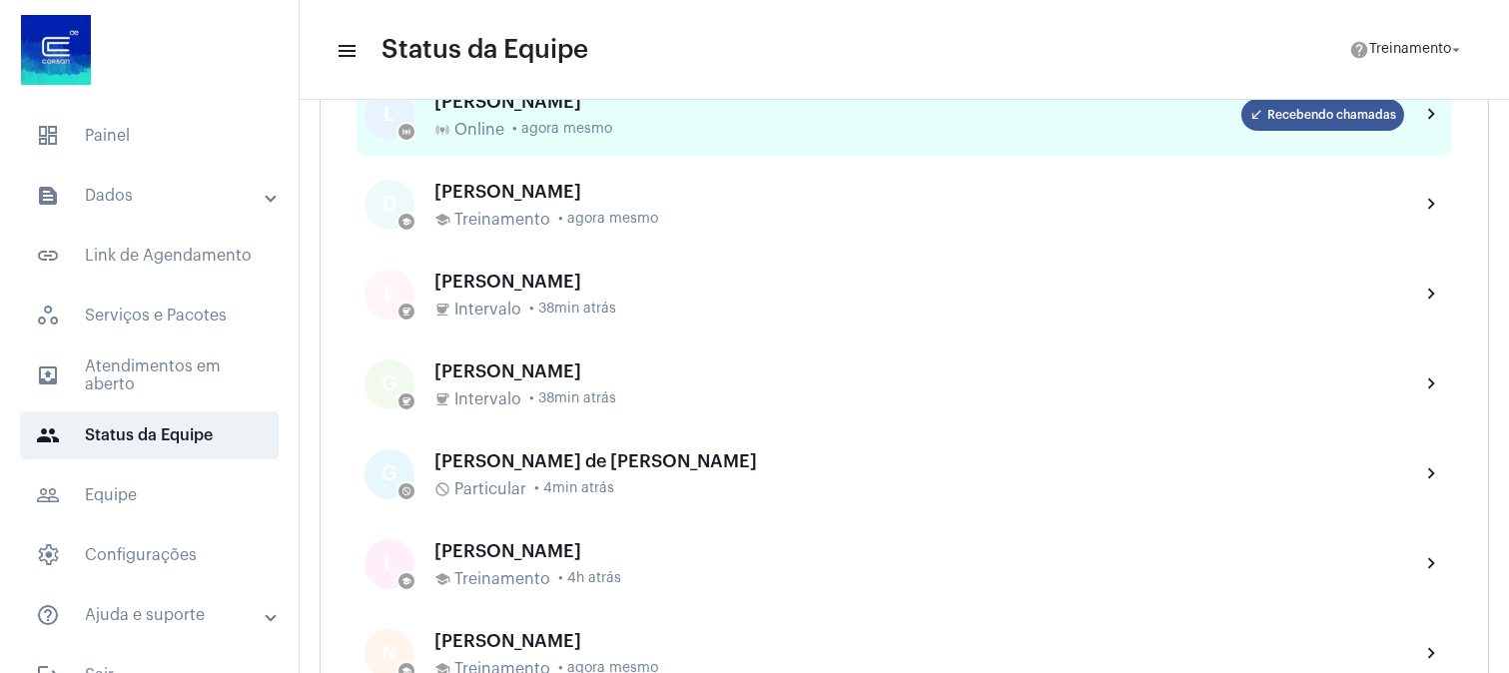
scroll to position [554, 0]
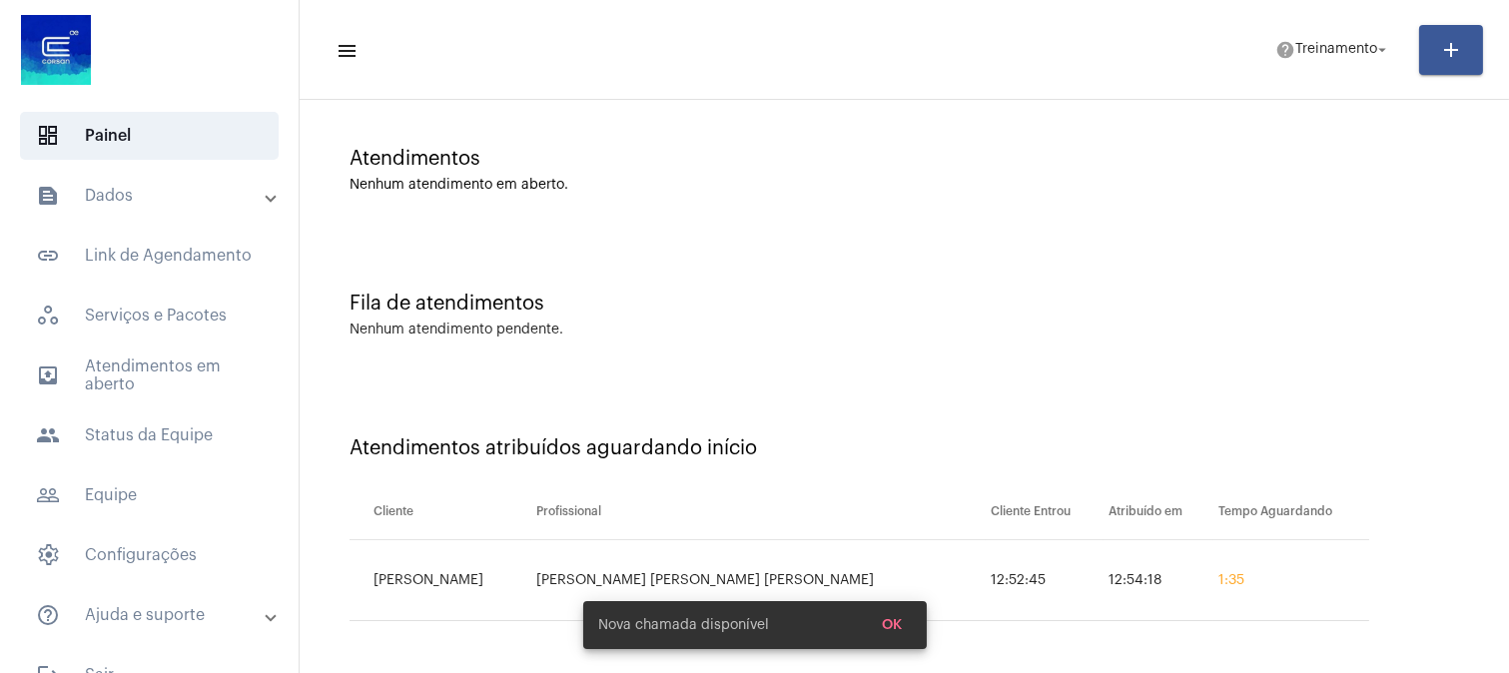
scroll to position [138, 0]
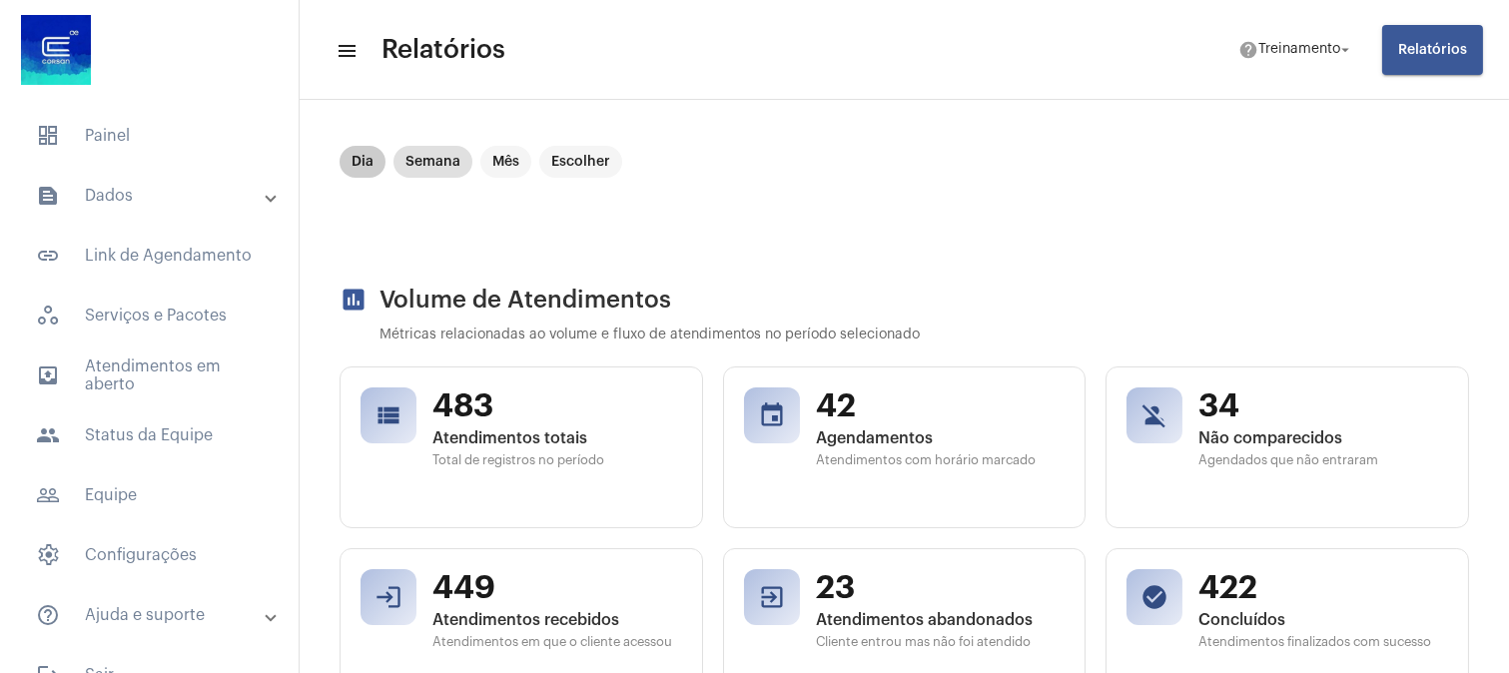
click at [341, 163] on mat-chip "Dia" at bounding box center [362, 162] width 46 height 32
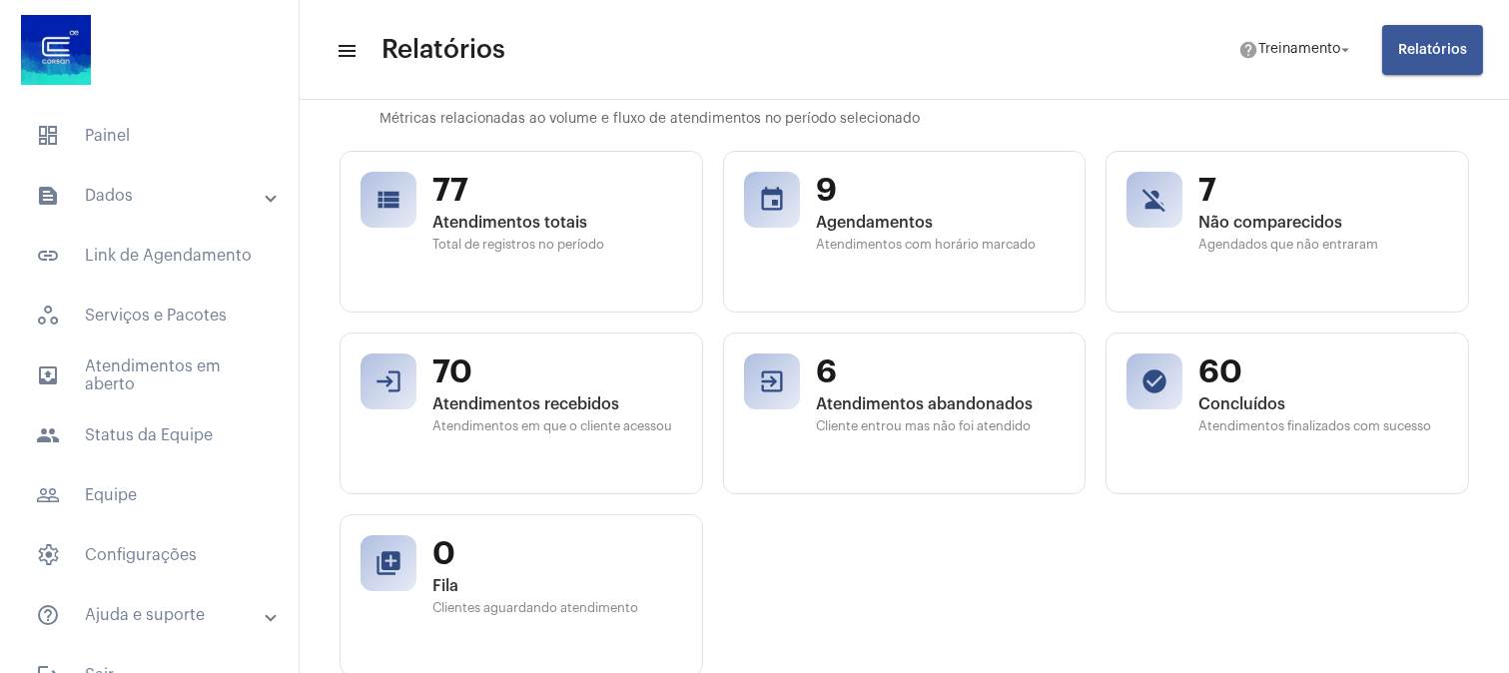
scroll to position [332, 0]
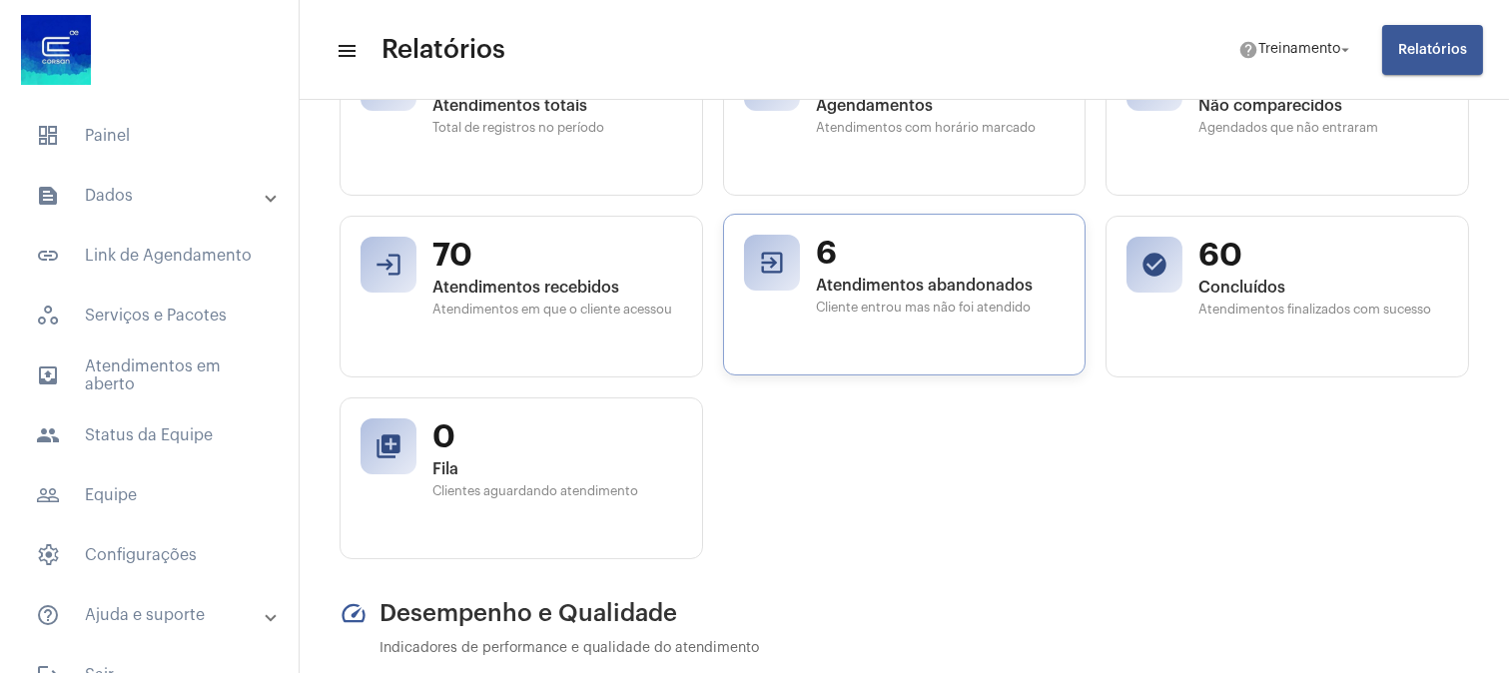
click at [1013, 303] on span "Cliente entrou mas não foi atendido" at bounding box center [941, 308] width 250 height 14
drag, startPoint x: 1028, startPoint y: 305, endPoint x: 764, endPoint y: 285, distance: 265.3
click at [754, 251] on div "exit_to_app 6 Atendimentos abandonados Cliente entrou mas não foi atendido" at bounding box center [904, 295] width 363 height 162
click at [1009, 441] on div "view_list 77 Atendimentos totais Total de registros no período event 9 Agendame…" at bounding box center [903, 296] width 1129 height 525
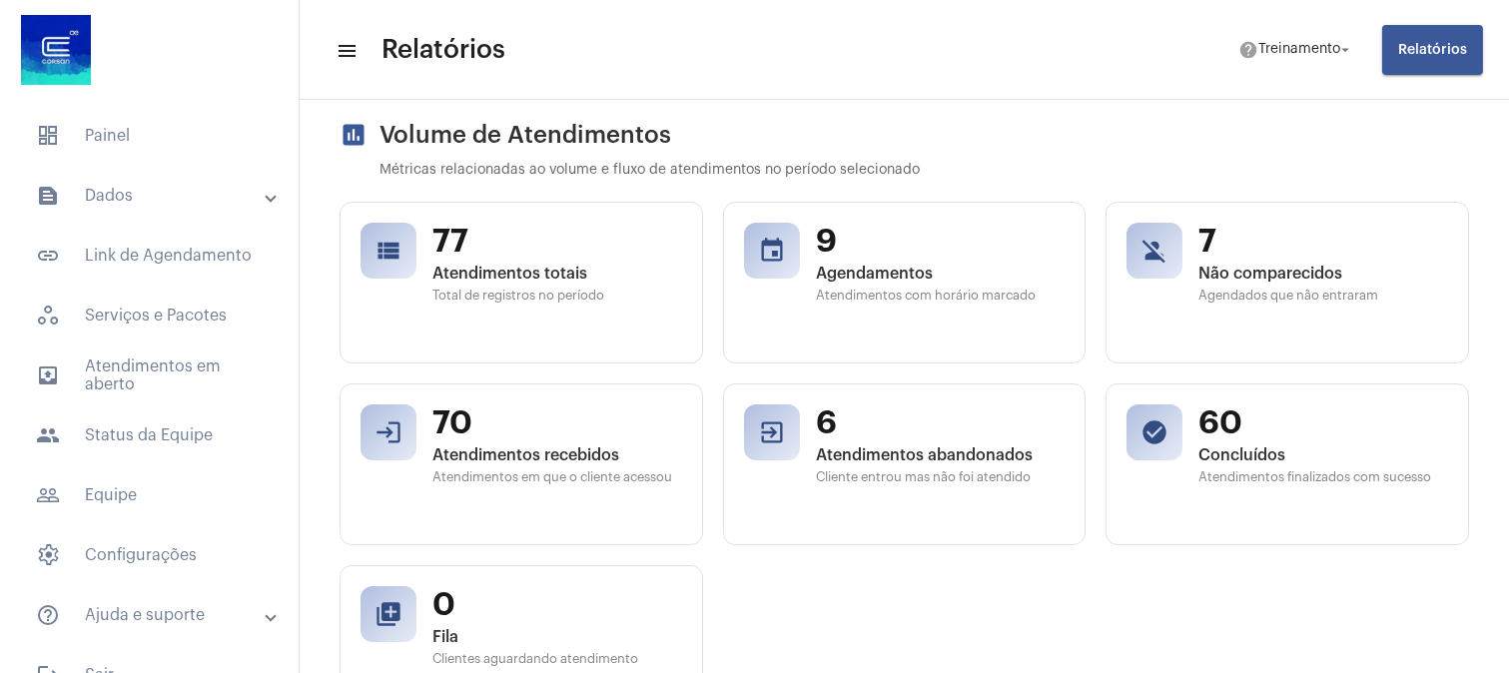
scroll to position [0, 0]
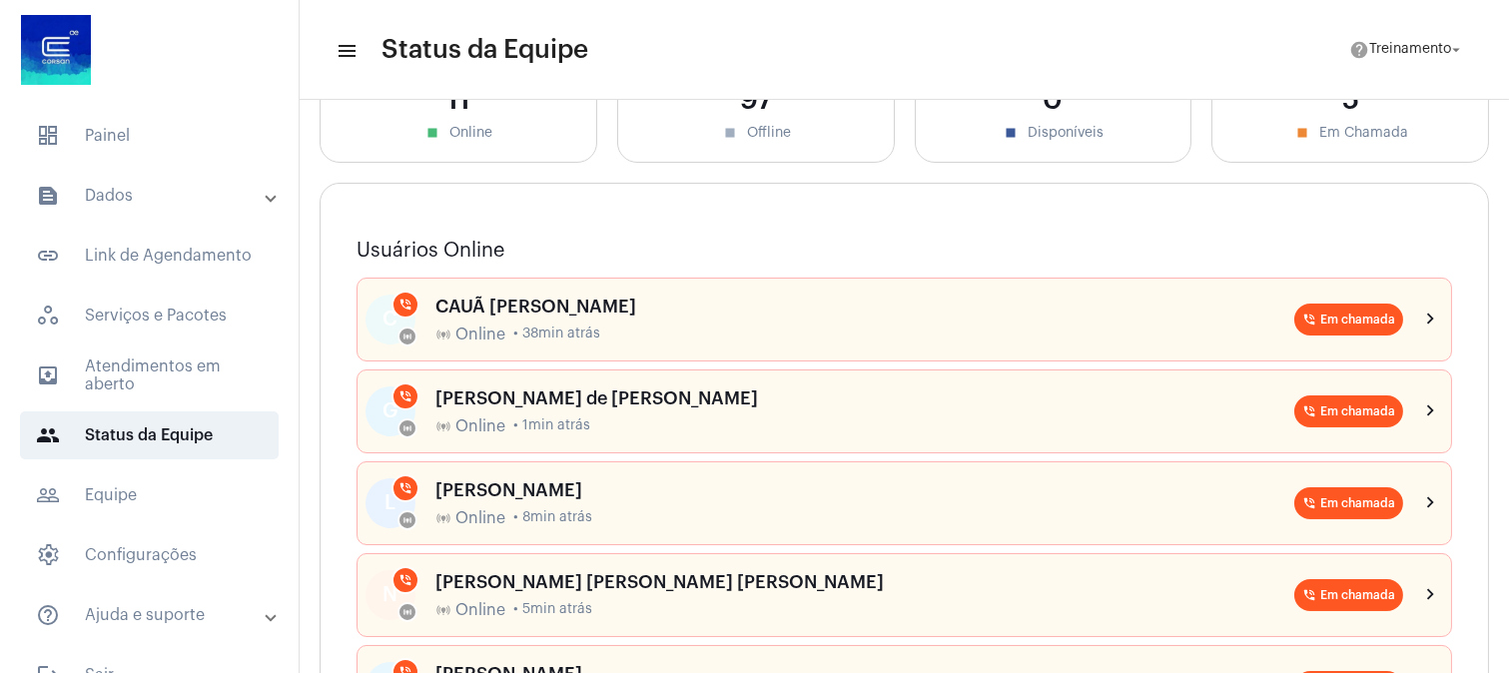
scroll to position [111, 0]
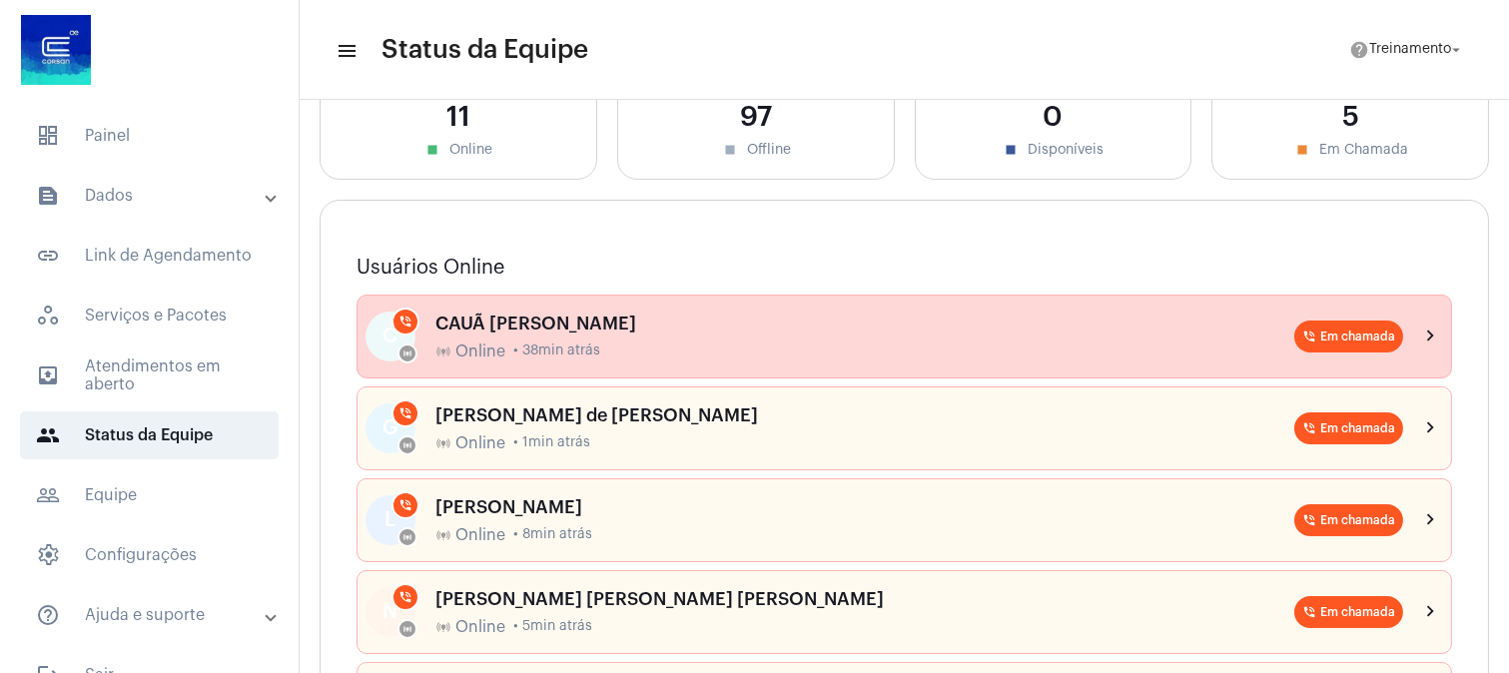
click at [615, 323] on div "CAUÃ [PERSON_NAME]" at bounding box center [864, 323] width 859 height 20
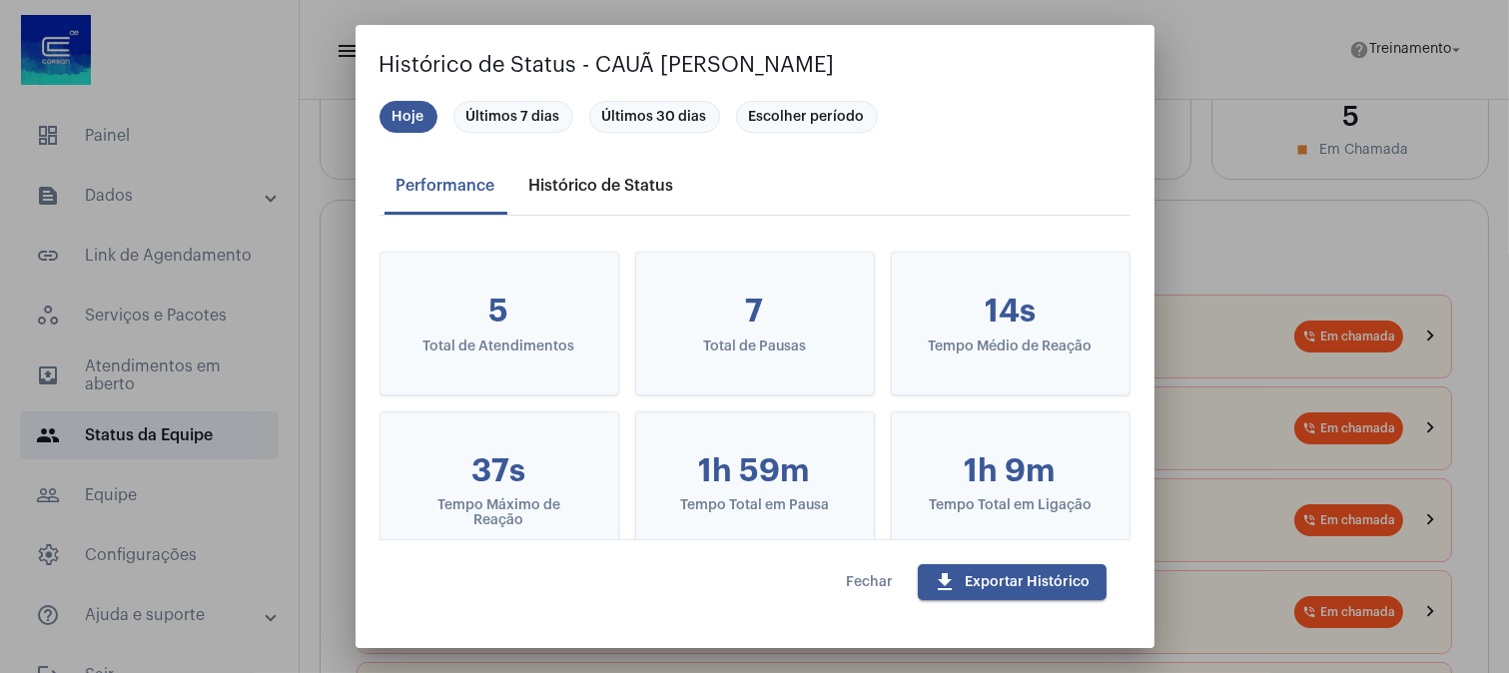
click at [586, 178] on div "Histórico de Status" at bounding box center [601, 186] width 145 height 18
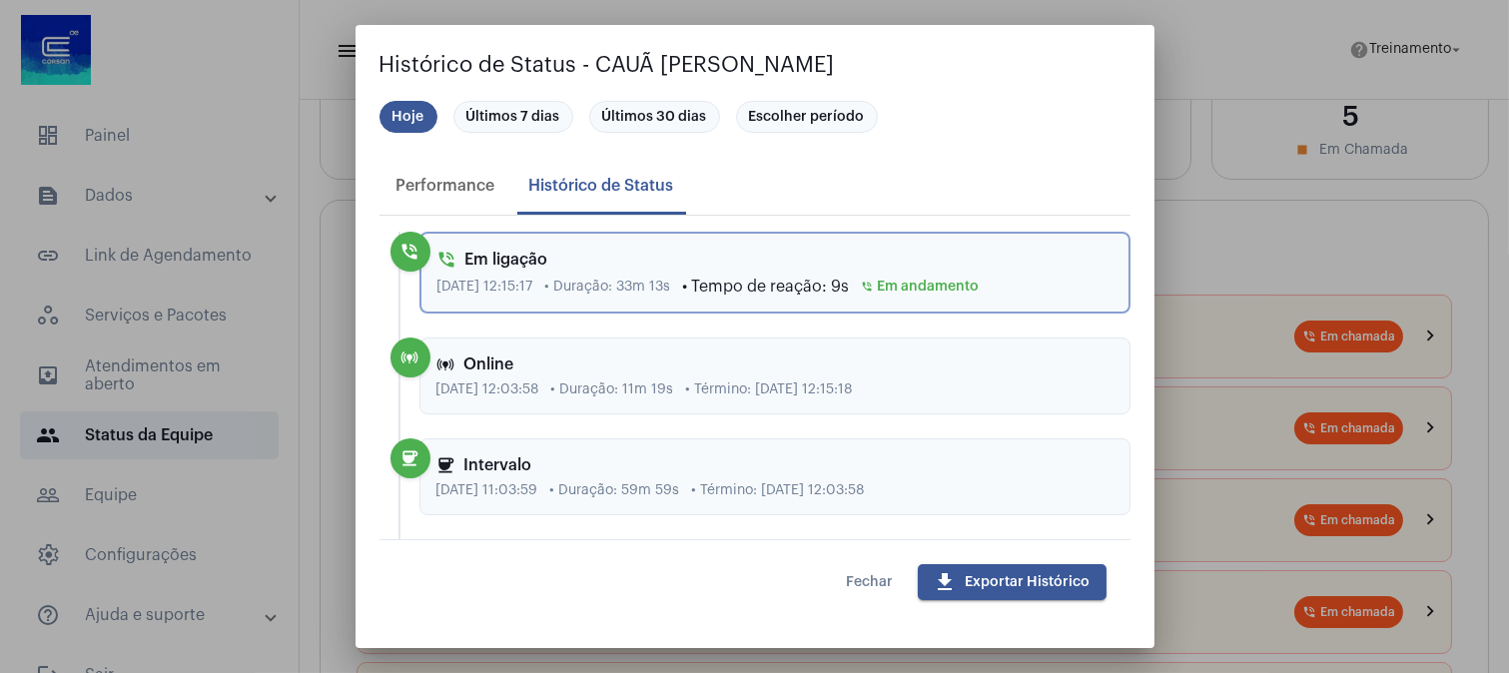
click at [866, 575] on span "Fechar" at bounding box center [870, 582] width 47 height 14
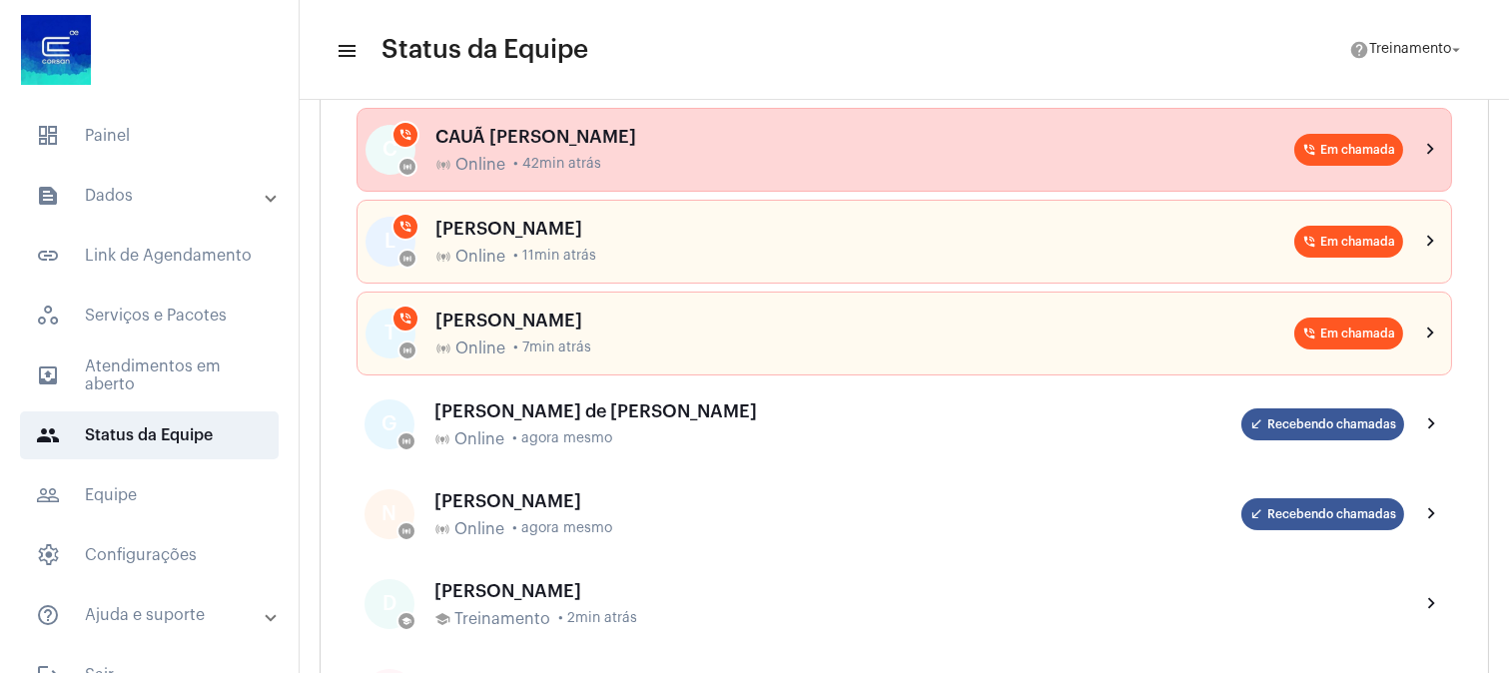
scroll to position [443, 0]
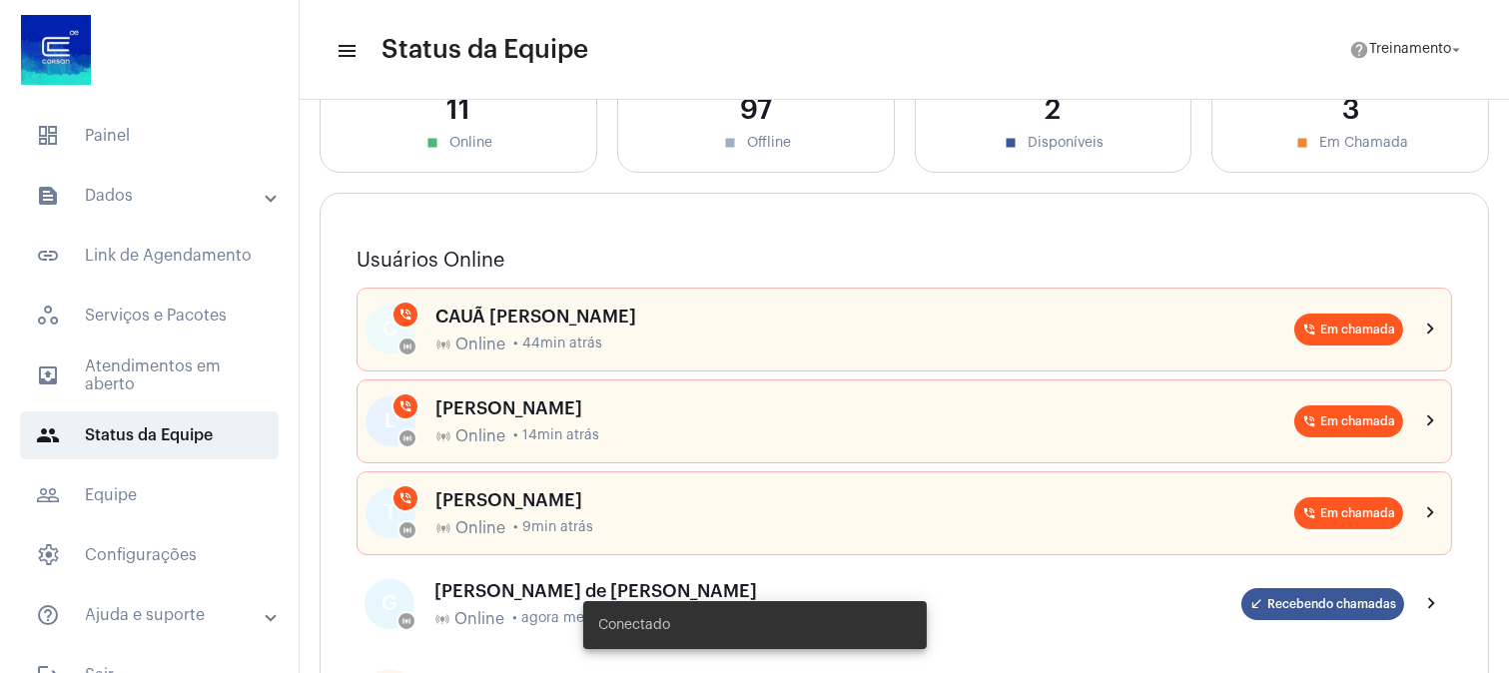
scroll to position [332, 0]
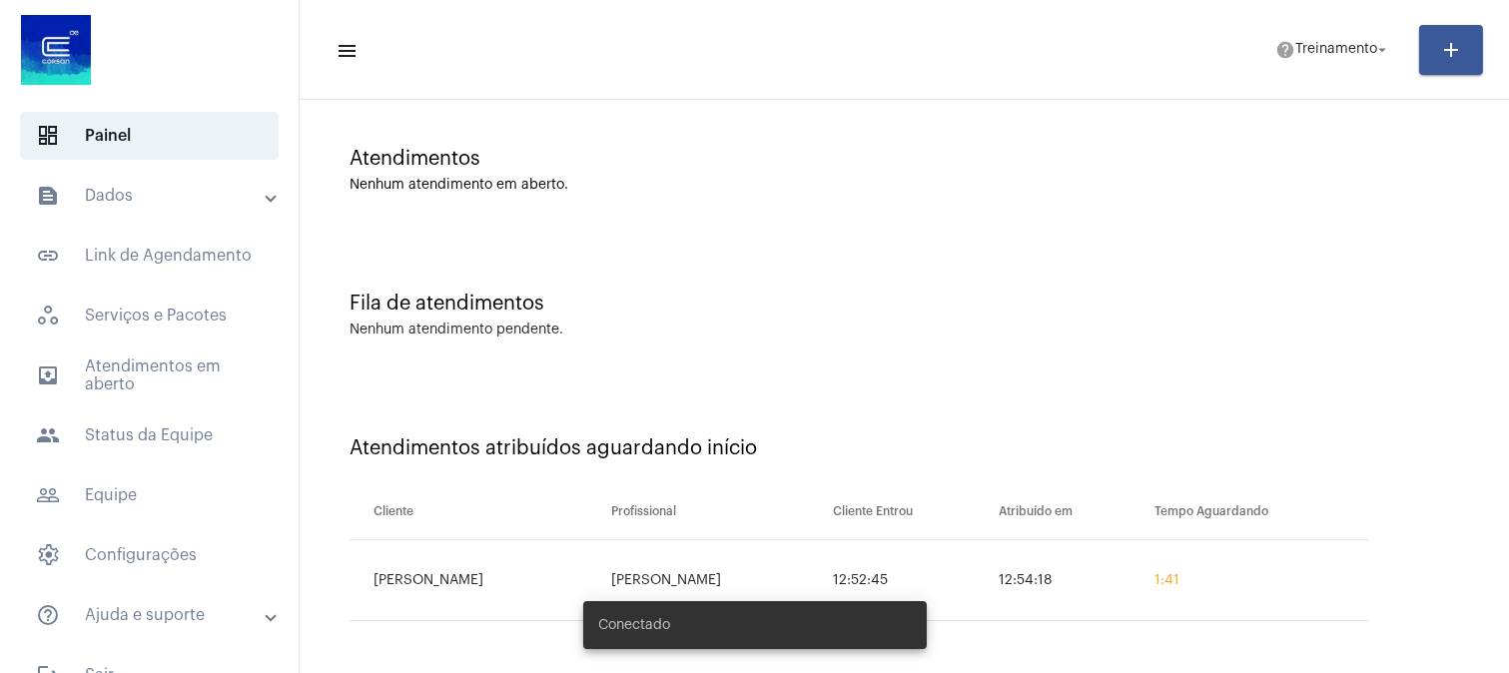
scroll to position [138, 0]
click at [1223, 600] on td "1:42" at bounding box center [1259, 579] width 220 height 81
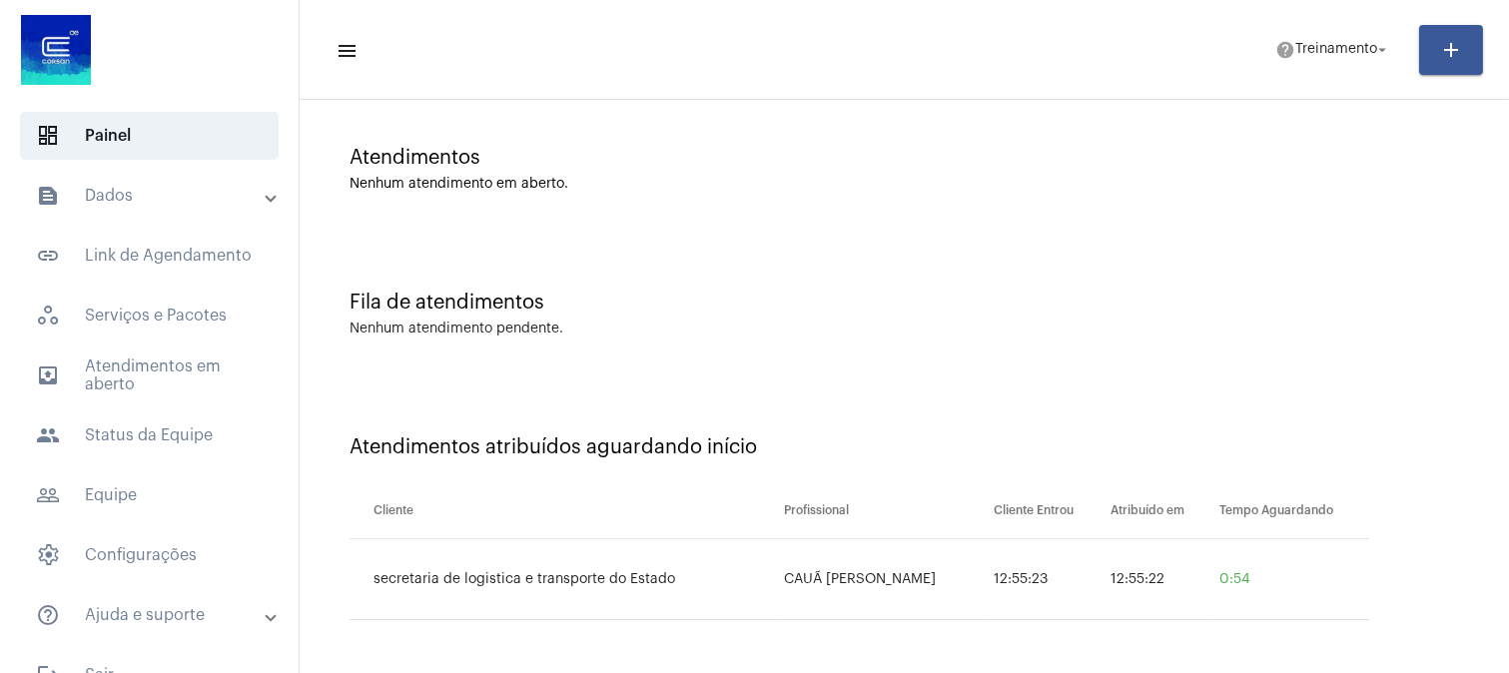
scroll to position [0, 0]
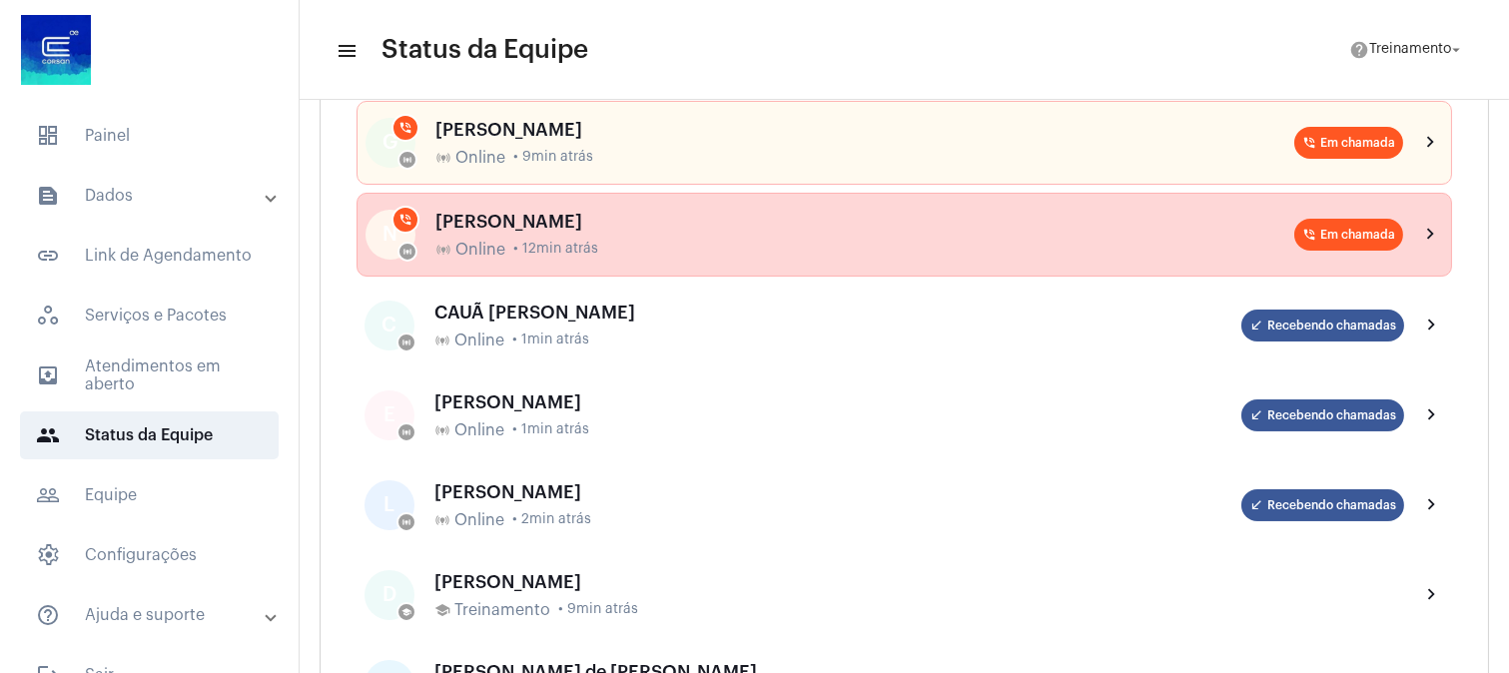
scroll to position [332, 0]
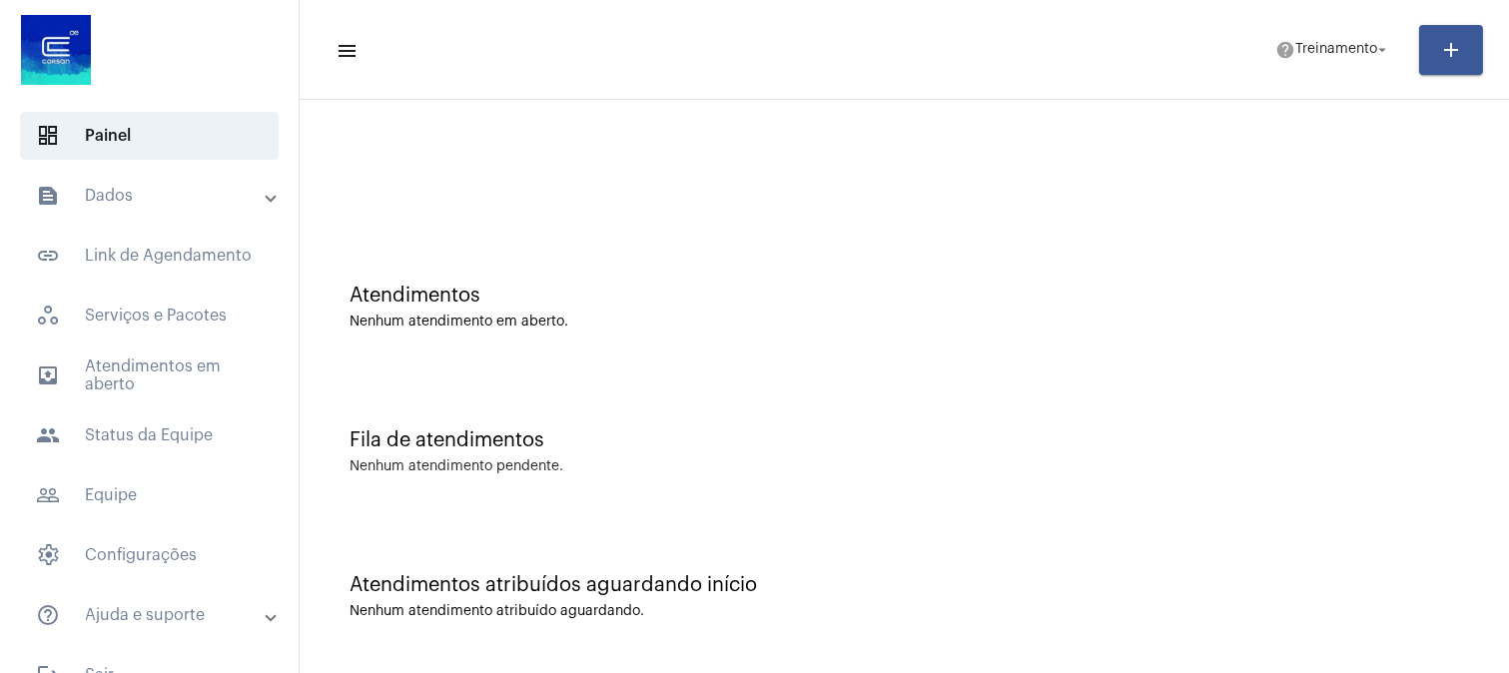
click at [935, 266] on div "Atendimentos Nenhum atendimento em aberto." at bounding box center [903, 297] width 1189 height 145
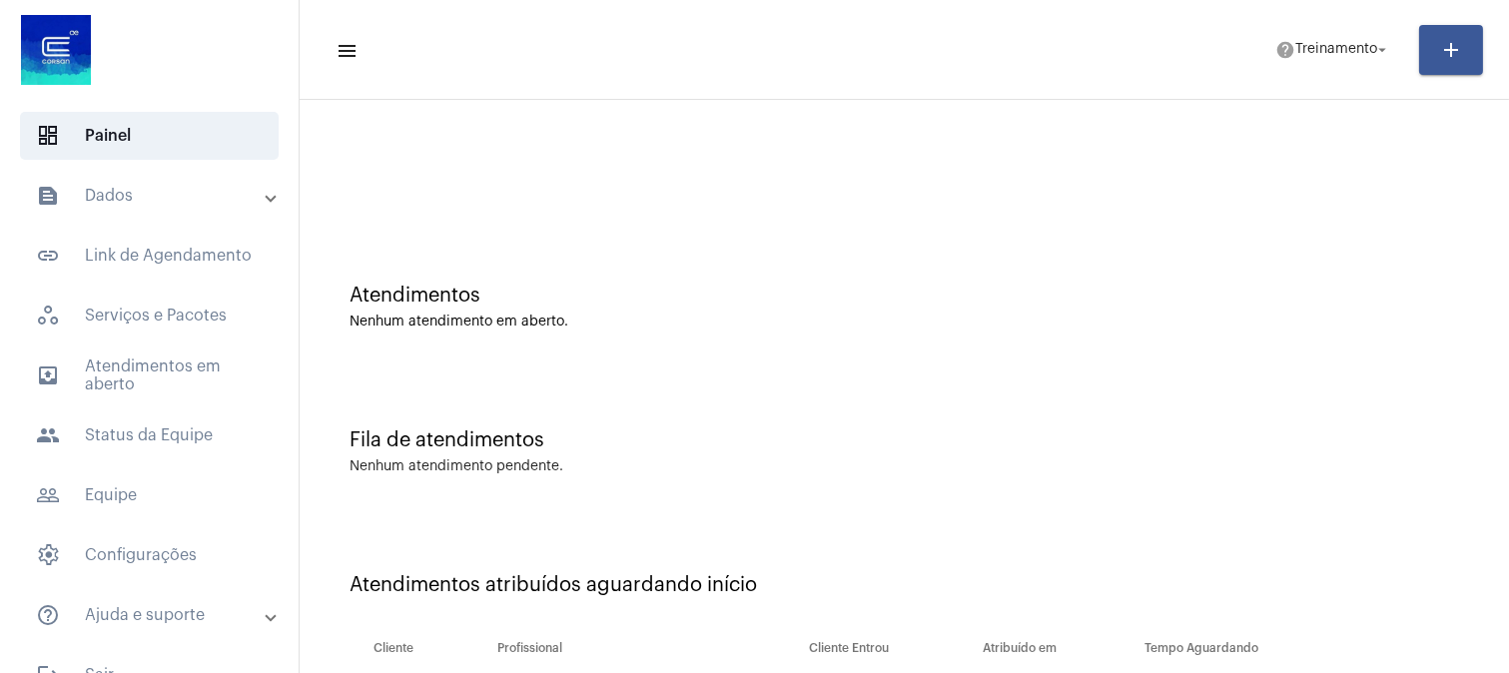
click at [725, 203] on div at bounding box center [903, 167] width 1189 height 115
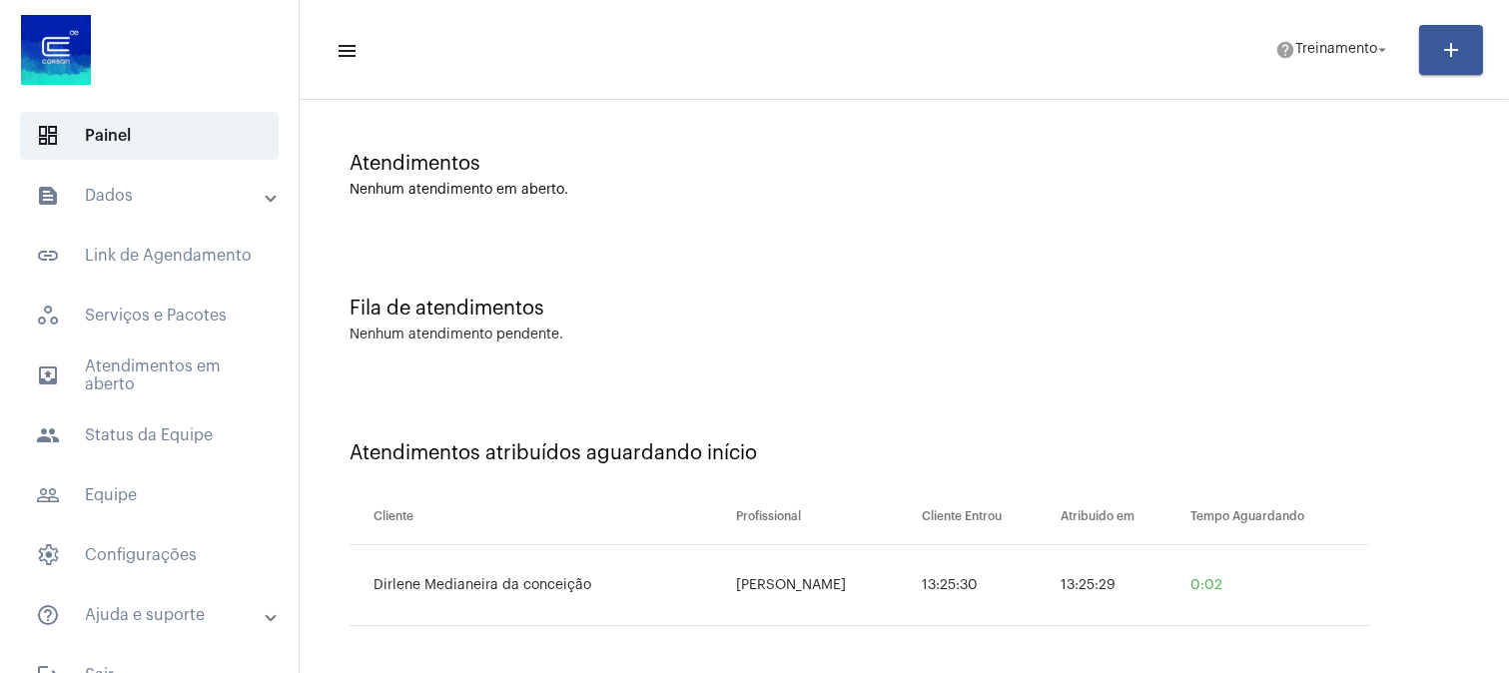
scroll to position [138, 0]
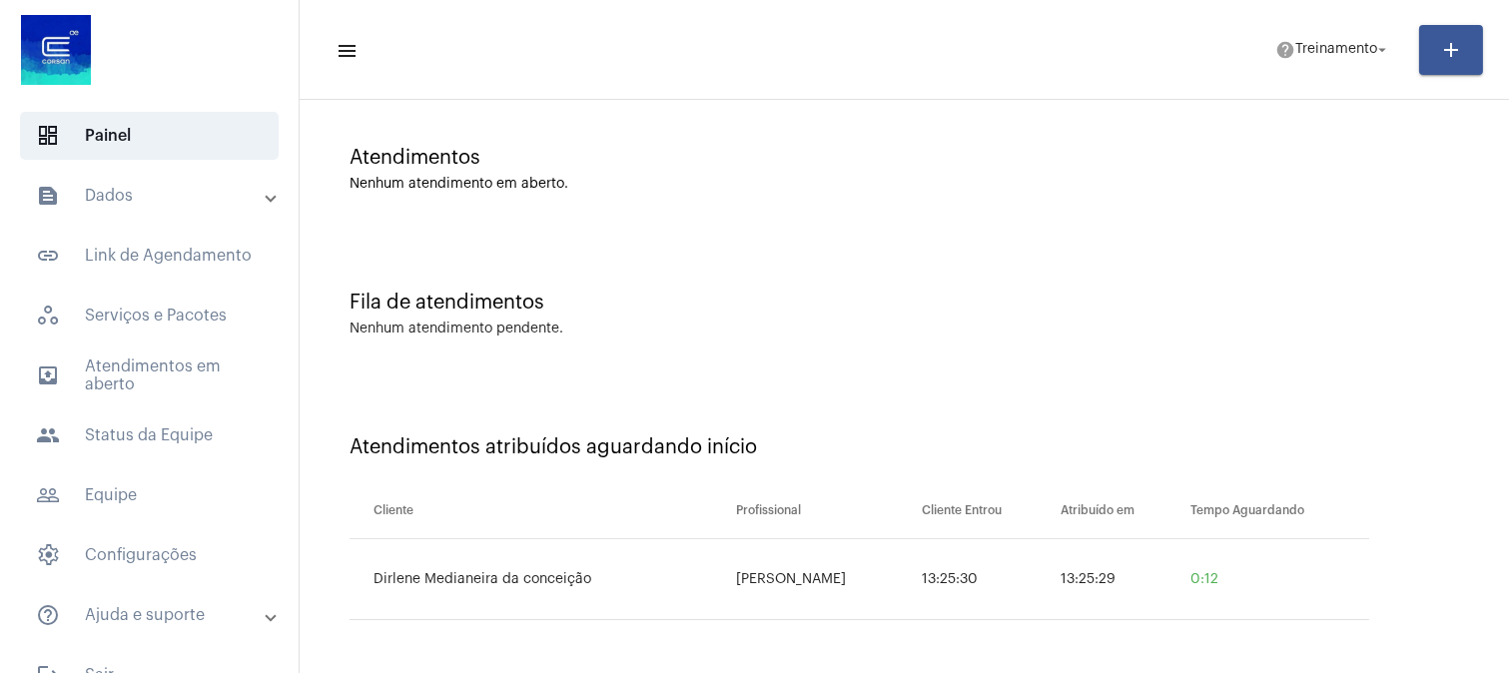
click at [1102, 246] on div "Fila de atendimentos Nenhum atendimento pendente." at bounding box center [903, 304] width 1189 height 145
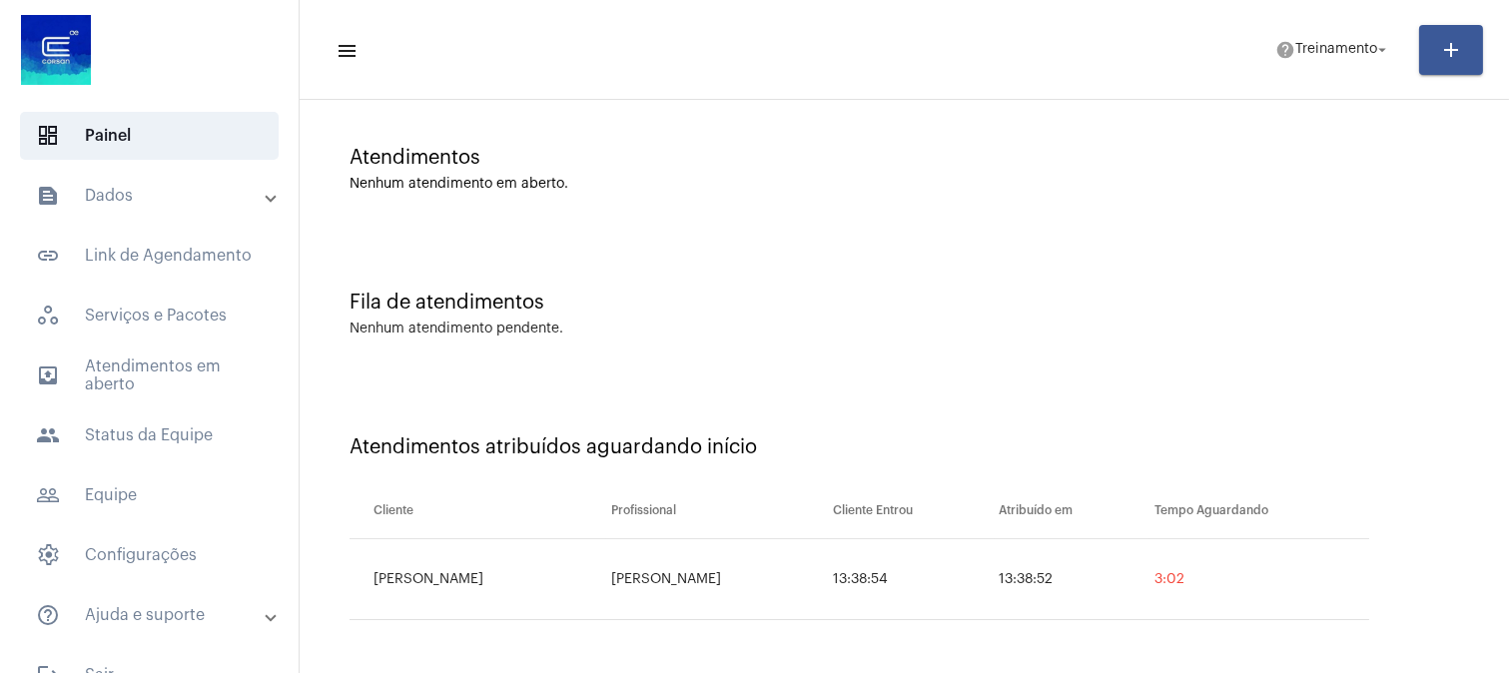
click at [1149, 600] on td "3:02" at bounding box center [1259, 579] width 220 height 81
drag, startPoint x: 1119, startPoint y: 571, endPoint x: 1144, endPoint y: 571, distance: 25.0
click at [1149, 571] on td "3:04" at bounding box center [1259, 579] width 220 height 81
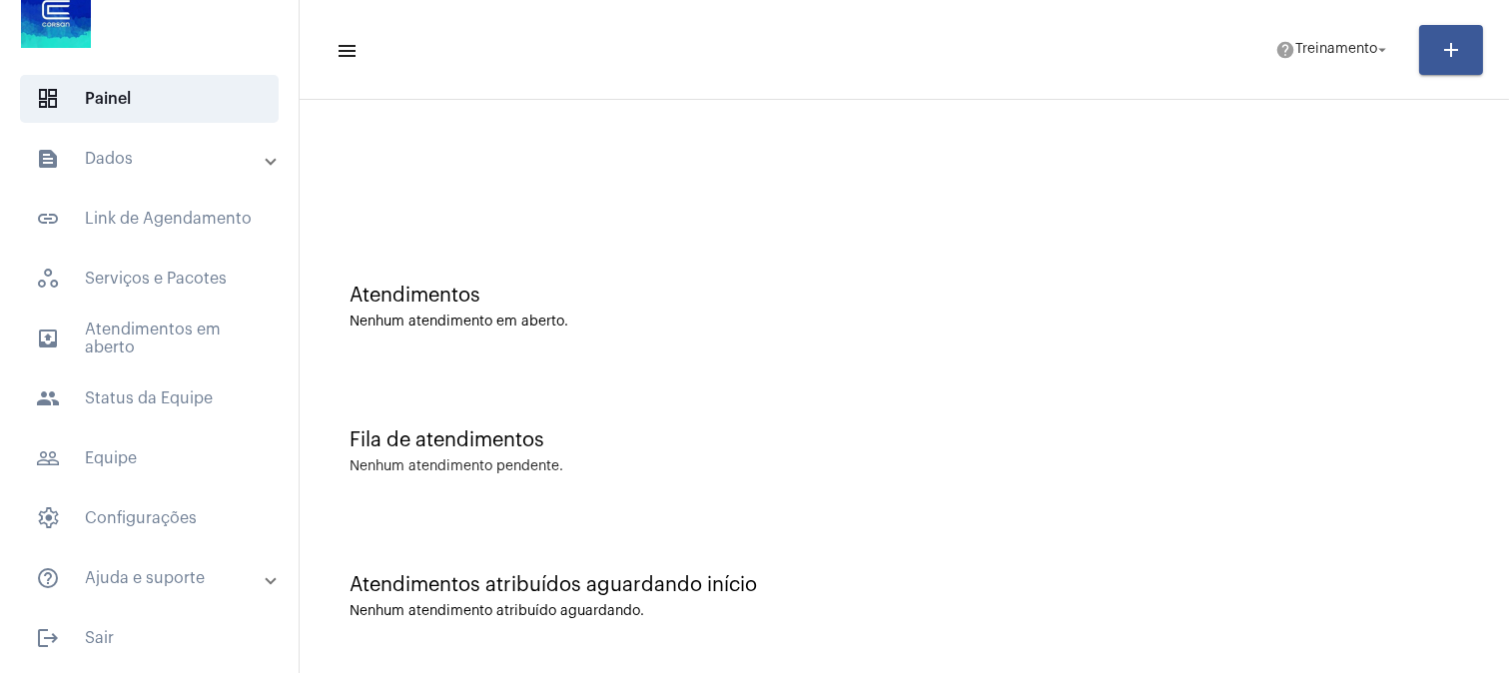
scroll to position [0, 0]
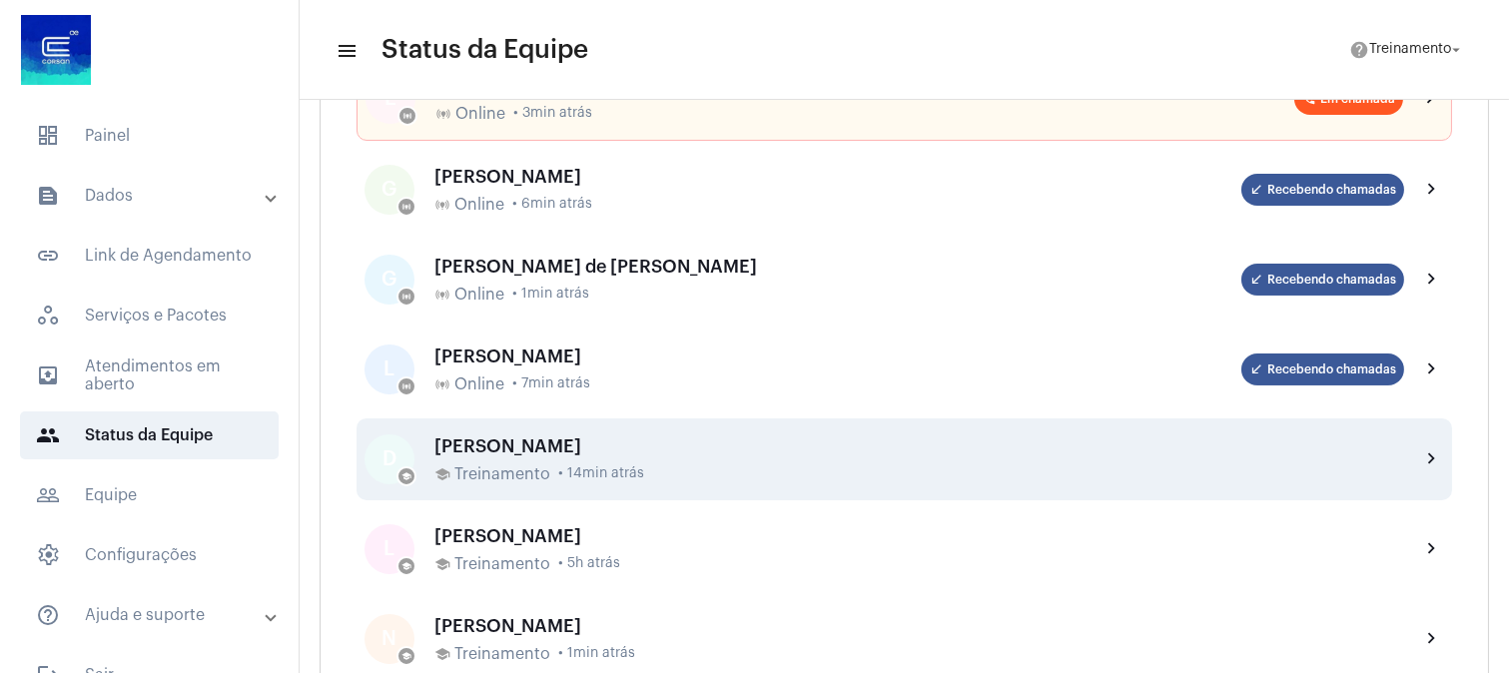
scroll to position [222, 0]
